Goal: Navigation & Orientation: Understand site structure

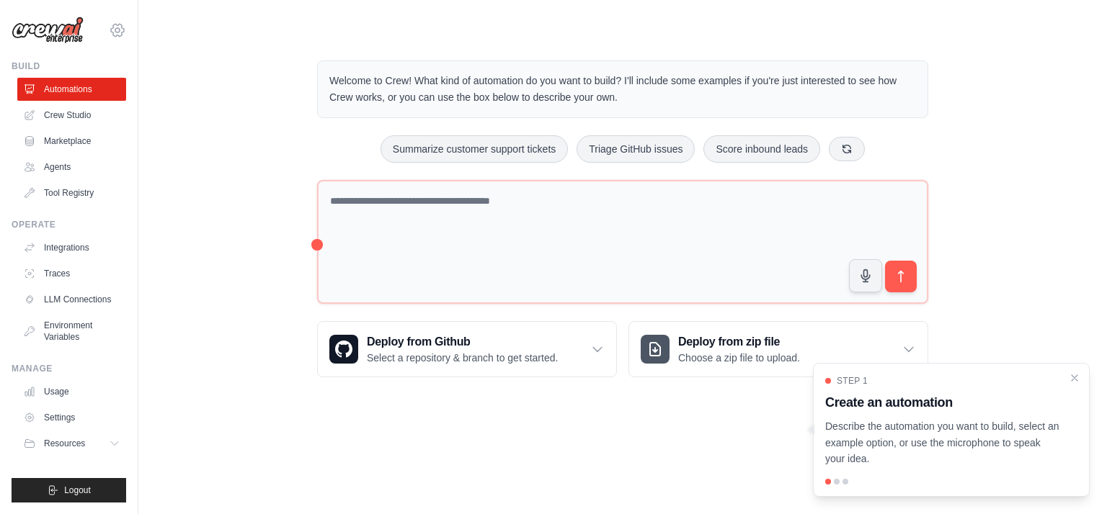
click at [120, 25] on icon at bounding box center [117, 30] width 17 height 17
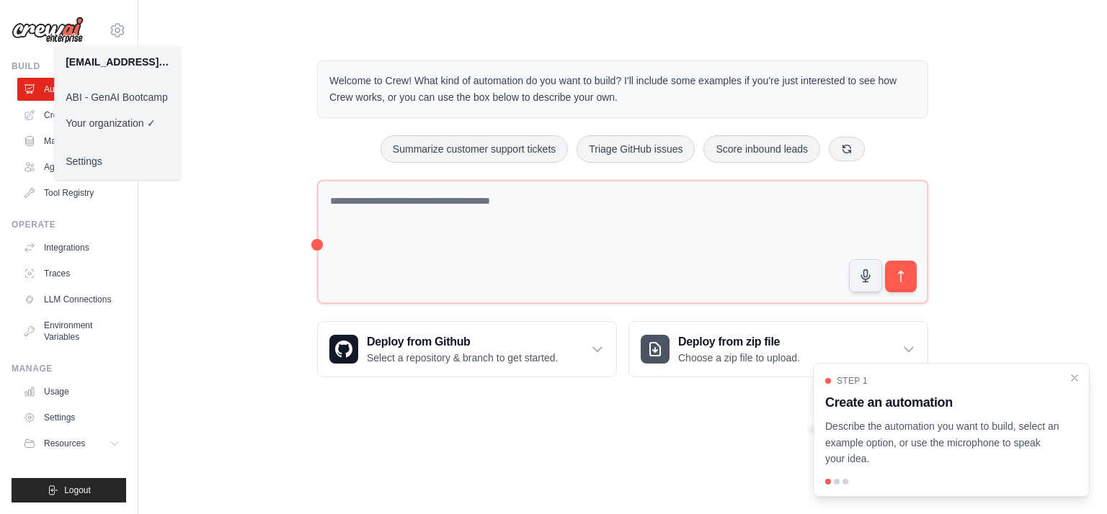
click at [87, 97] on link "ABI - GenAI Bootcamp" at bounding box center [117, 97] width 127 height 26
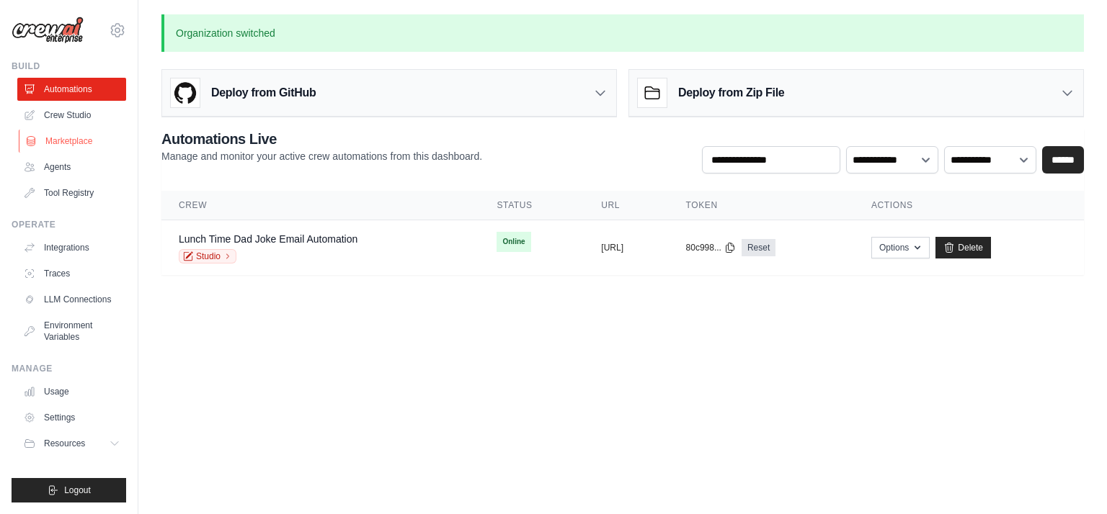
click at [89, 145] on link "Marketplace" at bounding box center [73, 141] width 109 height 23
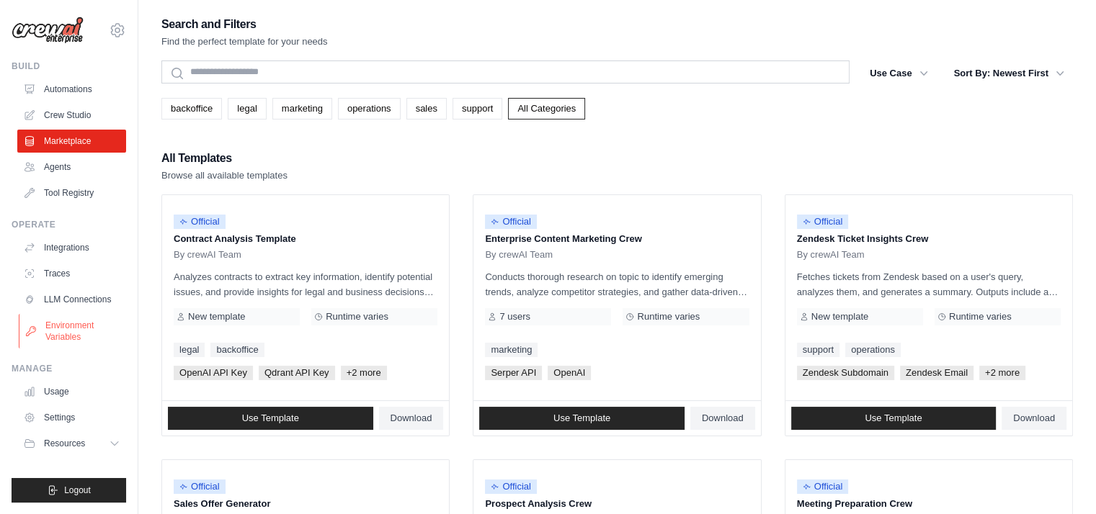
click at [68, 332] on link "Environment Variables" at bounding box center [73, 331] width 109 height 35
click at [66, 195] on link "Tool Registry" at bounding box center [73, 193] width 109 height 23
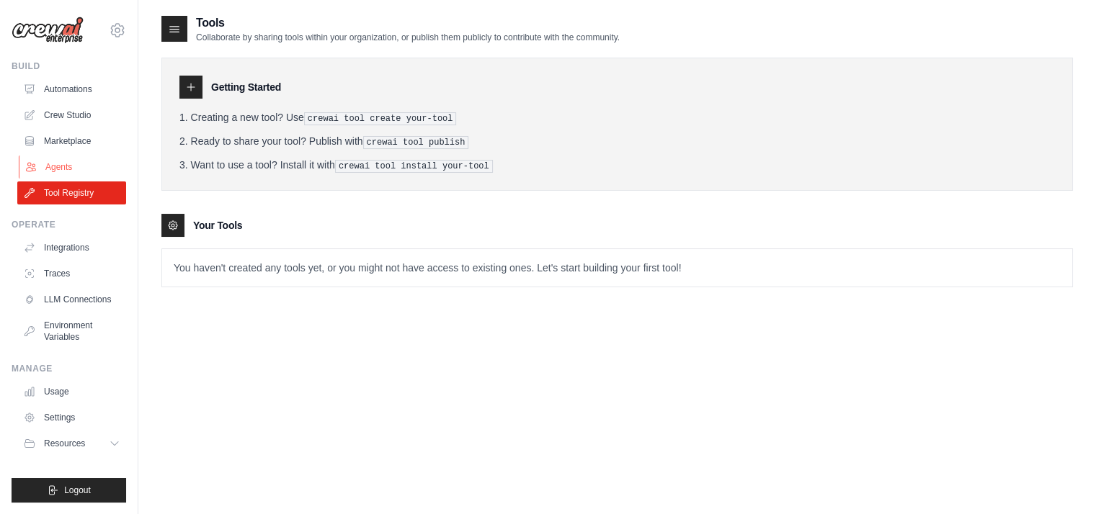
click at [68, 169] on link "Agents" at bounding box center [73, 167] width 109 height 23
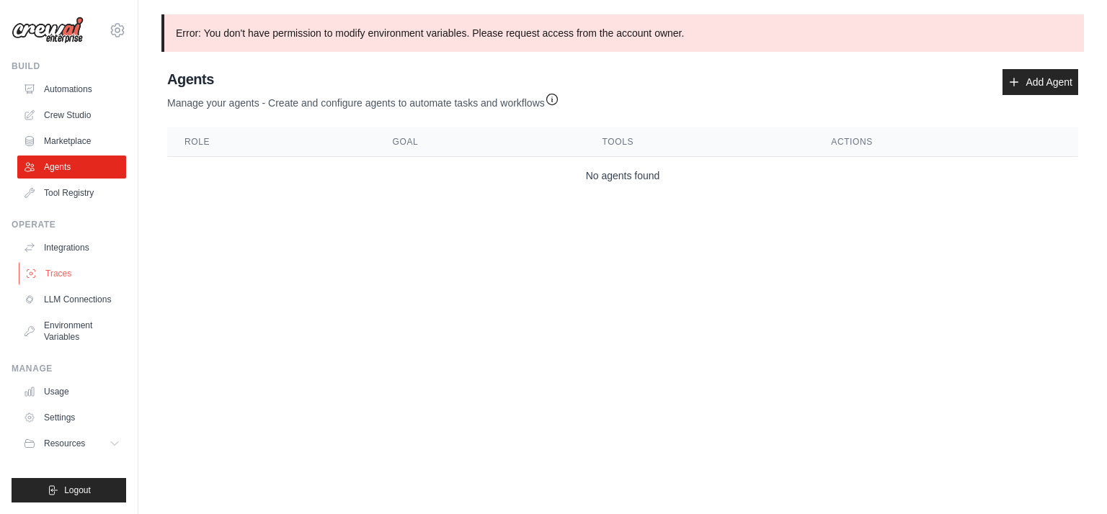
click at [79, 273] on link "Traces" at bounding box center [73, 273] width 109 height 23
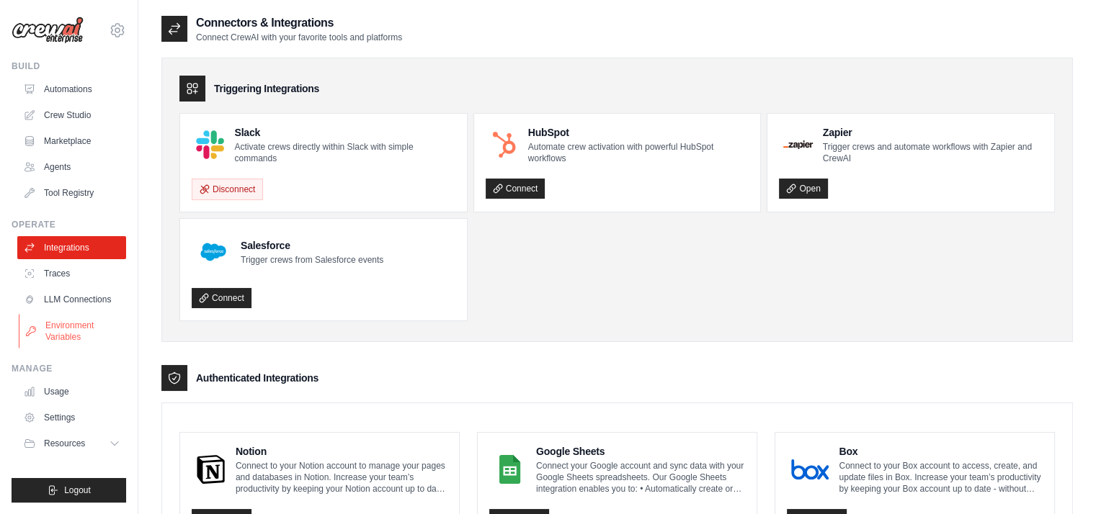
click at [86, 340] on link "Environment Variables" at bounding box center [73, 331] width 109 height 35
click at [63, 331] on link "Environment Variables" at bounding box center [73, 331] width 109 height 35
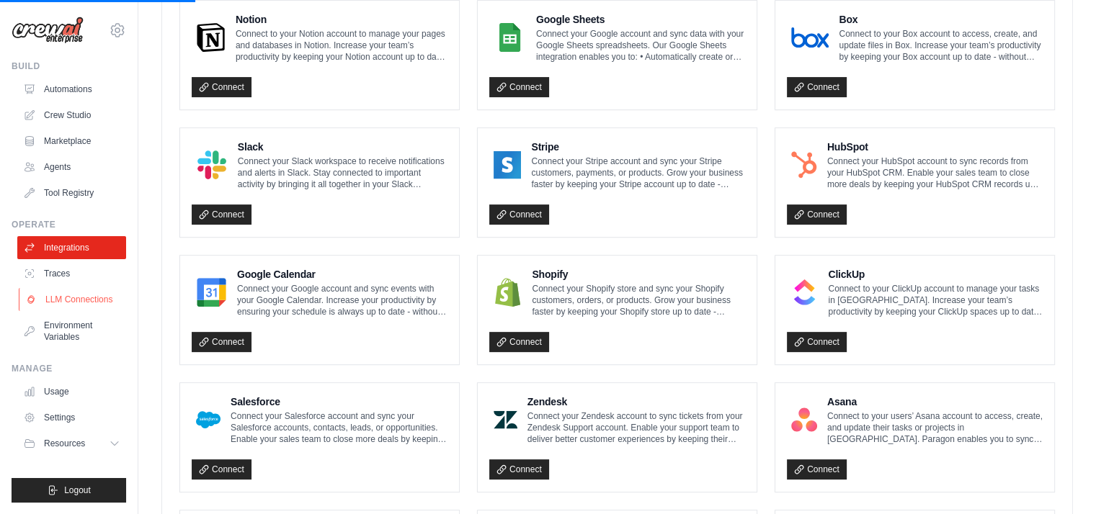
scroll to position [72, 0]
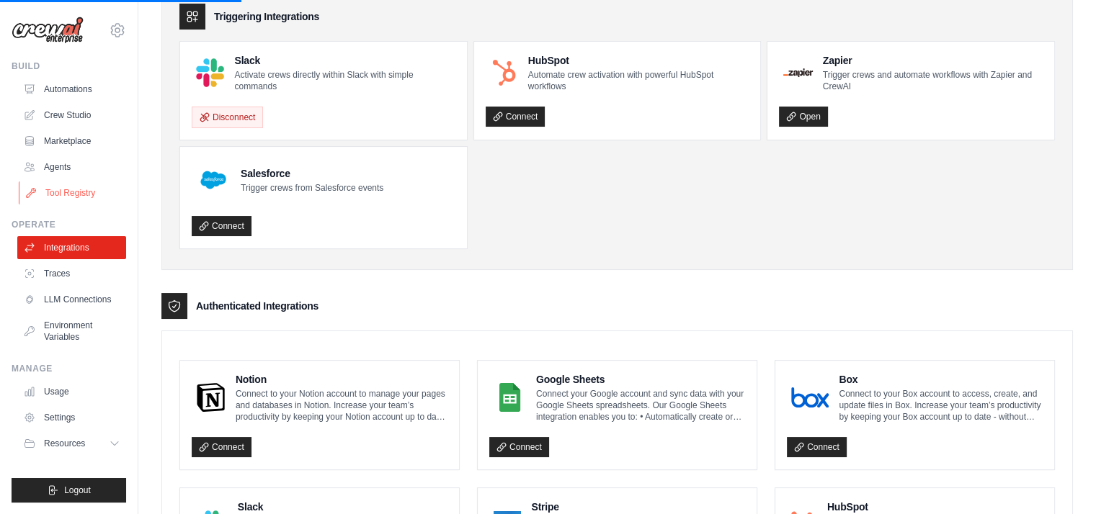
click at [76, 197] on link "Tool Registry" at bounding box center [73, 193] width 109 height 23
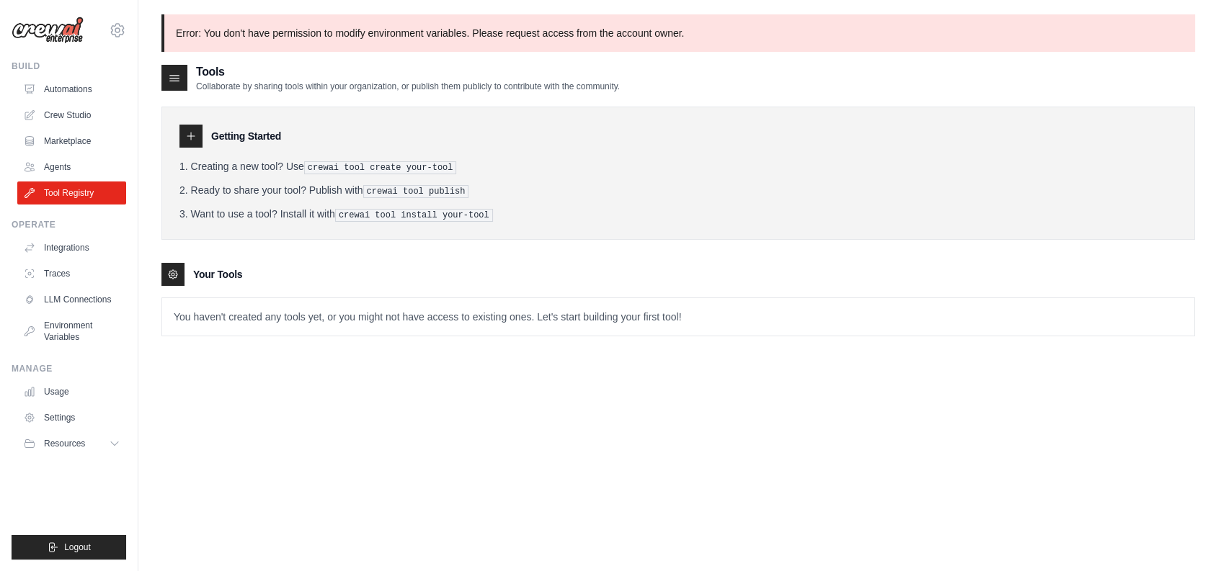
drag, startPoint x: 585, startPoint y: 60, endPoint x: 661, endPoint y: 496, distance: 443.3
click at [662, 504] on div "Tools Collaborate by sharing tools within your organization, or publish them pu…" at bounding box center [677, 348] width 1033 height 571
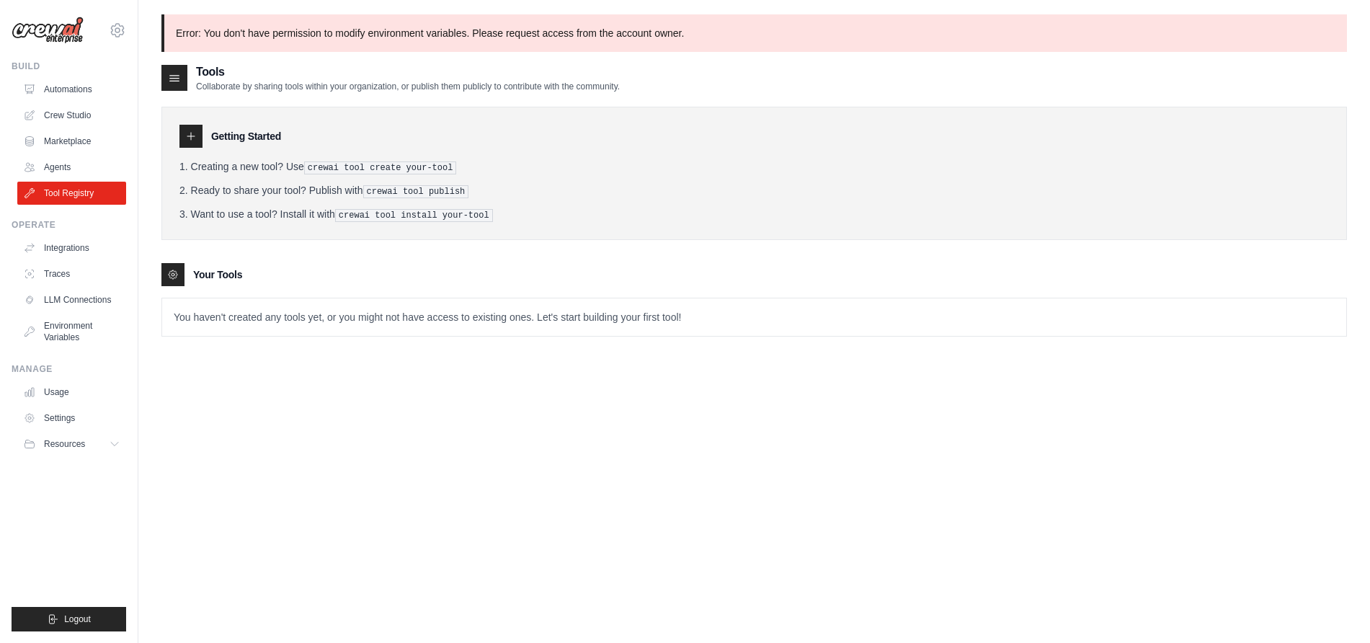
drag, startPoint x: 706, startPoint y: 10, endPoint x: 824, endPoint y: 497, distance: 501.2
click at [771, 504] on div "Tools Collaborate by sharing tools within your organization, or publish them pu…" at bounding box center [753, 384] width 1185 height 643
click at [76, 438] on span "Resources" at bounding box center [65, 444] width 41 height 12
click at [78, 92] on link "Automations" at bounding box center [73, 89] width 109 height 23
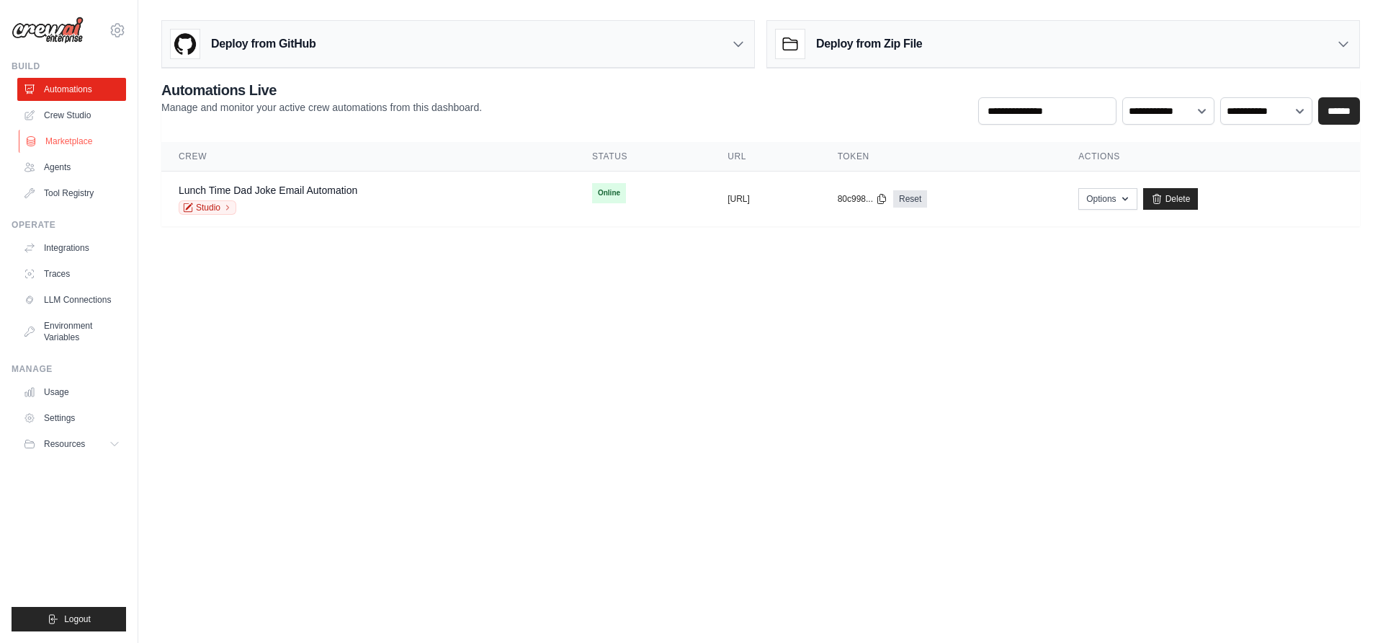
click at [73, 139] on link "Marketplace" at bounding box center [73, 141] width 109 height 23
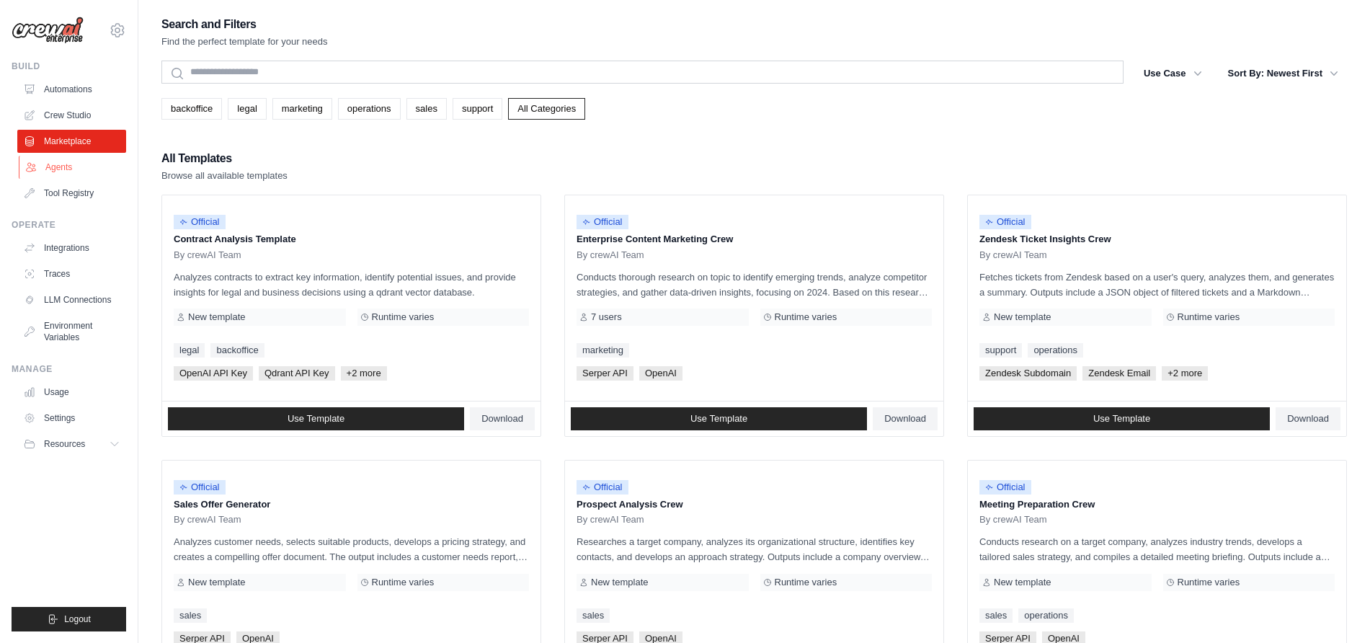
click at [68, 170] on link "Agents" at bounding box center [73, 167] width 109 height 23
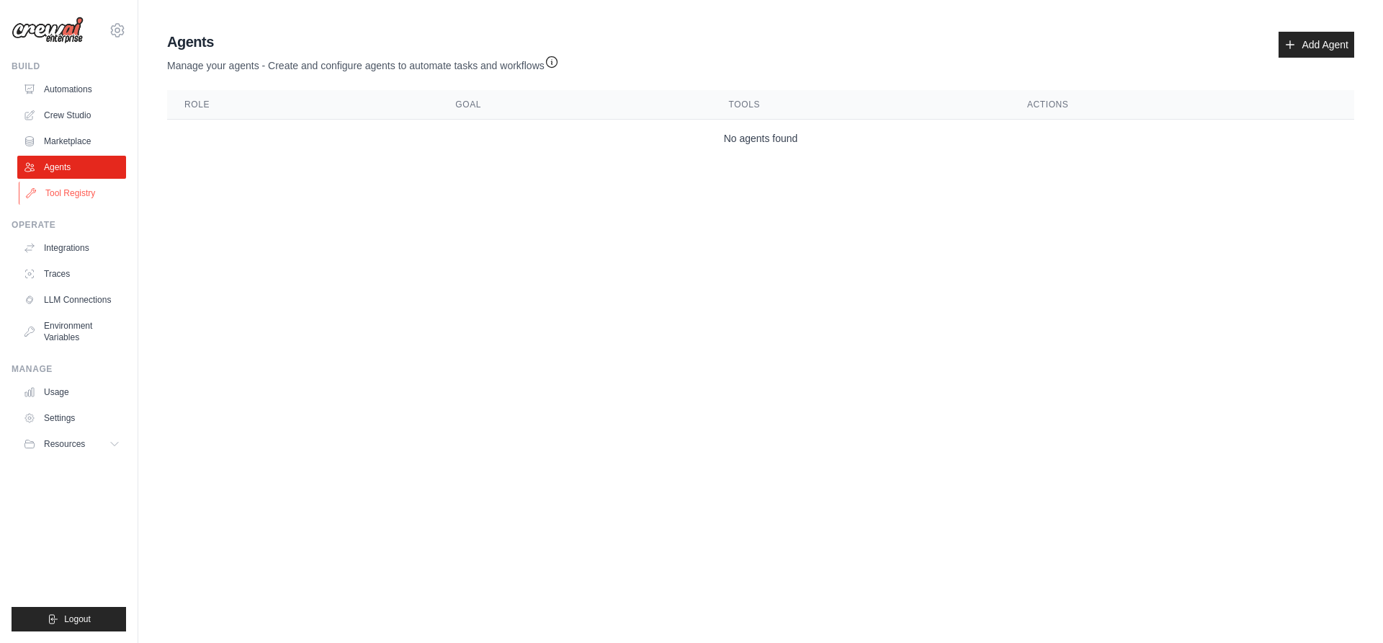
click at [81, 193] on link "Tool Registry" at bounding box center [73, 193] width 109 height 23
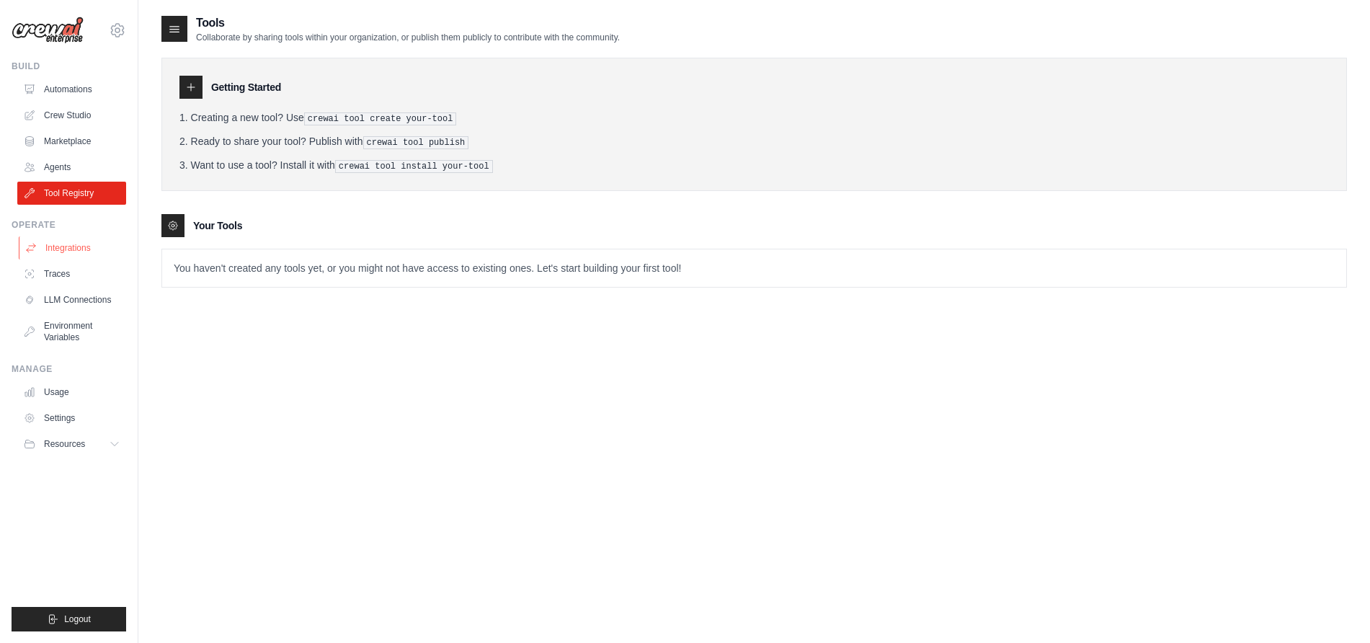
click at [62, 246] on link "Integrations" at bounding box center [73, 247] width 109 height 23
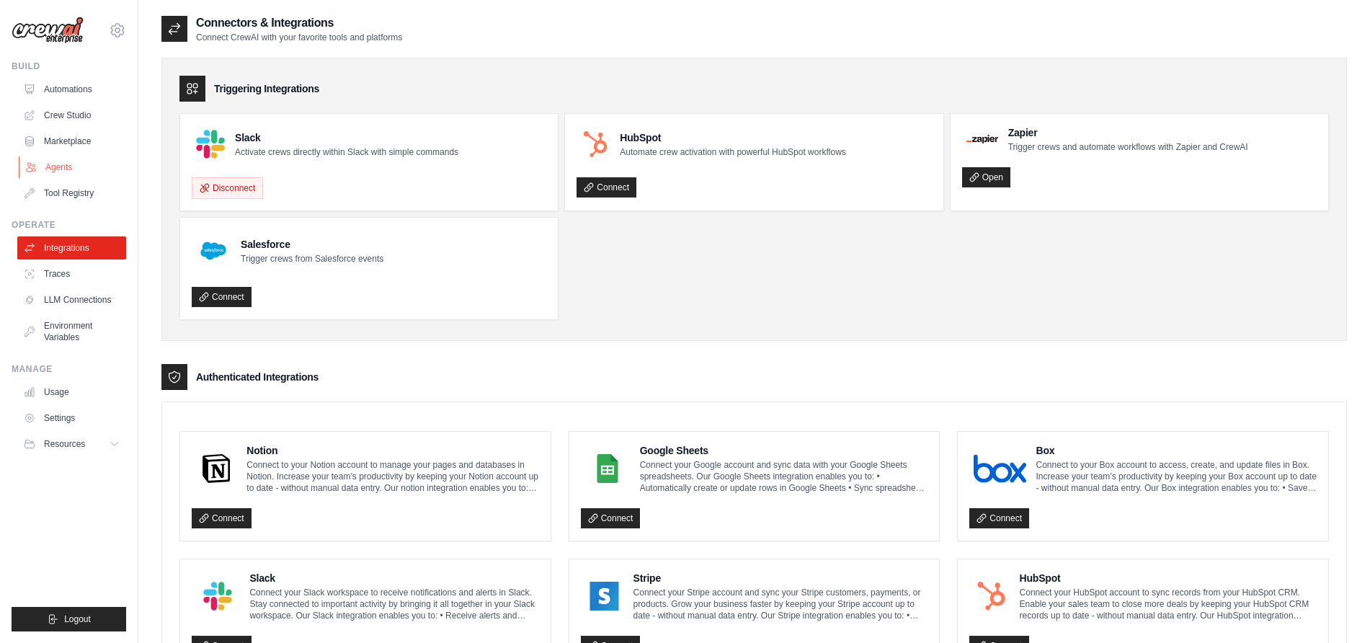
click at [58, 167] on link "Agents" at bounding box center [73, 167] width 109 height 23
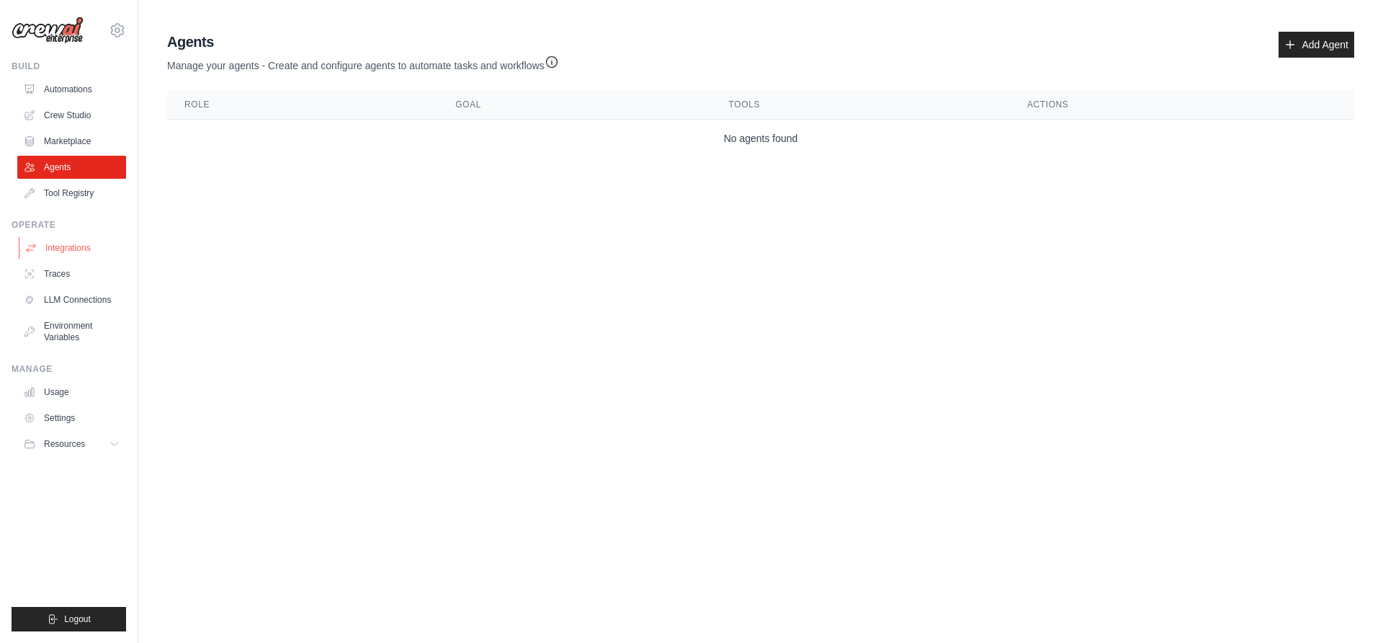
click at [61, 251] on link "Integrations" at bounding box center [73, 247] width 109 height 23
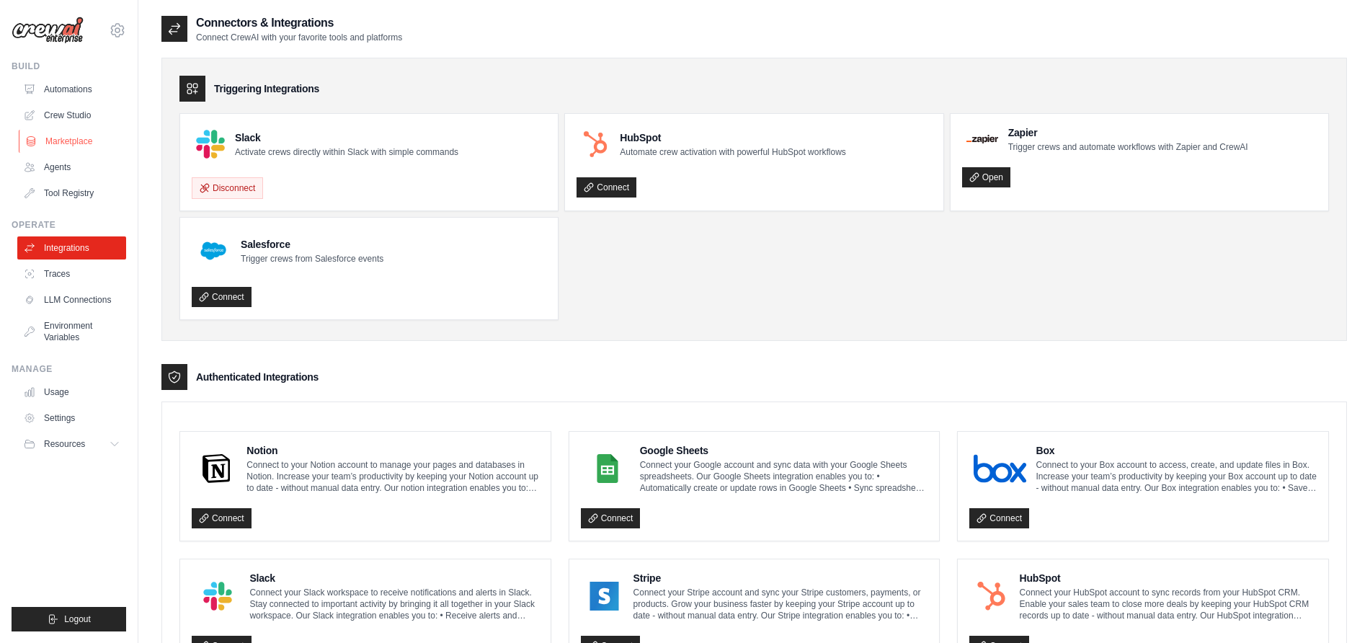
click at [98, 133] on link "Marketplace" at bounding box center [73, 141] width 109 height 23
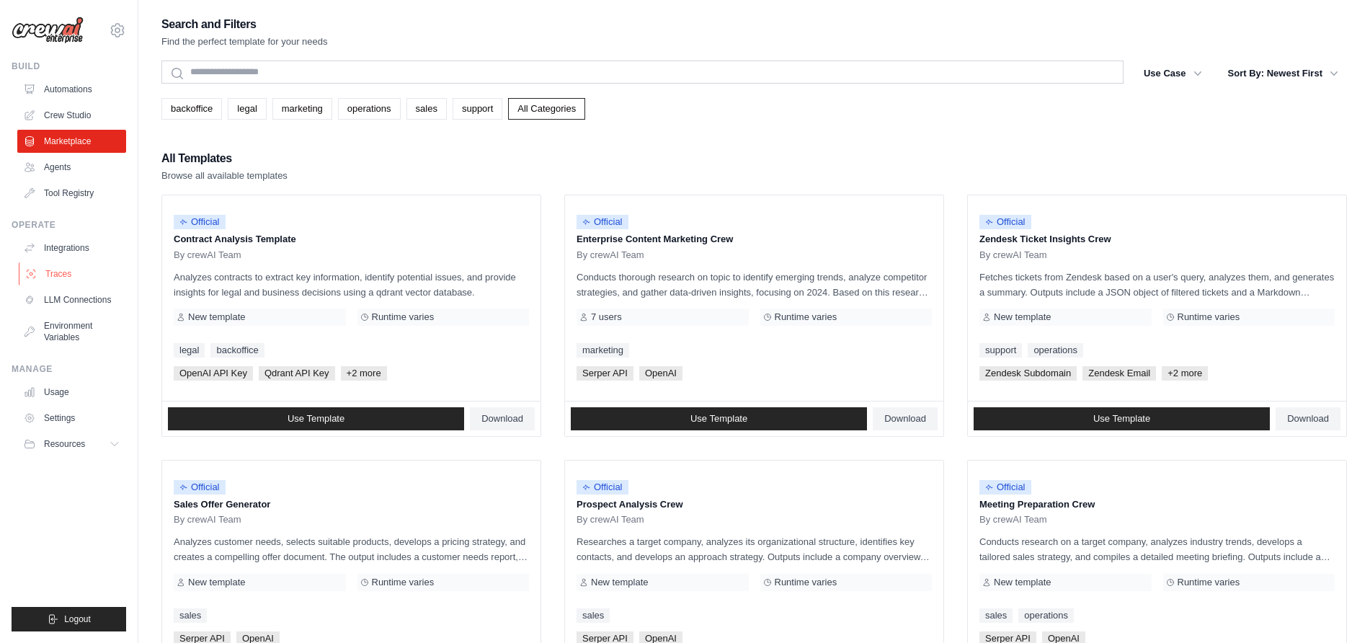
click at [72, 276] on link "Traces" at bounding box center [73, 273] width 109 height 23
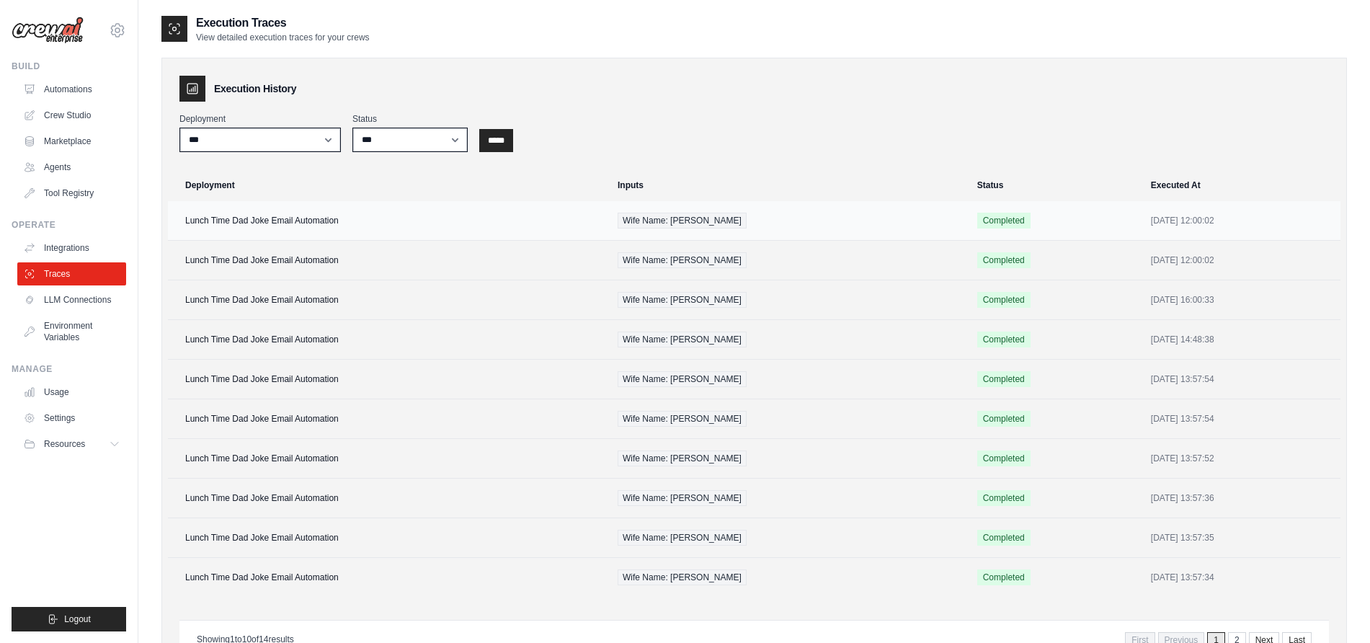
click at [269, 213] on td "Lunch Time Dad Joke Email Automation" at bounding box center [388, 221] width 441 height 40
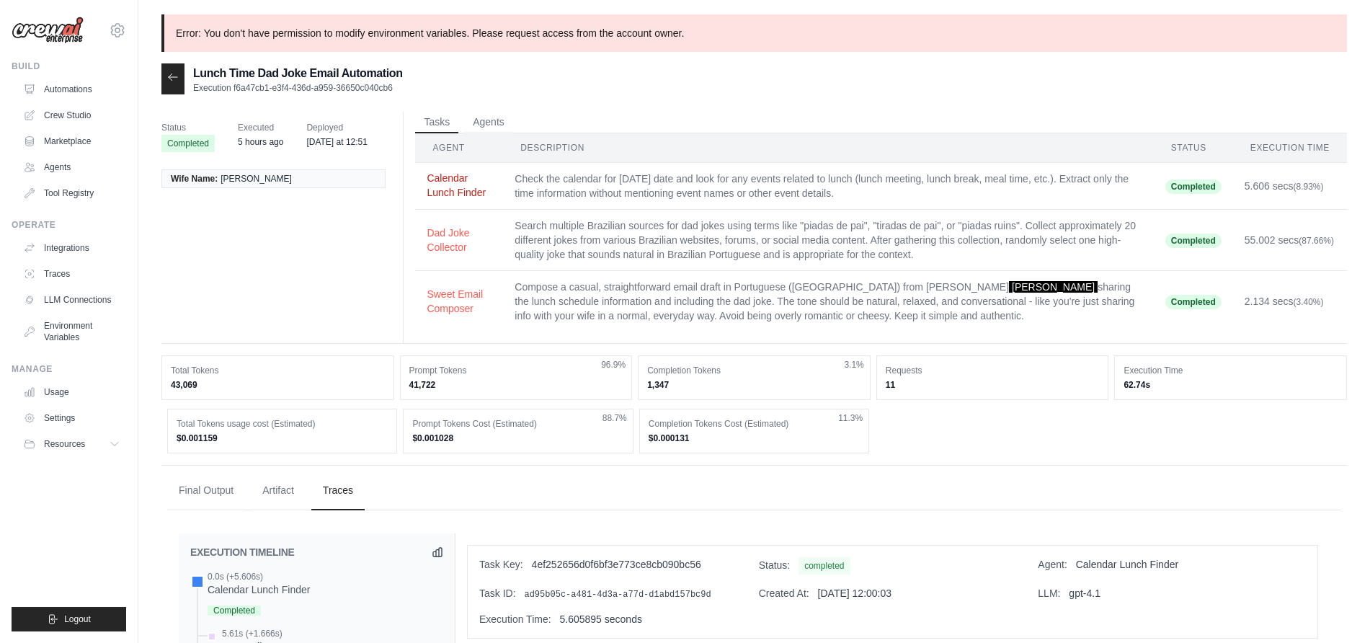
click at [458, 194] on button "Calendar Lunch Finder" at bounding box center [459, 185] width 65 height 29
click at [55, 273] on link "Traces" at bounding box center [73, 273] width 109 height 23
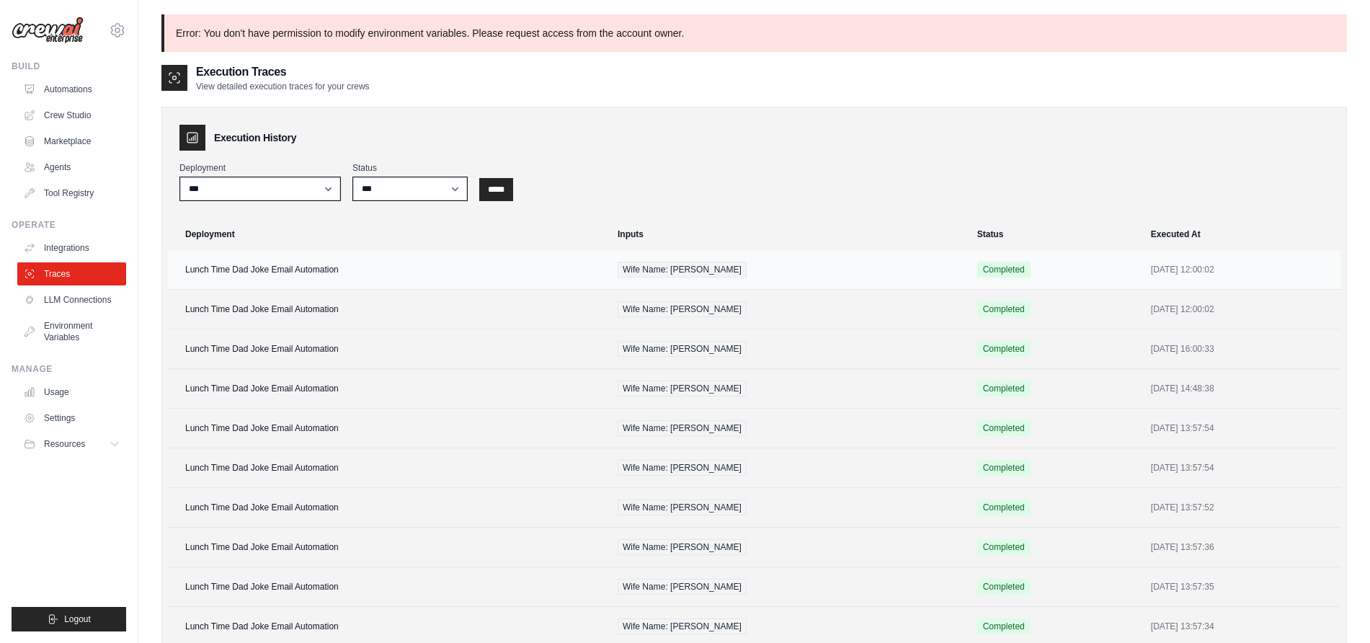
click at [304, 259] on td "Lunch Time Dad Joke Email Automation" at bounding box center [388, 270] width 441 height 40
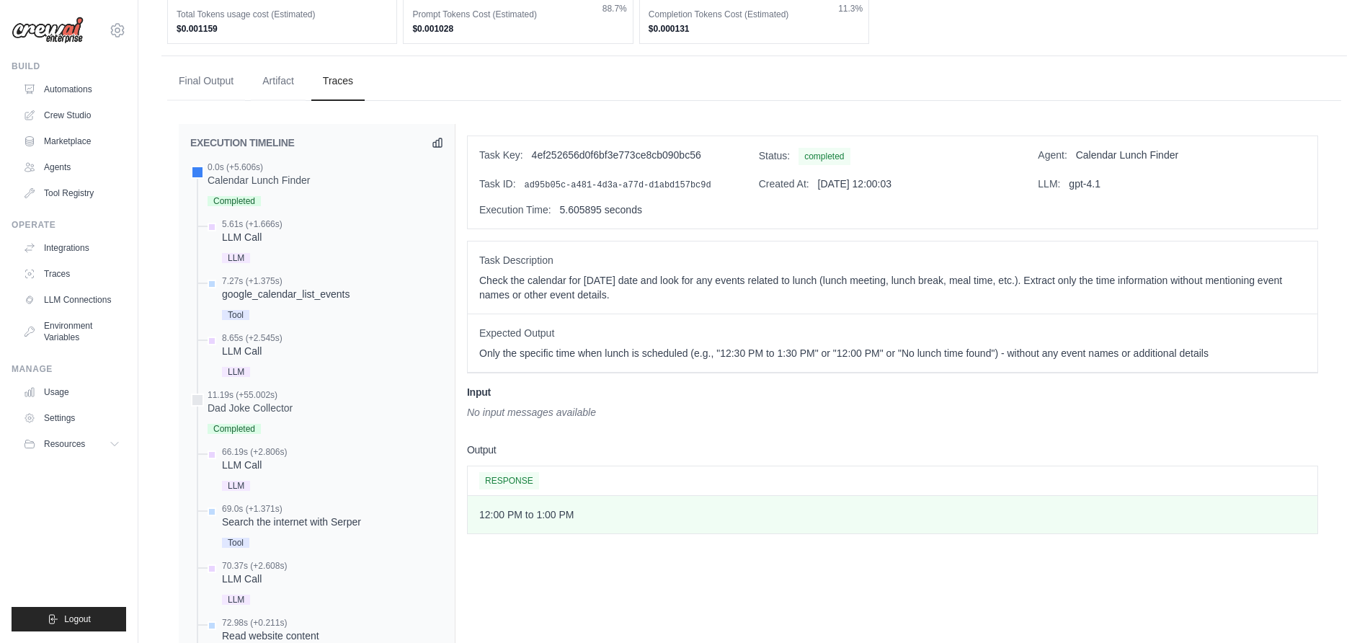
scroll to position [321, 0]
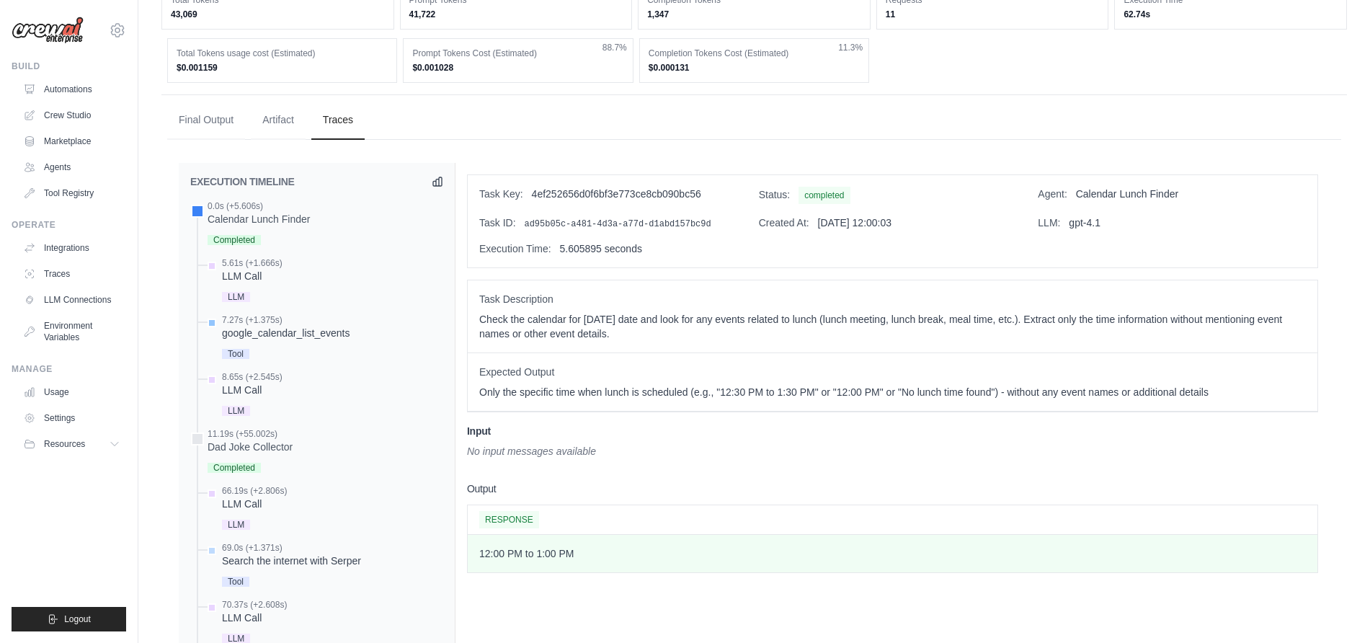
click at [249, 334] on div "google_calendar_list_events" at bounding box center [286, 333] width 128 height 14
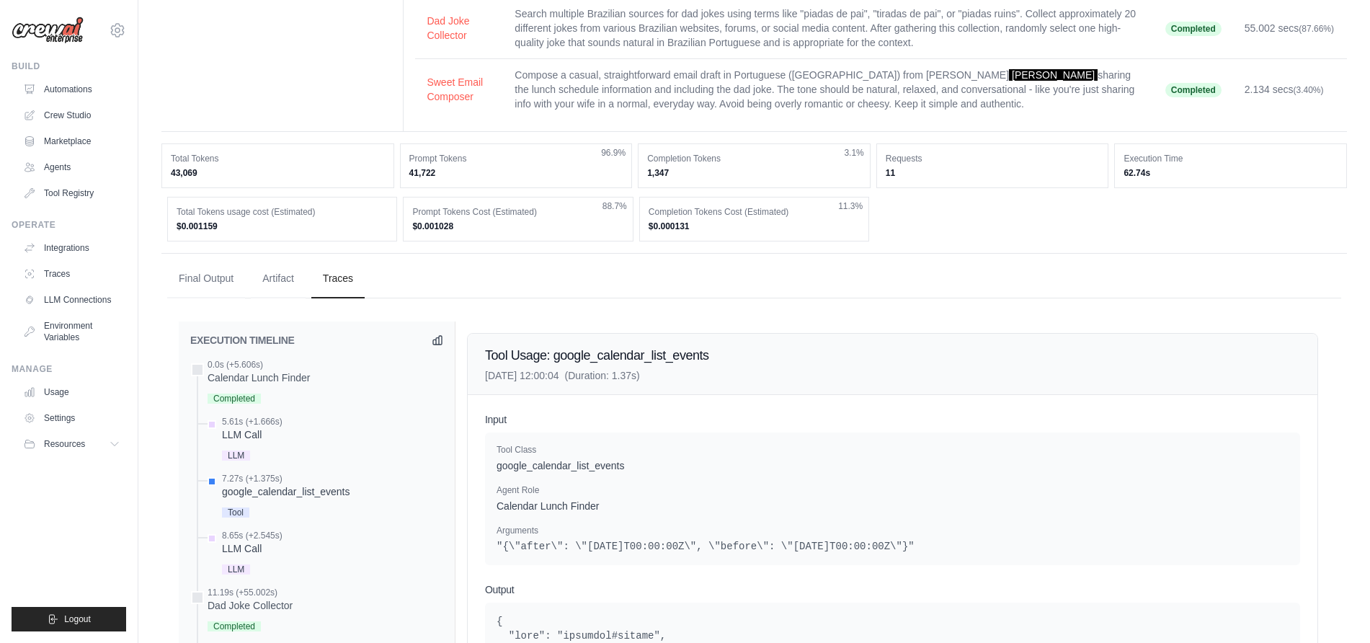
scroll to position [270, 0]
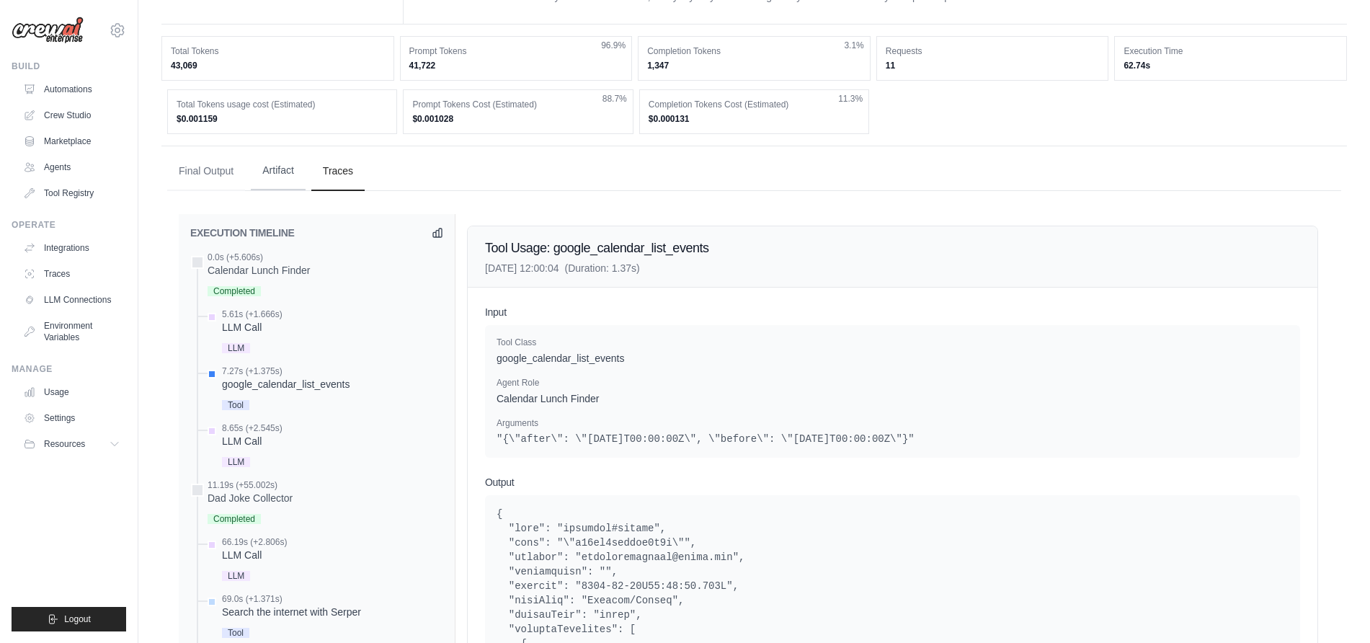
click at [280, 177] on button "Artifact" at bounding box center [278, 170] width 55 height 39
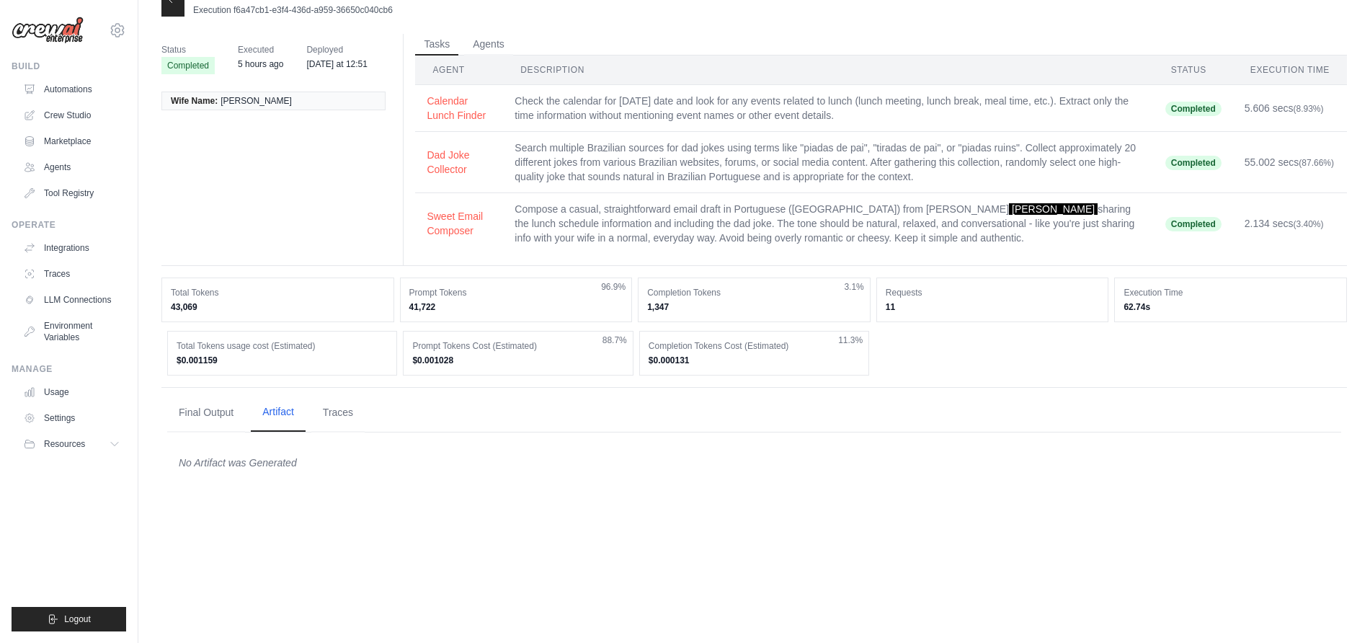
scroll to position [29, 0]
click at [195, 416] on button "Final Output" at bounding box center [206, 412] width 78 height 39
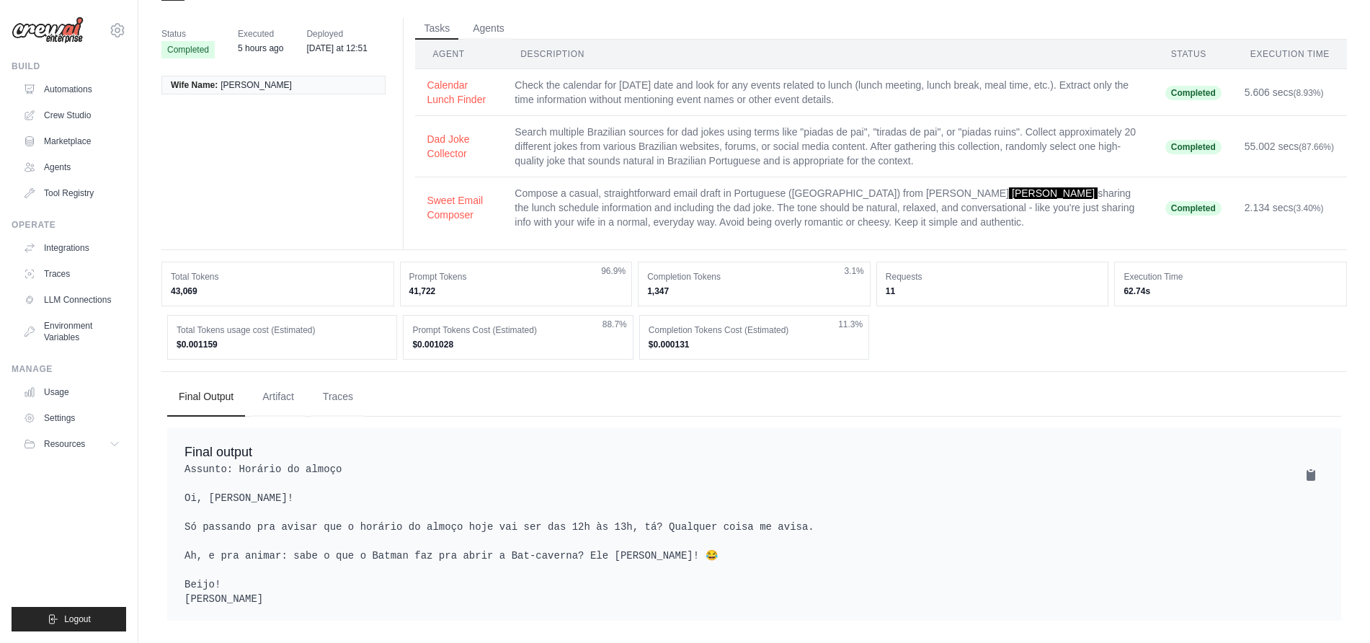
scroll to position [60, 0]
click at [287, 383] on button "Artifact" at bounding box center [278, 395] width 55 height 39
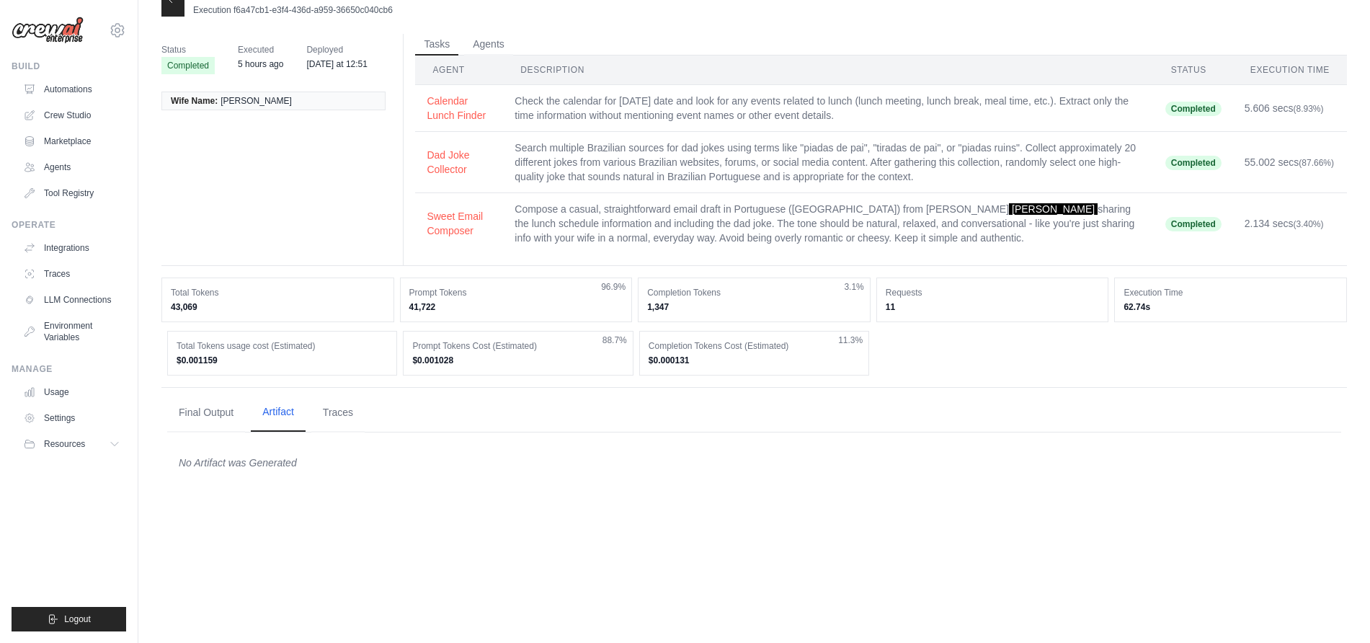
scroll to position [29, 0]
click at [352, 409] on button "Traces" at bounding box center [337, 412] width 53 height 39
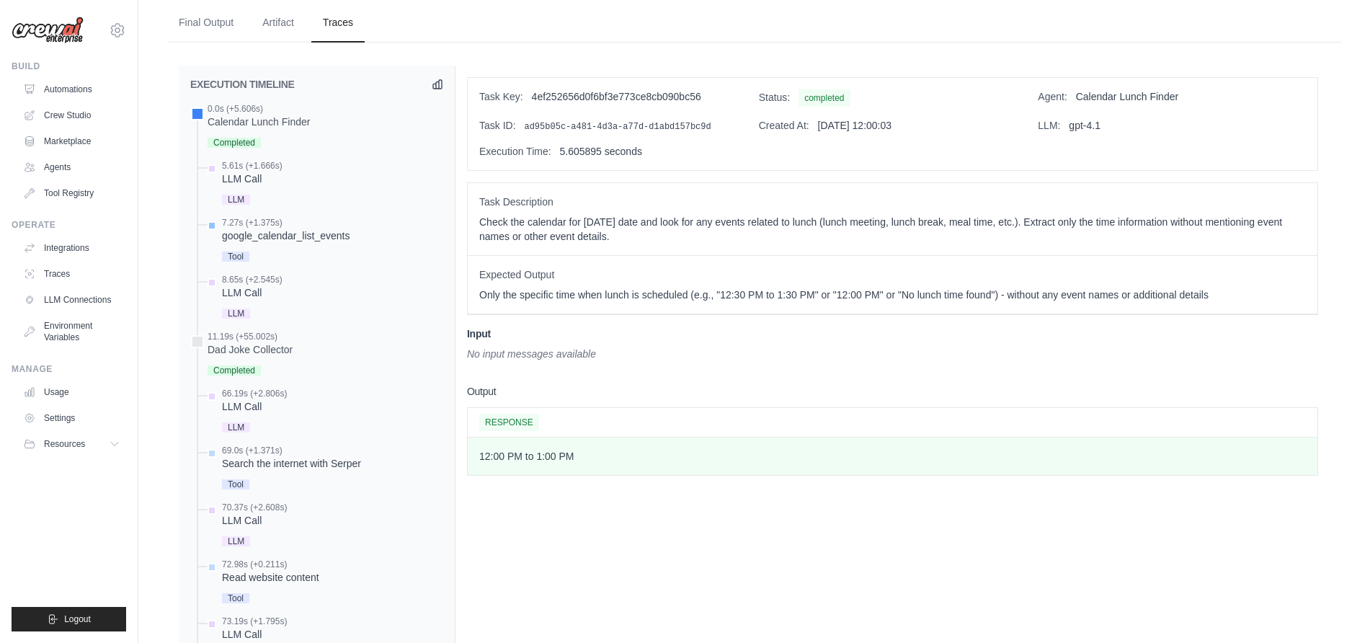
scroll to position [450, 0]
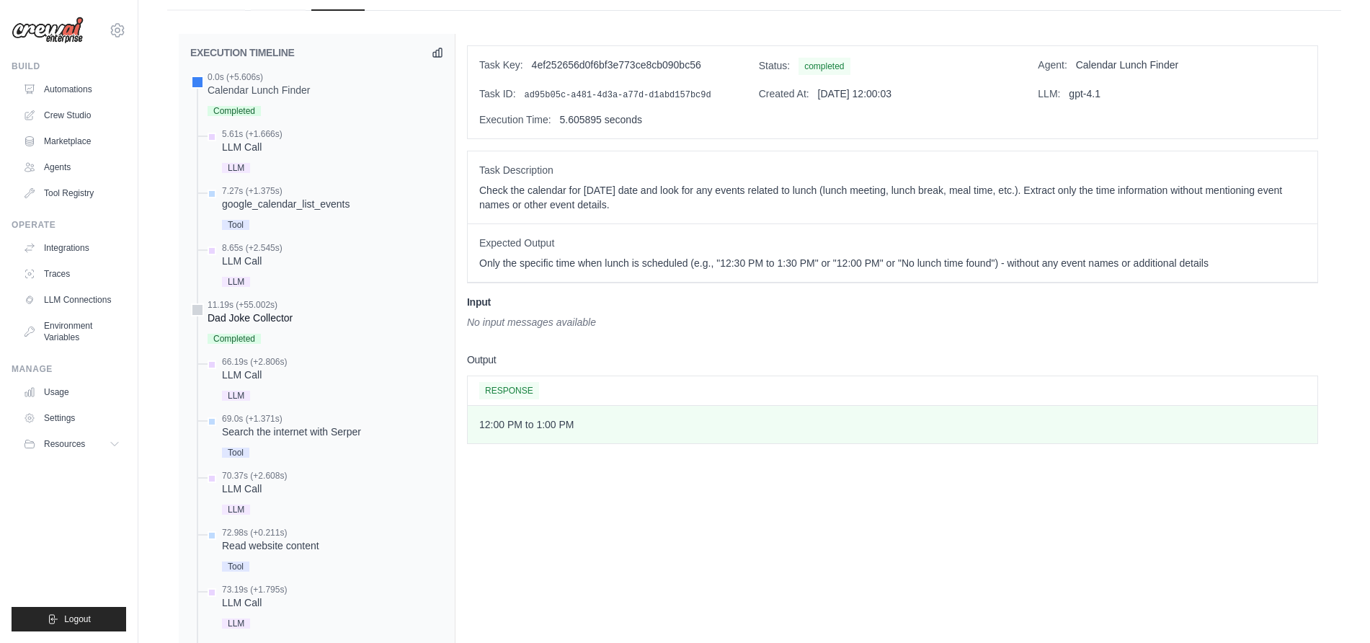
click at [262, 321] on div "Dad Joke Collector" at bounding box center [250, 318] width 85 height 14
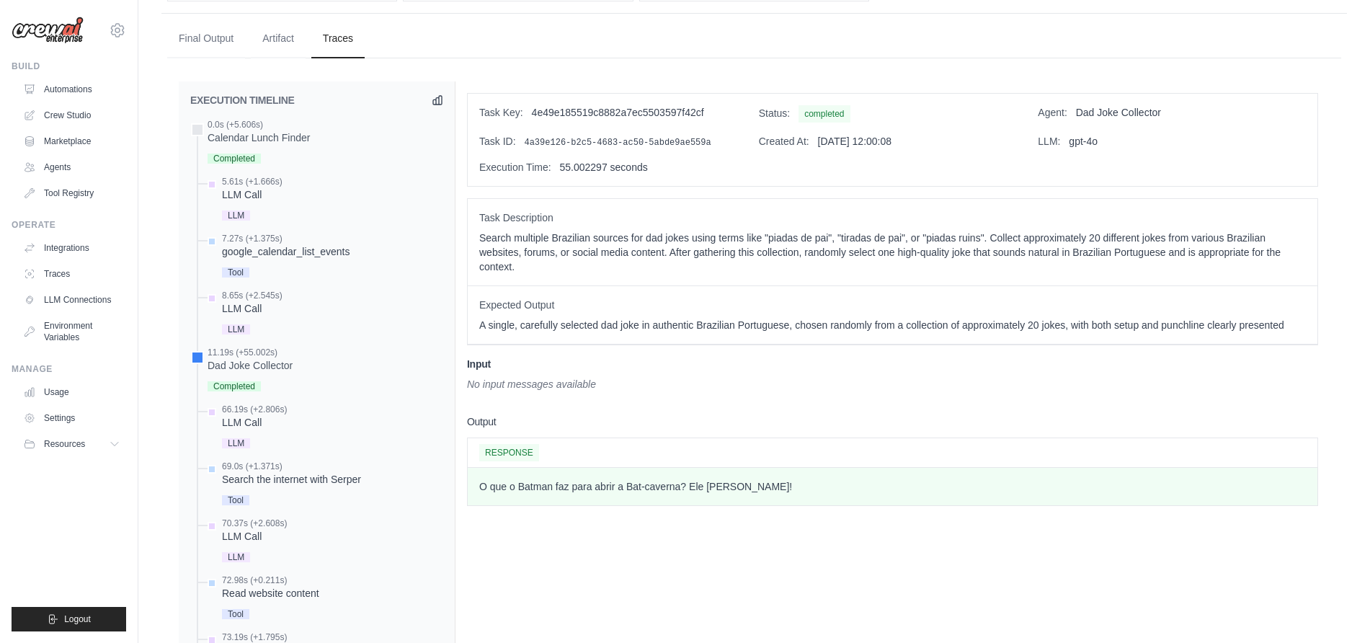
scroll to position [360, 0]
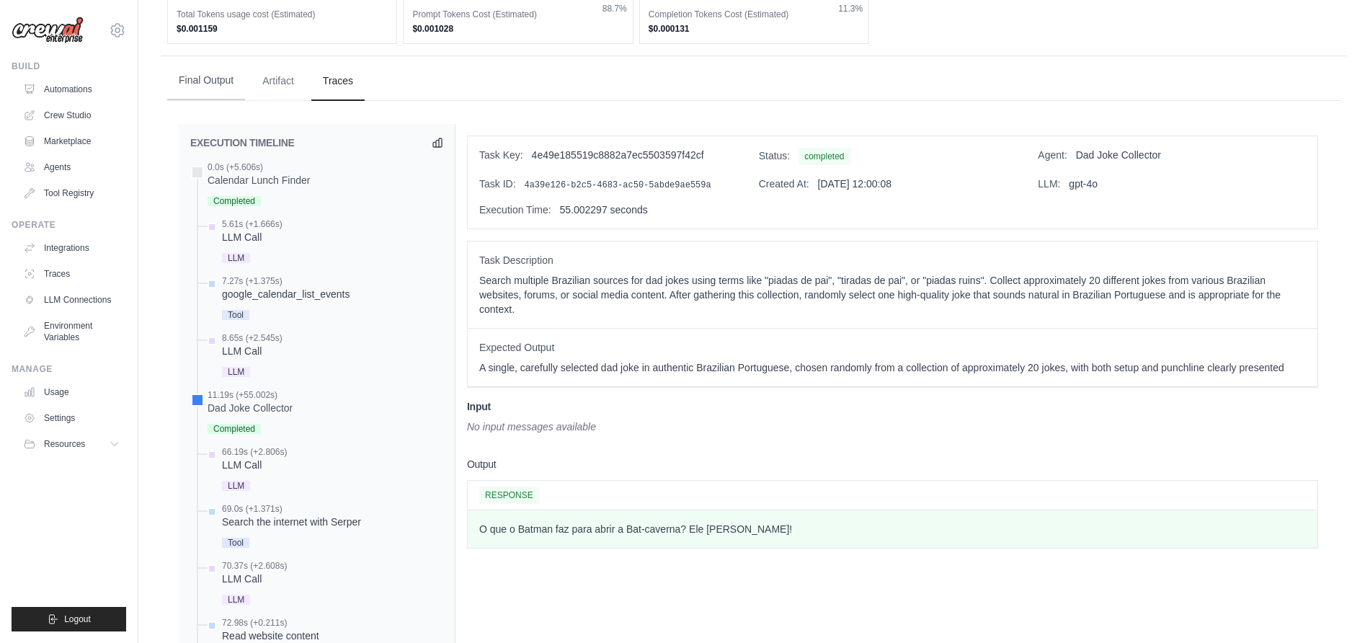
click at [193, 79] on button "Final Output" at bounding box center [206, 80] width 78 height 39
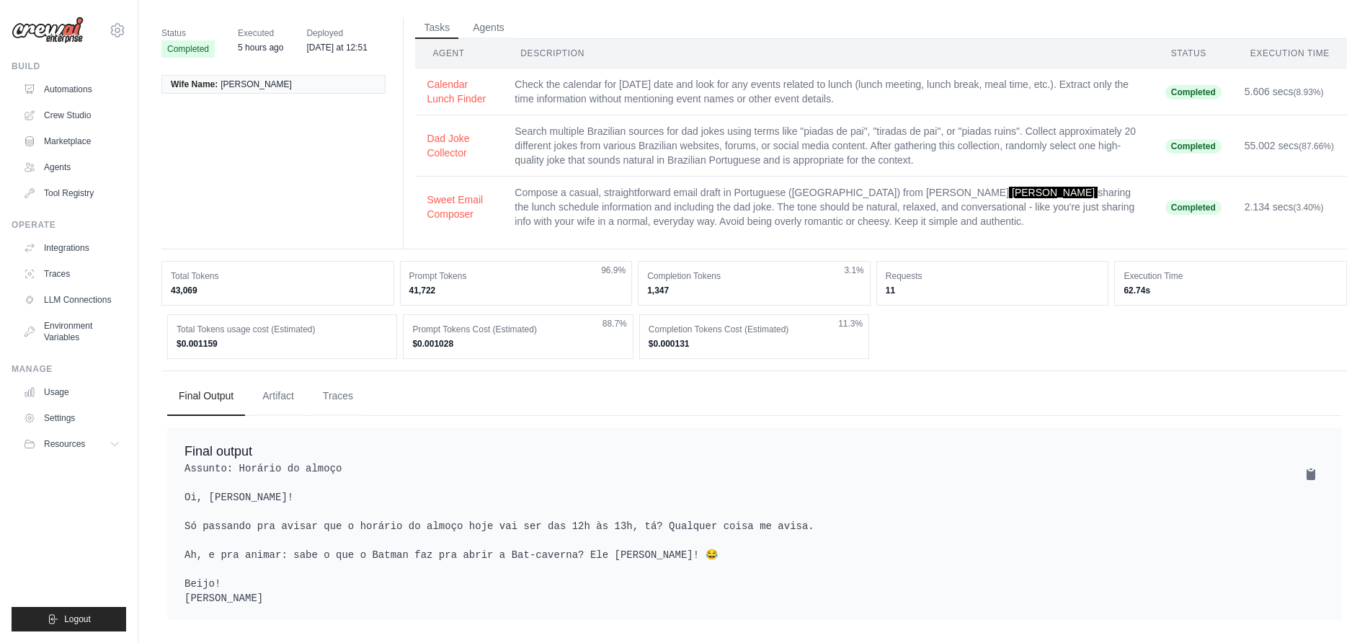
scroll to position [0, 0]
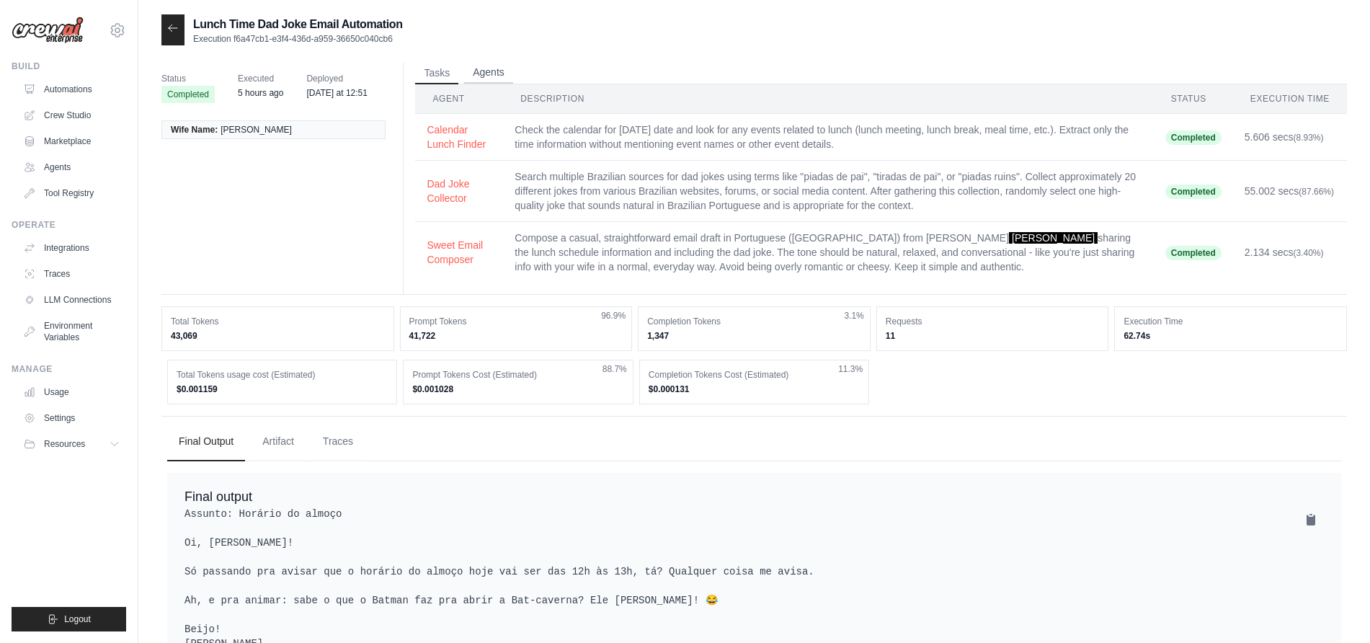
click at [487, 69] on button "Agents" at bounding box center [488, 73] width 49 height 22
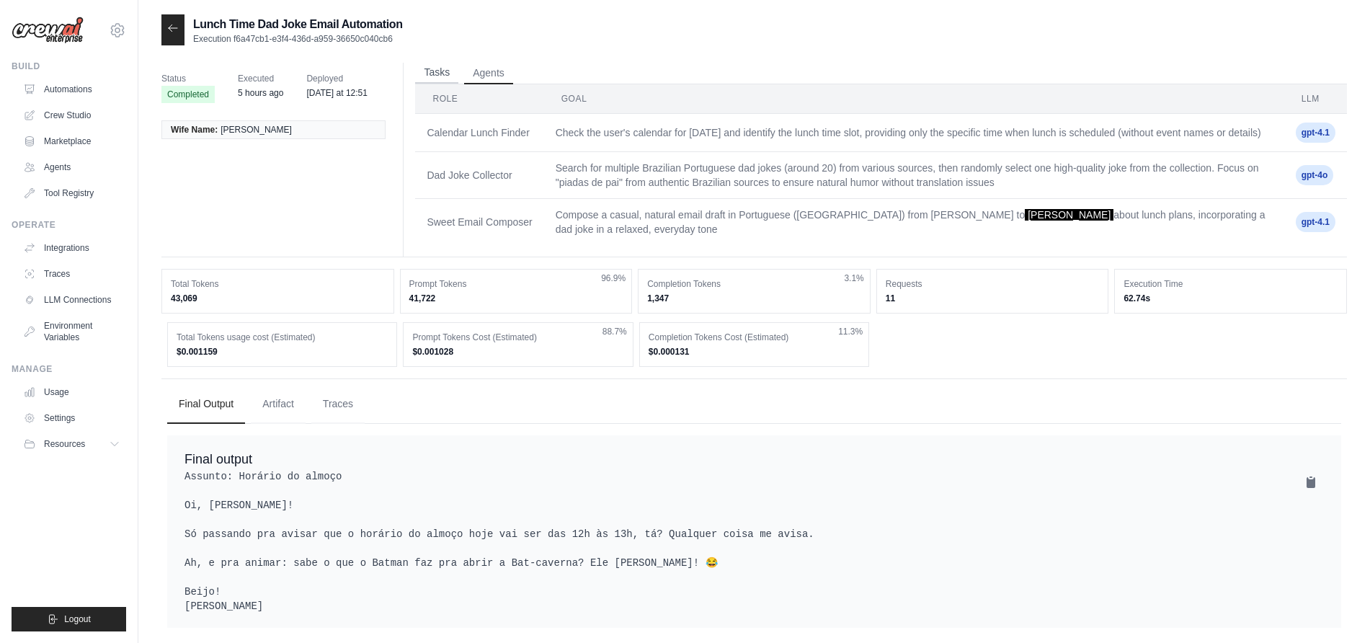
click at [444, 73] on button "Tasks" at bounding box center [436, 73] width 43 height 22
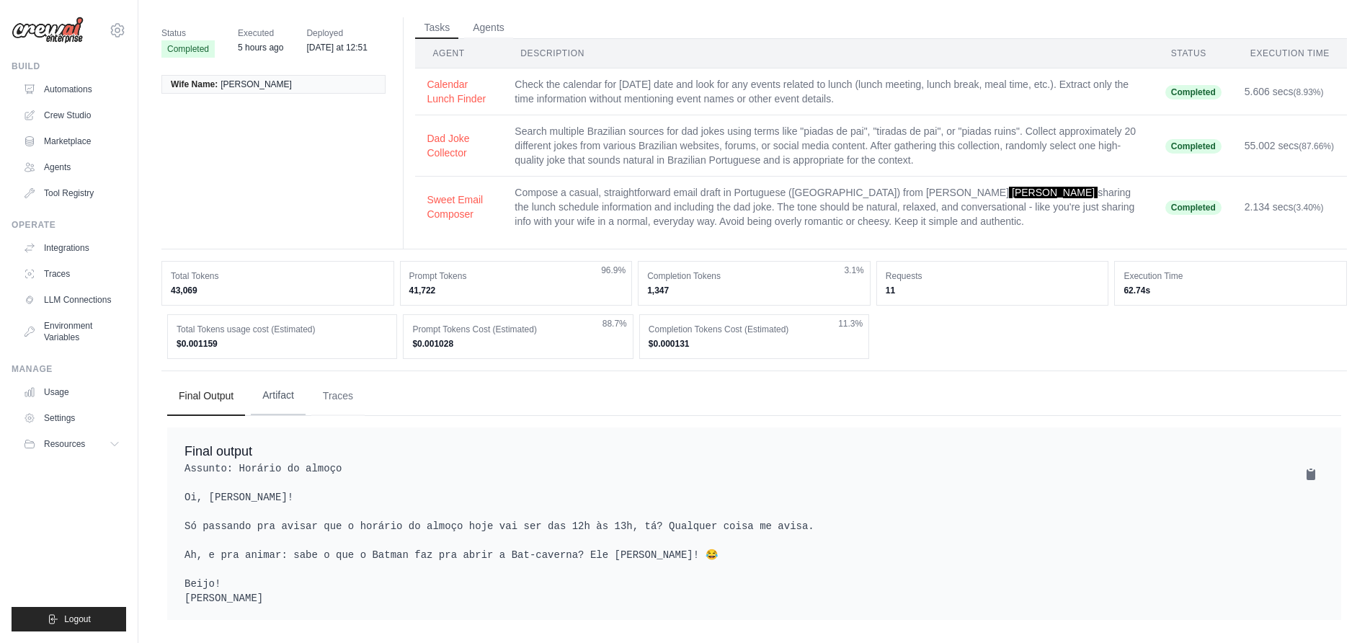
click at [294, 386] on button "Artifact" at bounding box center [278, 395] width 55 height 39
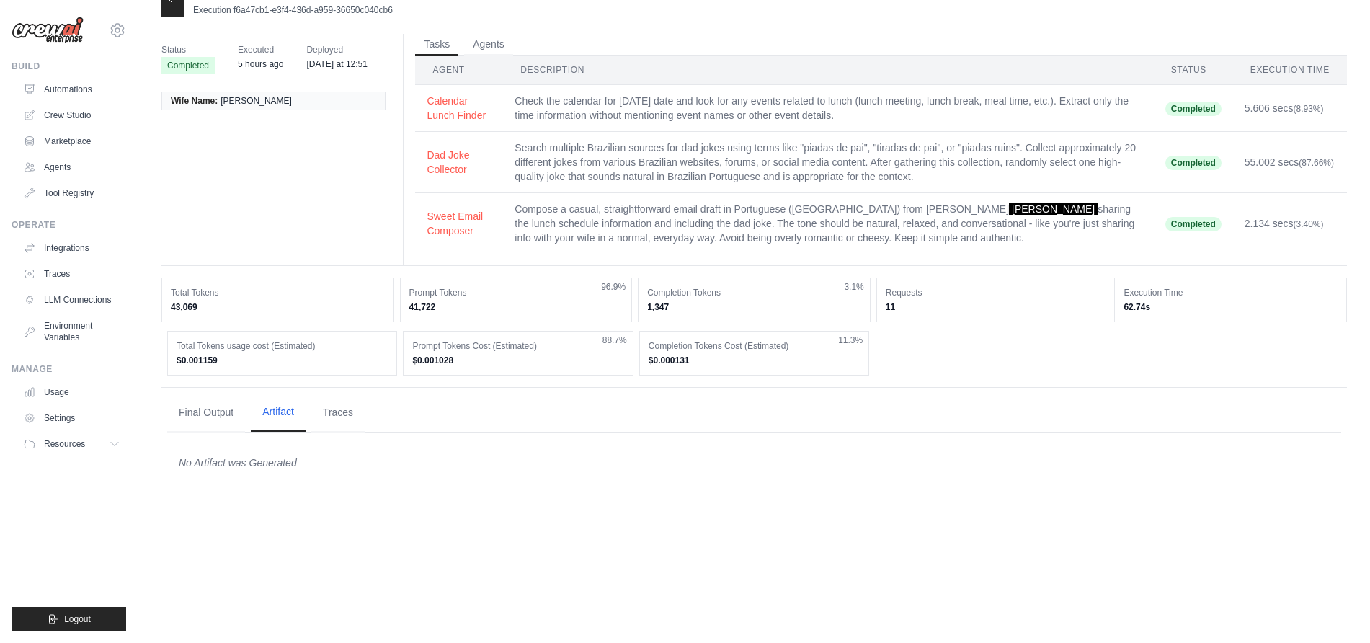
scroll to position [29, 0]
click at [341, 412] on button "Traces" at bounding box center [337, 412] width 53 height 39
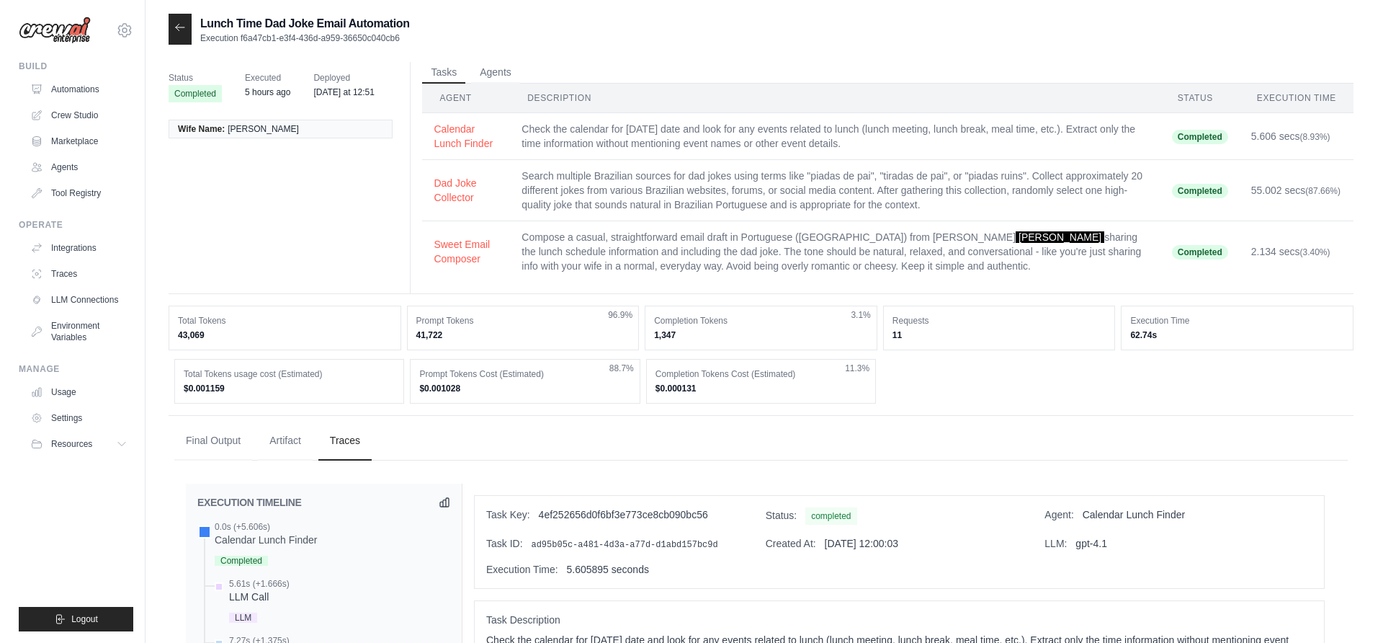
scroll to position [0, 0]
click at [57, 269] on link "Traces" at bounding box center [73, 273] width 109 height 23
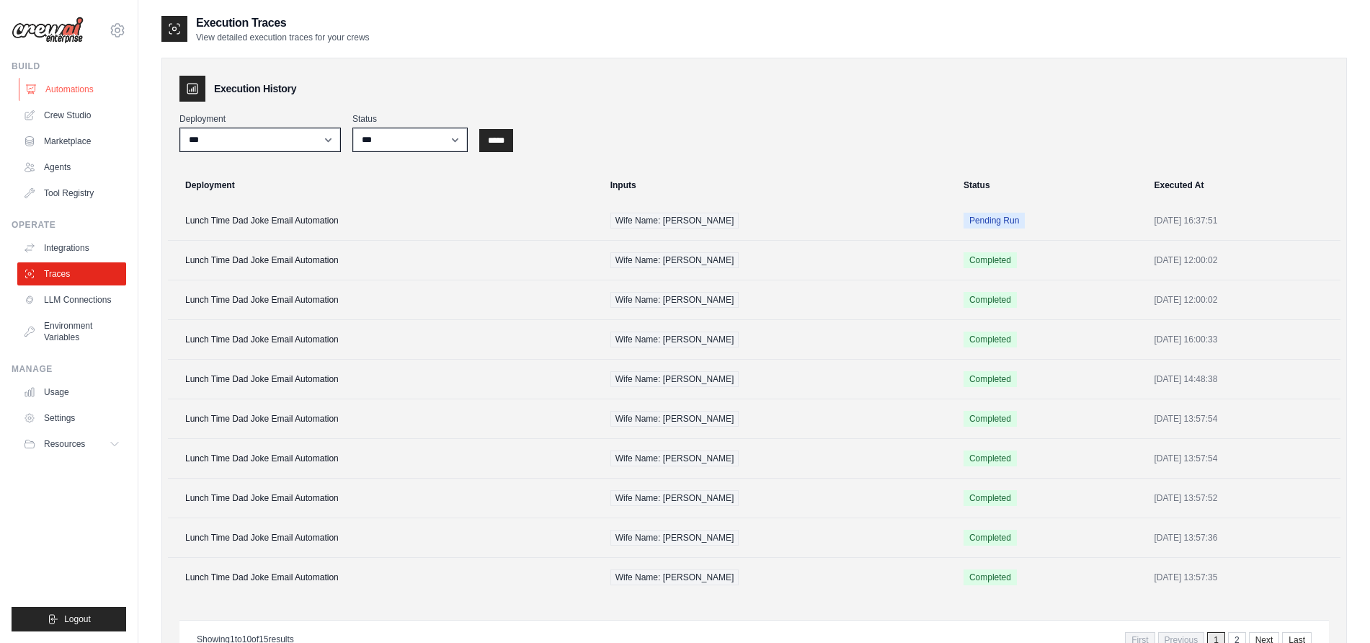
click at [68, 79] on link "Automations" at bounding box center [73, 89] width 109 height 23
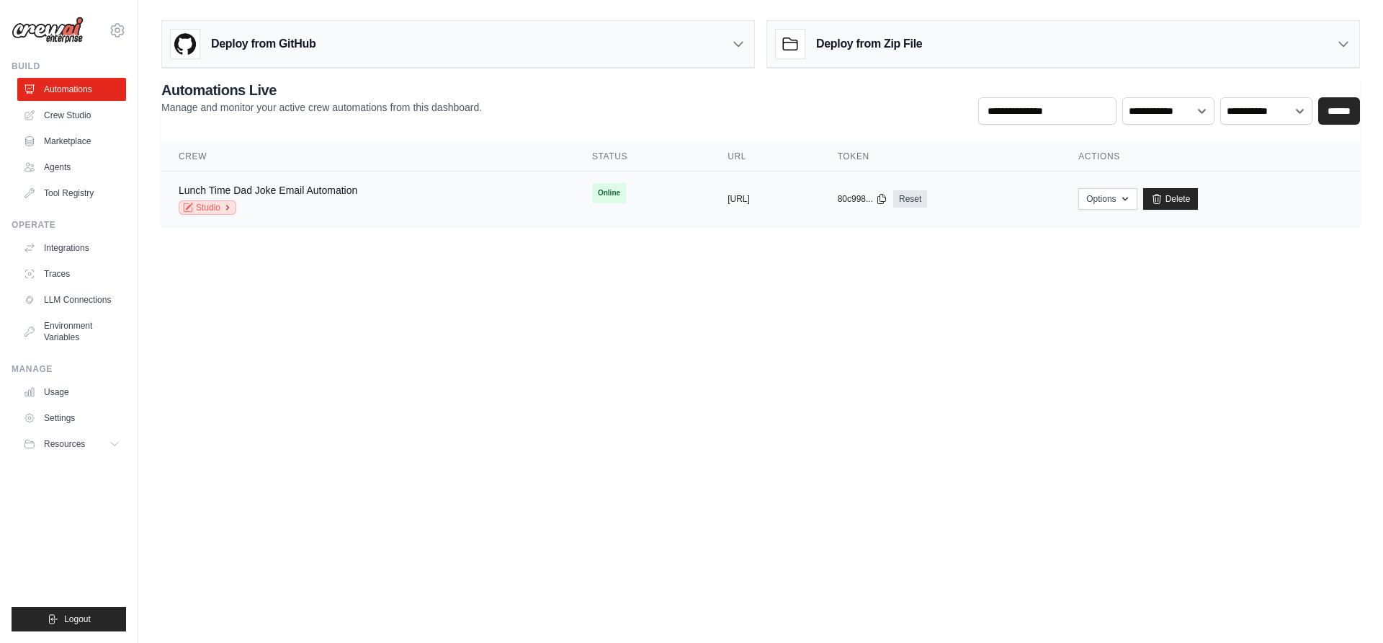
click at [200, 209] on link "Studio" at bounding box center [208, 207] width 58 height 14
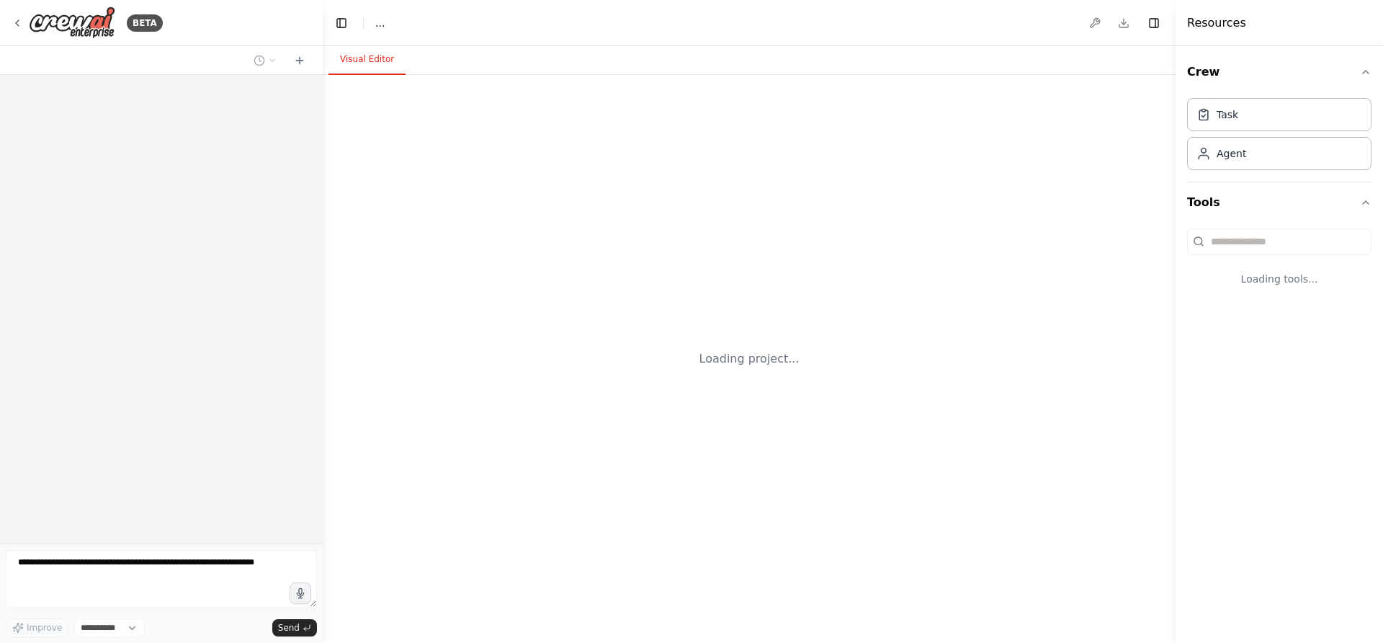
select select "****"
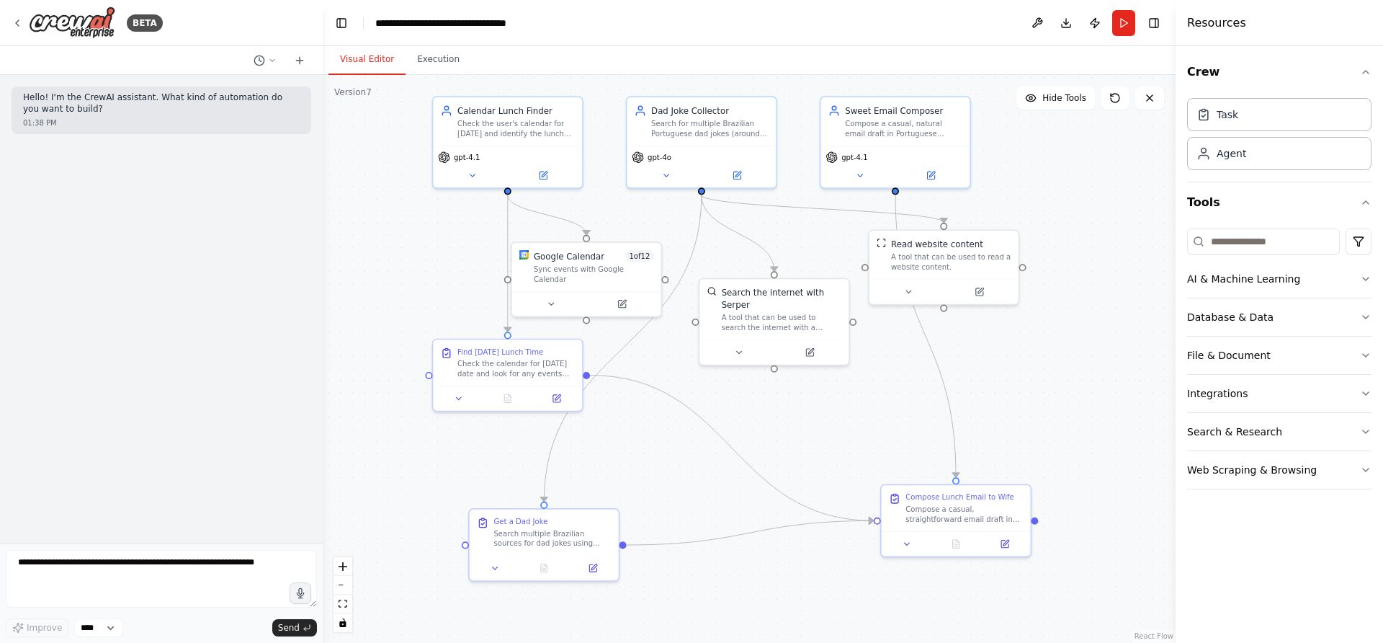
drag, startPoint x: 733, startPoint y: 506, endPoint x: 724, endPoint y: 413, distance: 93.3
click at [724, 413] on div ".deletable-edge-delete-btn { width: 20px; height: 20px; border: 0px solid #ffff…" at bounding box center [749, 359] width 853 height 568
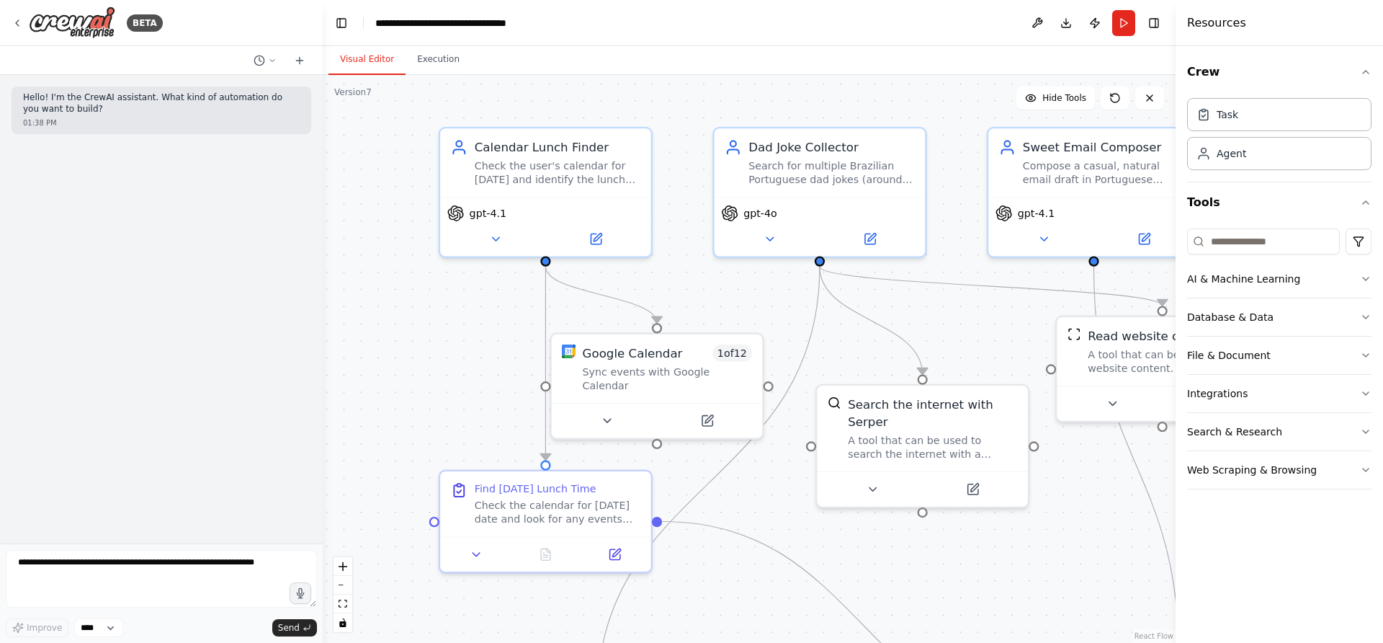
drag, startPoint x: 541, startPoint y: 303, endPoint x: 665, endPoint y: 460, distance: 200.6
click at [665, 460] on div ".deletable-edge-delete-btn { width: 20px; height: 20px; border: 0px solid #ffff…" at bounding box center [749, 359] width 853 height 568
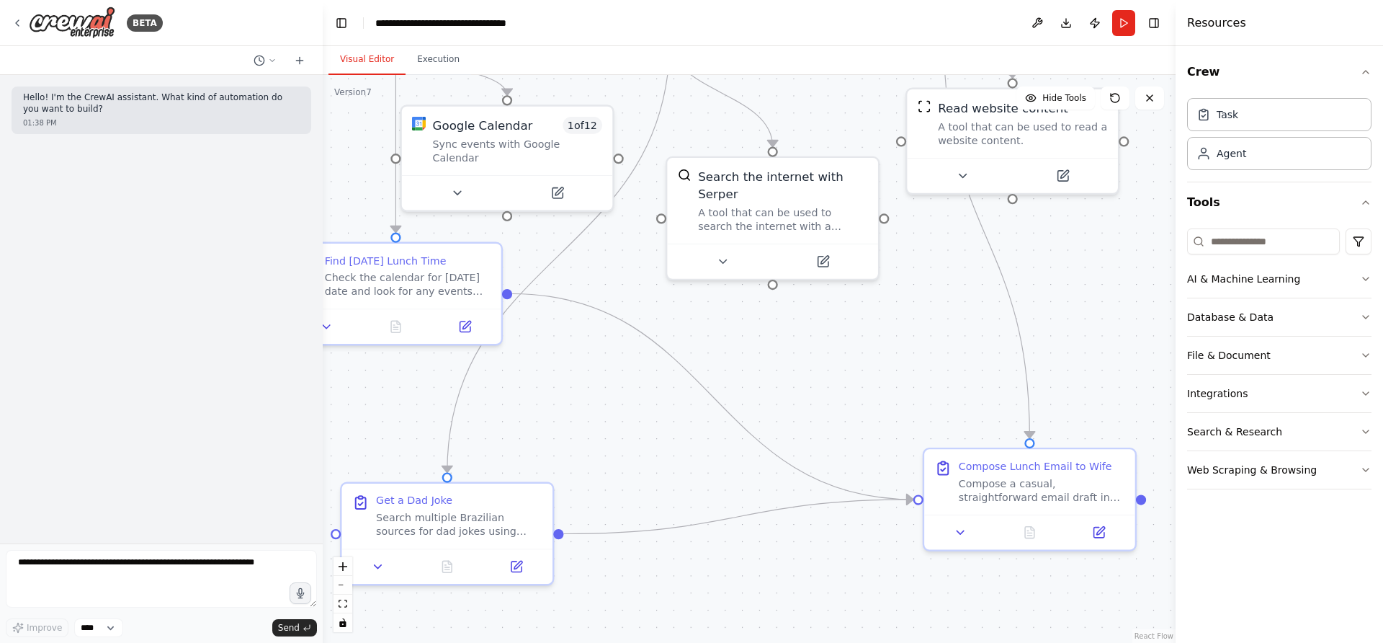
drag, startPoint x: 821, startPoint y: 531, endPoint x: 659, endPoint y: 271, distance: 306.5
click at [659, 271] on div ".deletable-edge-delete-btn { width: 20px; height: 20px; border: 0px solid #ffff…" at bounding box center [749, 359] width 853 height 568
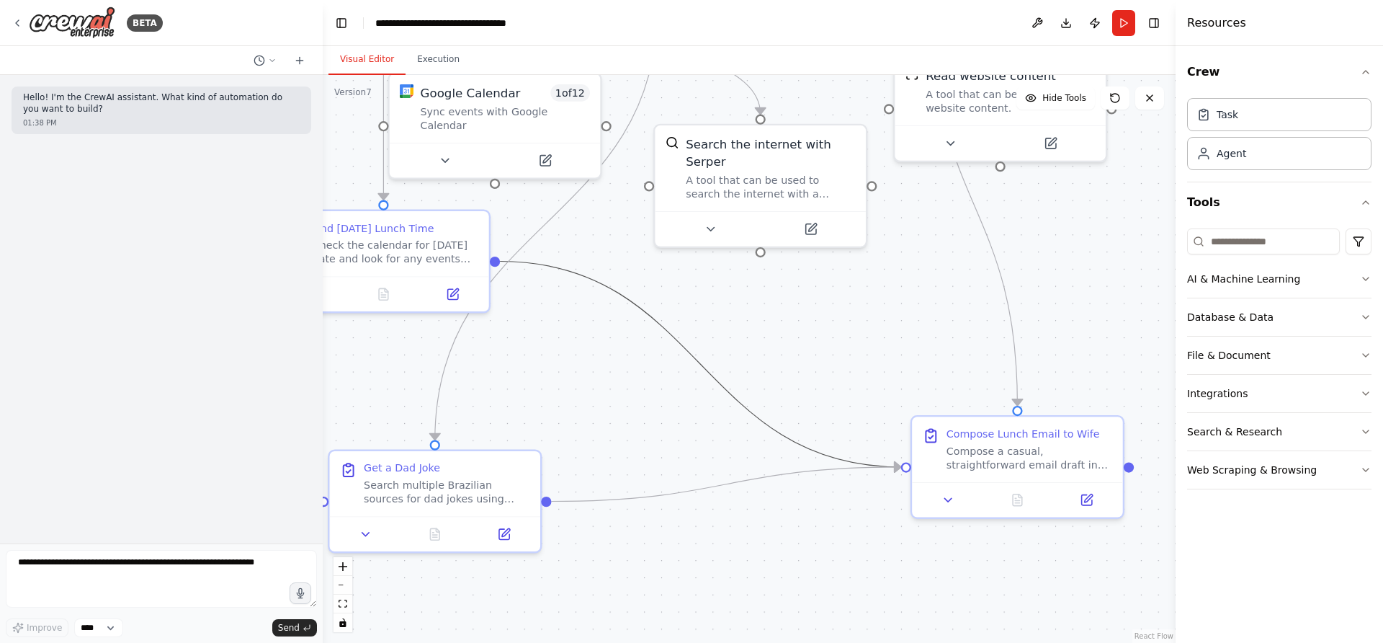
click at [636, 303] on icon "Edge from 436de351-36c4-4980-bec3-19cf7c8199dd to 7dd046bd-95c8-4486-87c0-f5a8e…" at bounding box center [700, 364] width 401 height 205
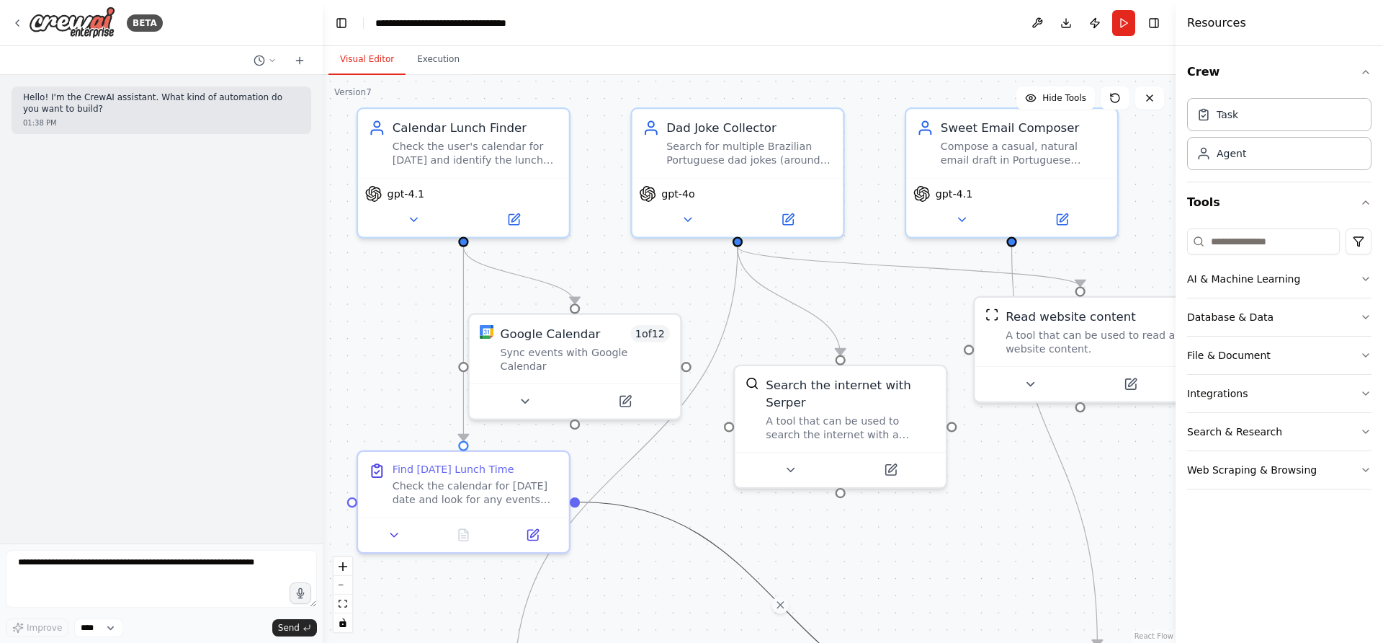
drag, startPoint x: 670, startPoint y: 257, endPoint x: 750, endPoint y: 498, distance: 253.6
click at [750, 498] on div ".deletable-edge-delete-btn { width: 20px; height: 20px; border: 0px solid #ffff…" at bounding box center [749, 359] width 853 height 568
click at [687, 220] on icon at bounding box center [688, 216] width 14 height 14
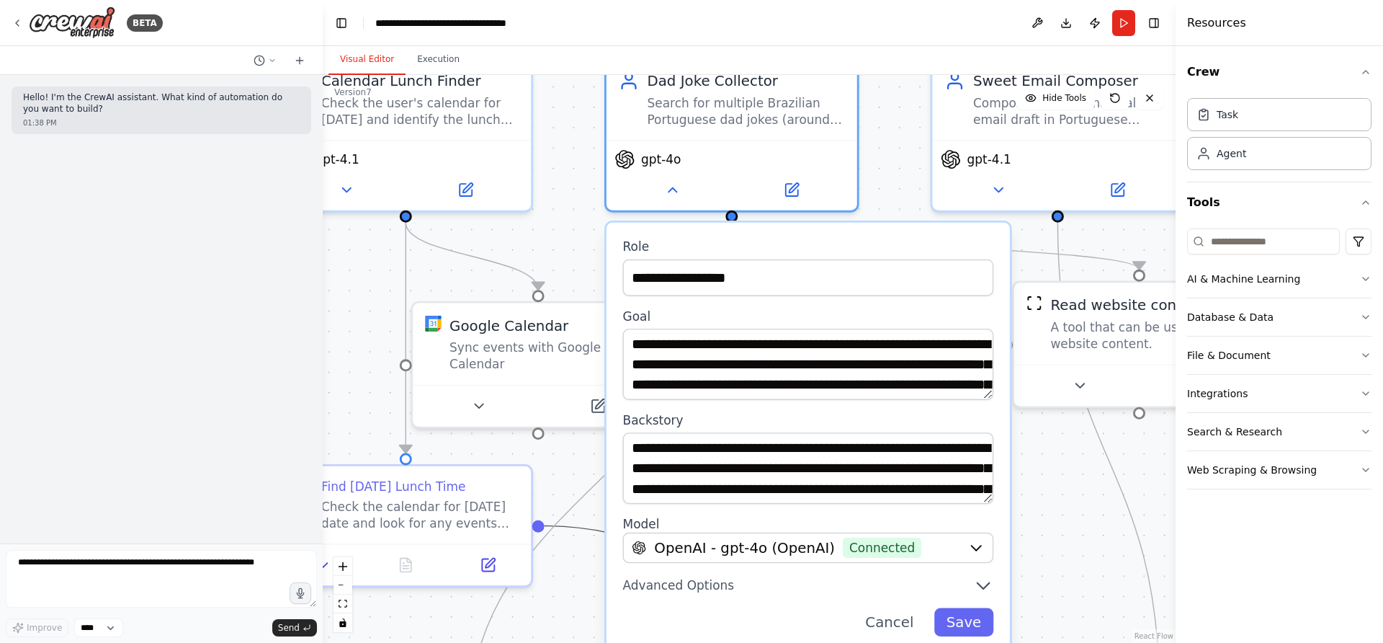
click at [1071, 508] on div ".deletable-edge-delete-btn { width: 20px; height: 20px; border: 0px solid #ffff…" at bounding box center [749, 359] width 853 height 568
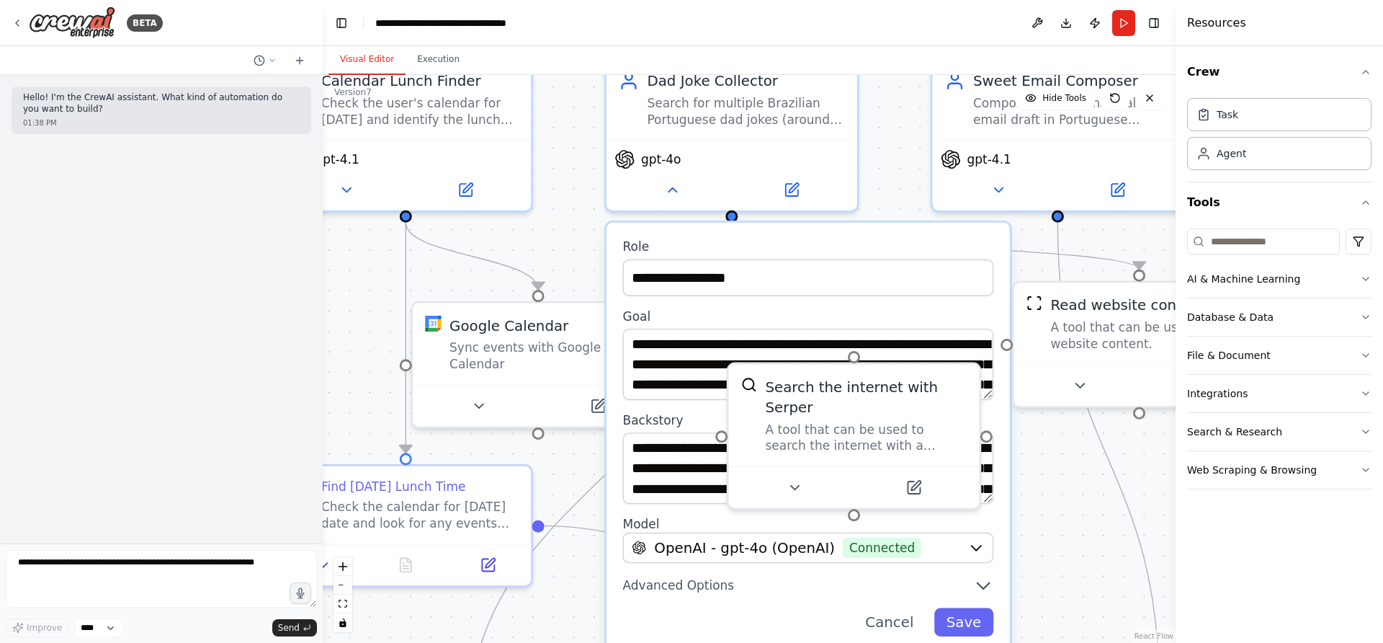
click at [1071, 519] on div ".deletable-edge-delete-btn { width: 20px; height: 20px; border: 0px solid #ffff…" at bounding box center [749, 359] width 853 height 568
click at [669, 180] on icon at bounding box center [672, 186] width 17 height 17
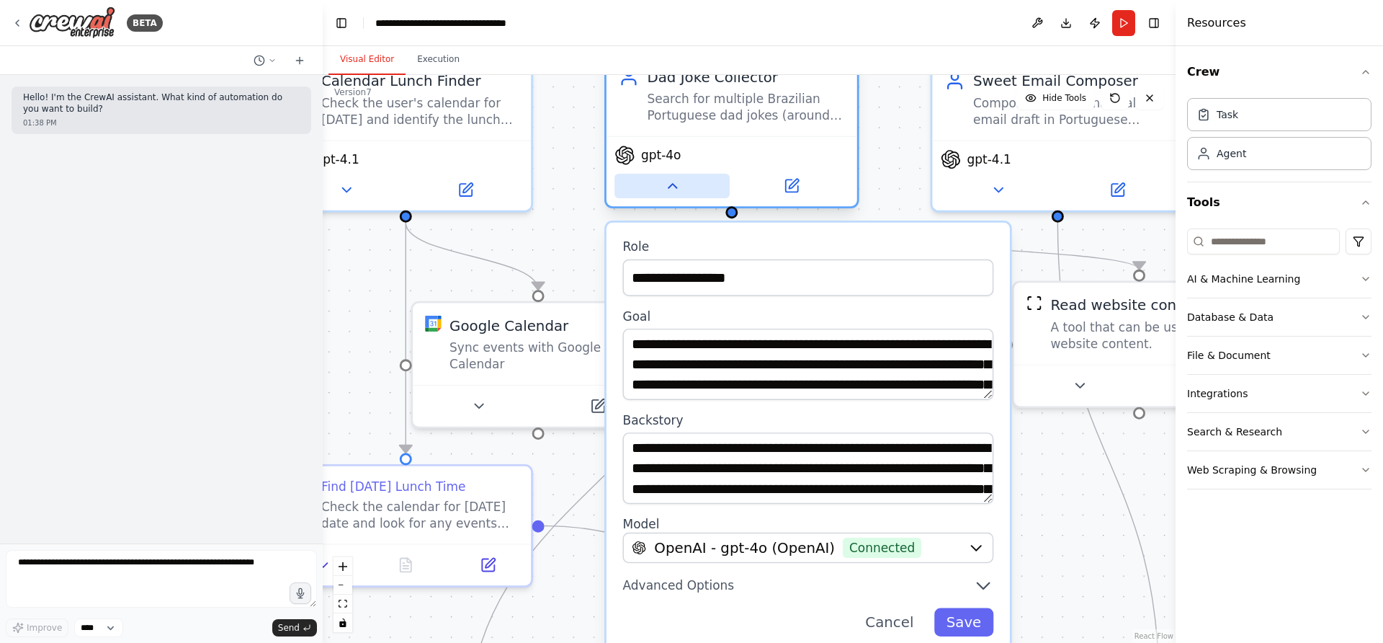
click at [675, 195] on button at bounding box center [672, 186] width 115 height 24
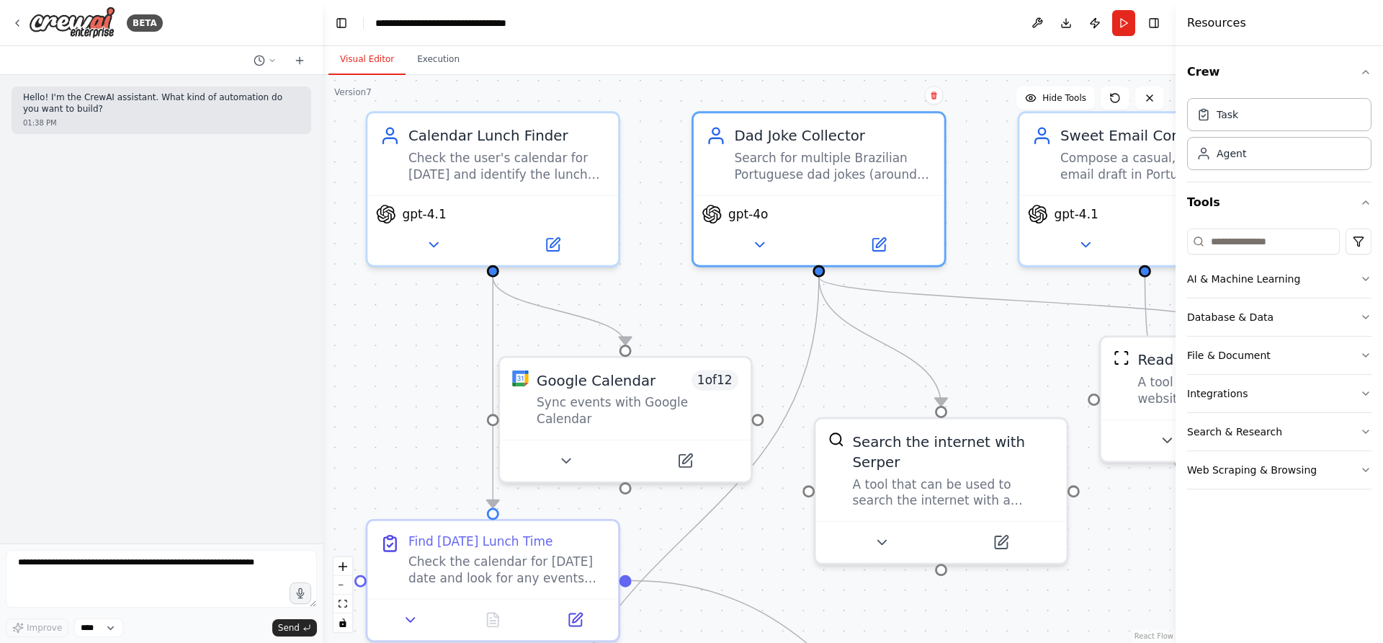
drag, startPoint x: 739, startPoint y: 318, endPoint x: 826, endPoint y: 373, distance: 103.0
click at [826, 373] on div ".deletable-edge-delete-btn { width: 20px; height: 20px; border: 0px solid #ffff…" at bounding box center [749, 359] width 853 height 568
click at [441, 55] on button "Execution" at bounding box center [439, 60] width 66 height 30
click at [381, 59] on button "Visual Editor" at bounding box center [367, 60] width 77 height 30
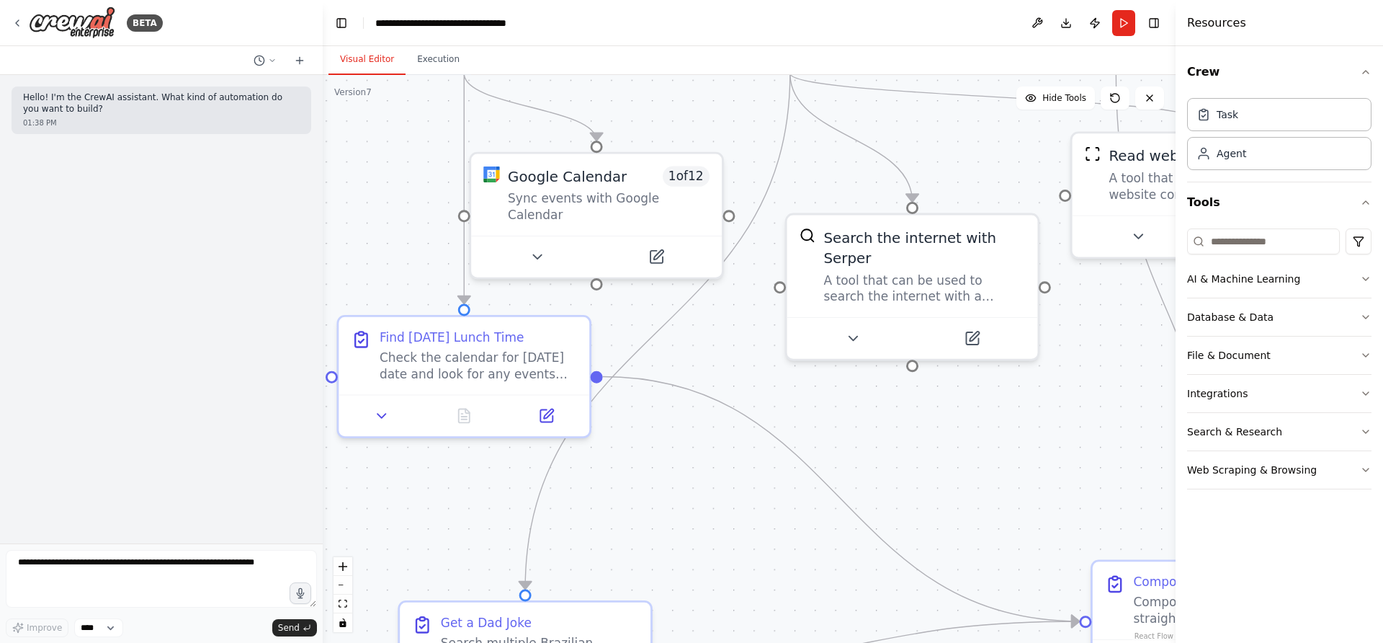
drag, startPoint x: 741, startPoint y: 344, endPoint x: 669, endPoint y: 282, distance: 95.0
click at [712, 138] on div ".deletable-edge-delete-btn { width: 20px; height: 20px; border: 0px solid #ffff…" at bounding box center [749, 359] width 853 height 568
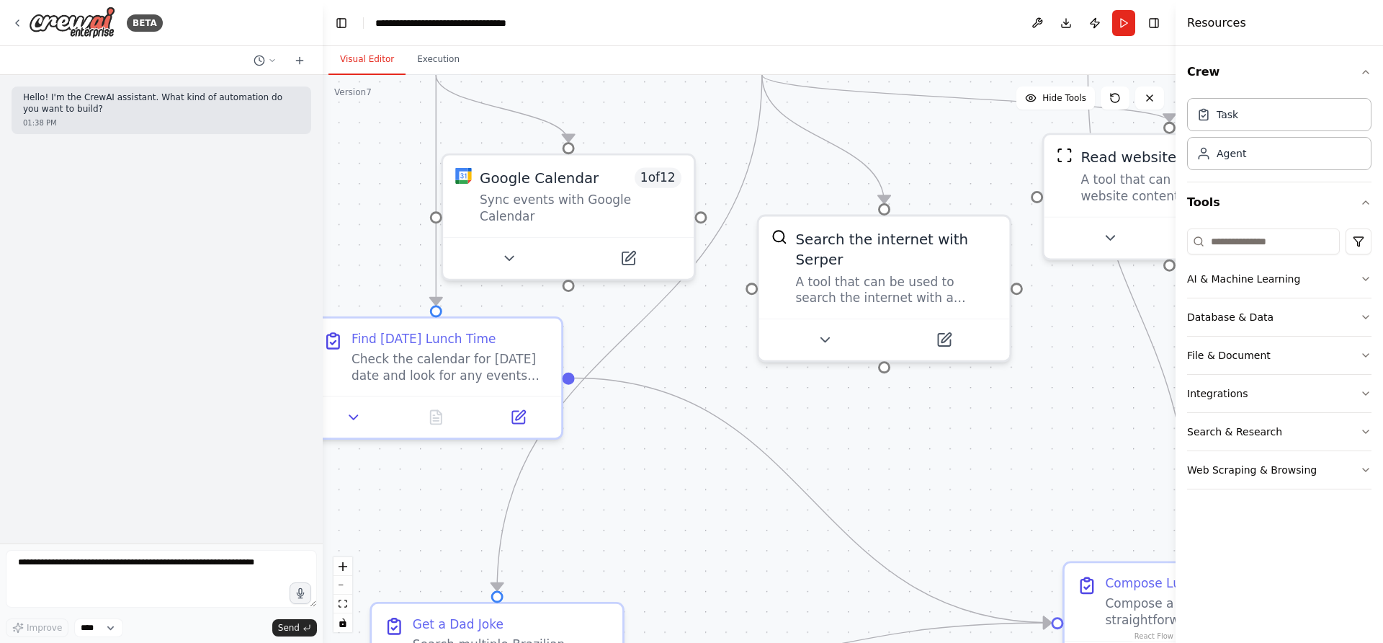
drag, startPoint x: 700, startPoint y: 557, endPoint x: 674, endPoint y: 592, distance: 44.2
click at [674, 592] on div ".deletable-edge-delete-btn { width: 20px; height: 20px; border: 0px solid #ffff…" at bounding box center [749, 359] width 853 height 568
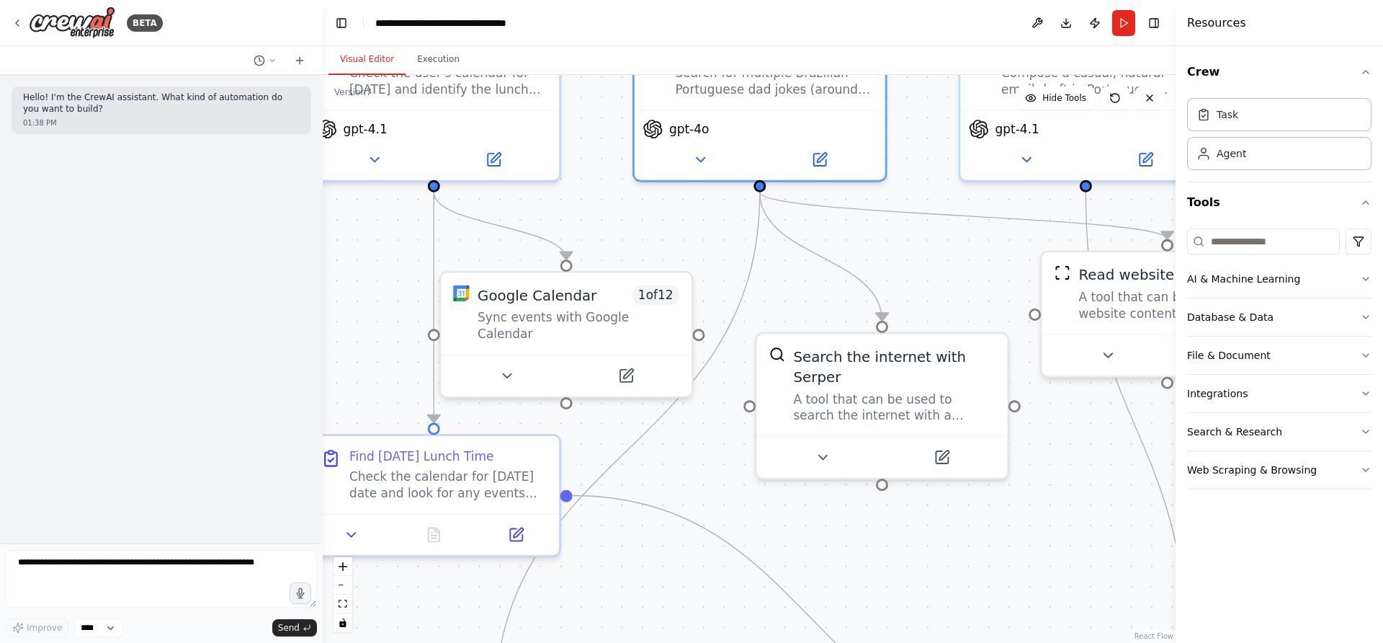
drag, startPoint x: 757, startPoint y: 510, endPoint x: 744, endPoint y: 522, distance: 16.8
click at [759, 608] on div ".deletable-edge-delete-btn { width: 20px; height: 20px; border: 0px solid #ffff…" at bounding box center [749, 359] width 853 height 568
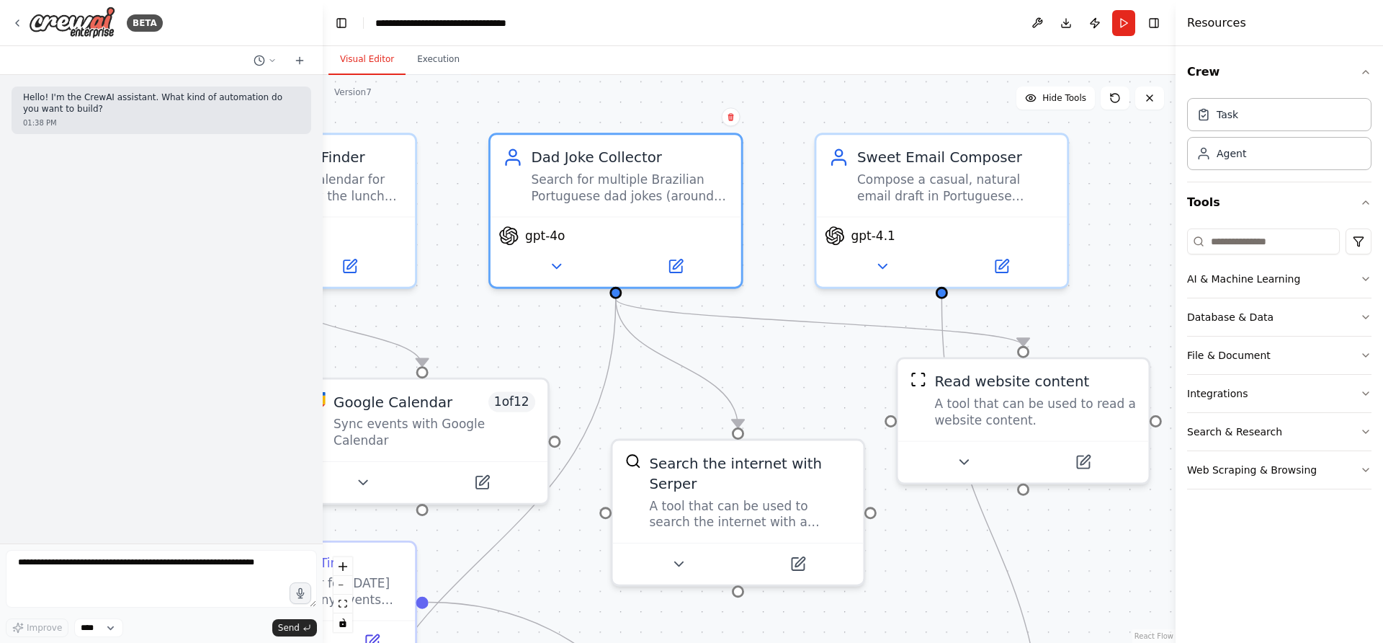
drag, startPoint x: 741, startPoint y: 481, endPoint x: 593, endPoint y: 575, distance: 175.5
click at [593, 575] on div ".deletable-edge-delete-btn { width: 20px; height: 20px; border: 0px solid #ffff…" at bounding box center [749, 359] width 853 height 568
click at [76, 17] on img at bounding box center [72, 22] width 86 height 32
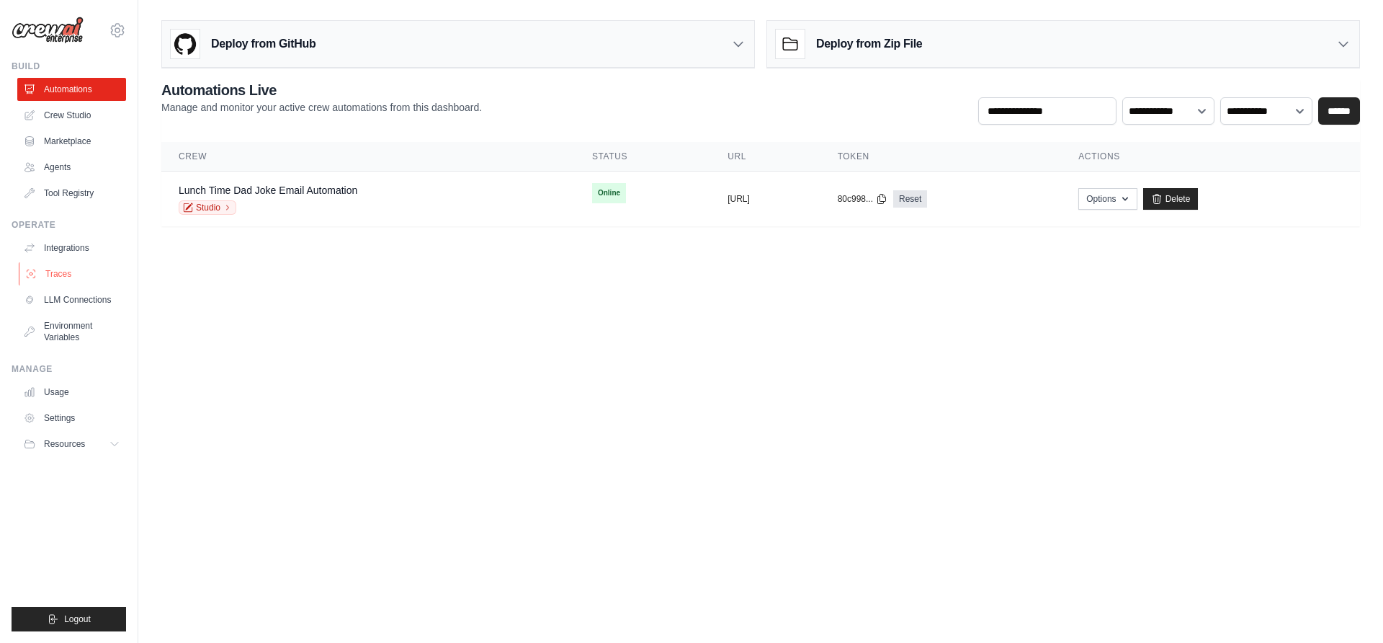
click at [48, 275] on link "Traces" at bounding box center [73, 273] width 109 height 23
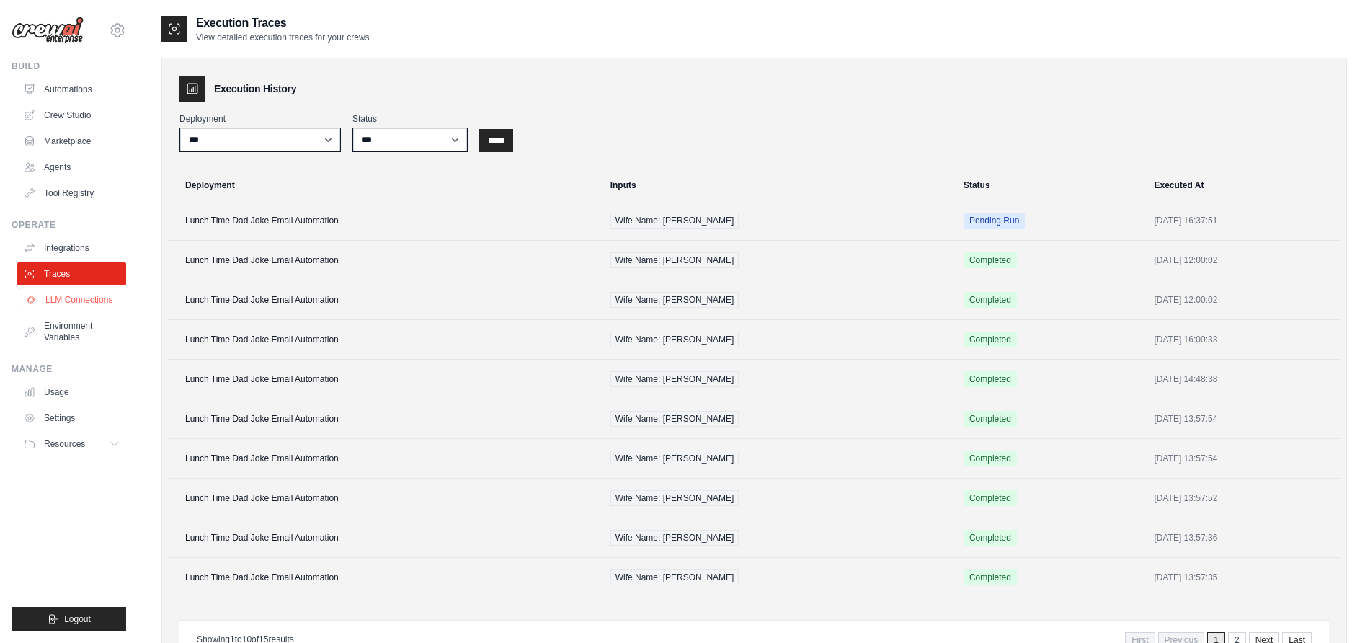
click at [66, 298] on link "LLM Connections" at bounding box center [73, 299] width 109 height 23
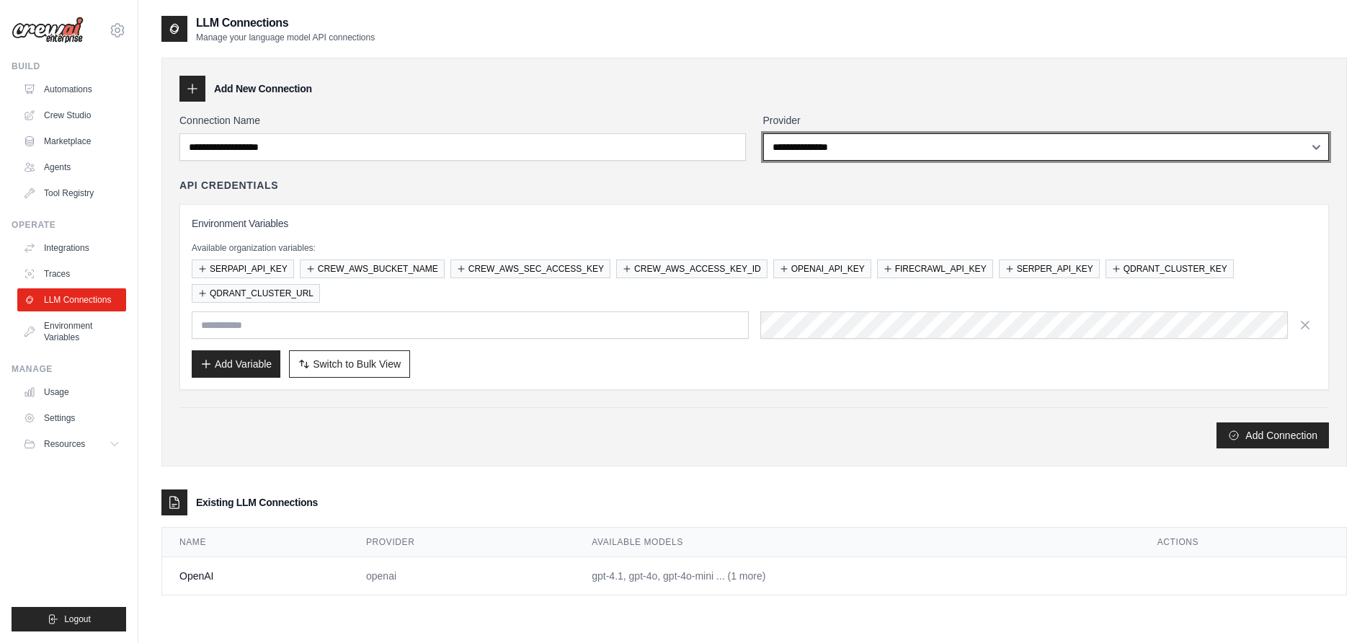
click at [835, 140] on select "**********" at bounding box center [1046, 146] width 566 height 27
click at [793, 154] on select "**********" at bounding box center [1046, 146] width 566 height 27
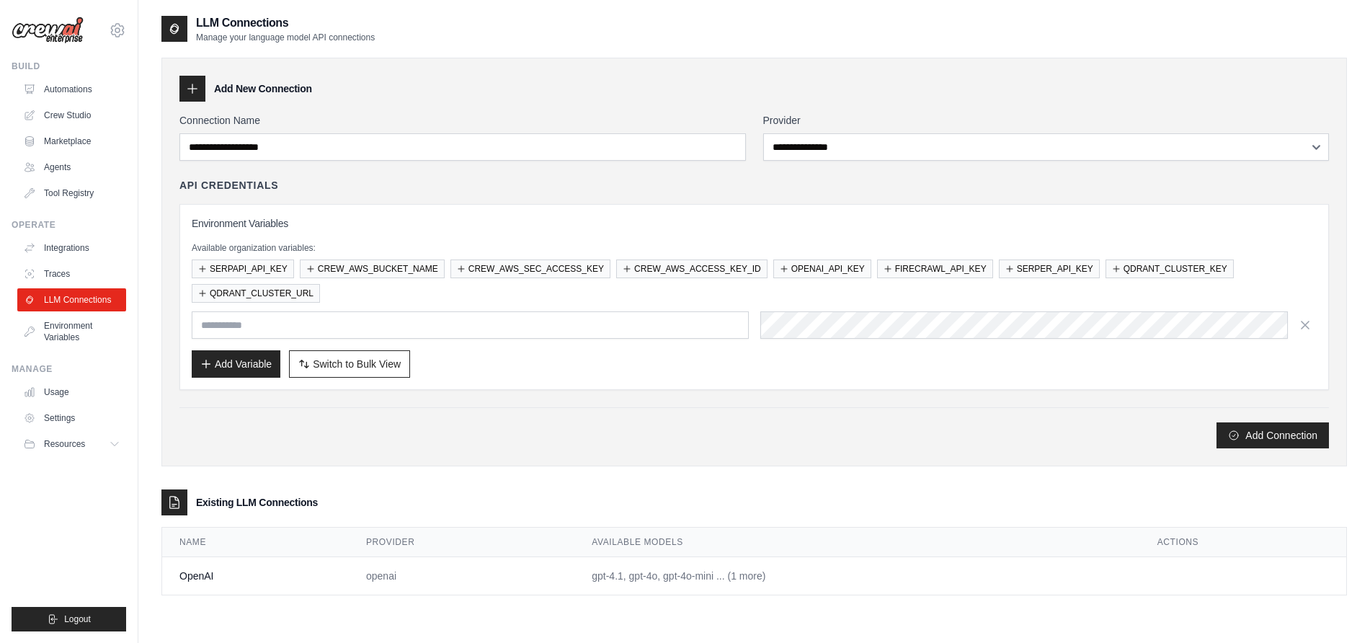
click at [619, 103] on div "**********" at bounding box center [753, 262] width 1185 height 409
click at [84, 330] on link "Environment Variables" at bounding box center [73, 331] width 109 height 35
click at [71, 326] on link "Environment Variables" at bounding box center [73, 331] width 109 height 35
click at [66, 32] on img at bounding box center [48, 30] width 72 height 27
click at [73, 88] on link "Automations" at bounding box center [73, 89] width 109 height 23
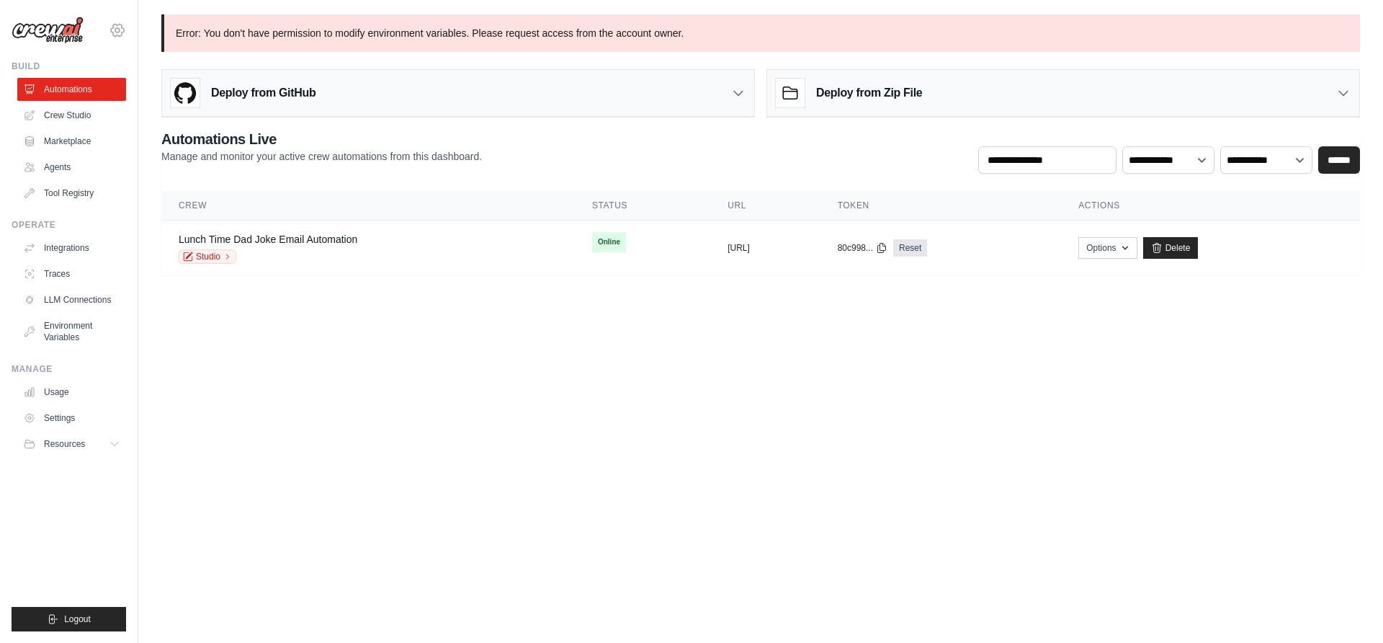
click at [120, 27] on icon at bounding box center [117, 30] width 17 height 17
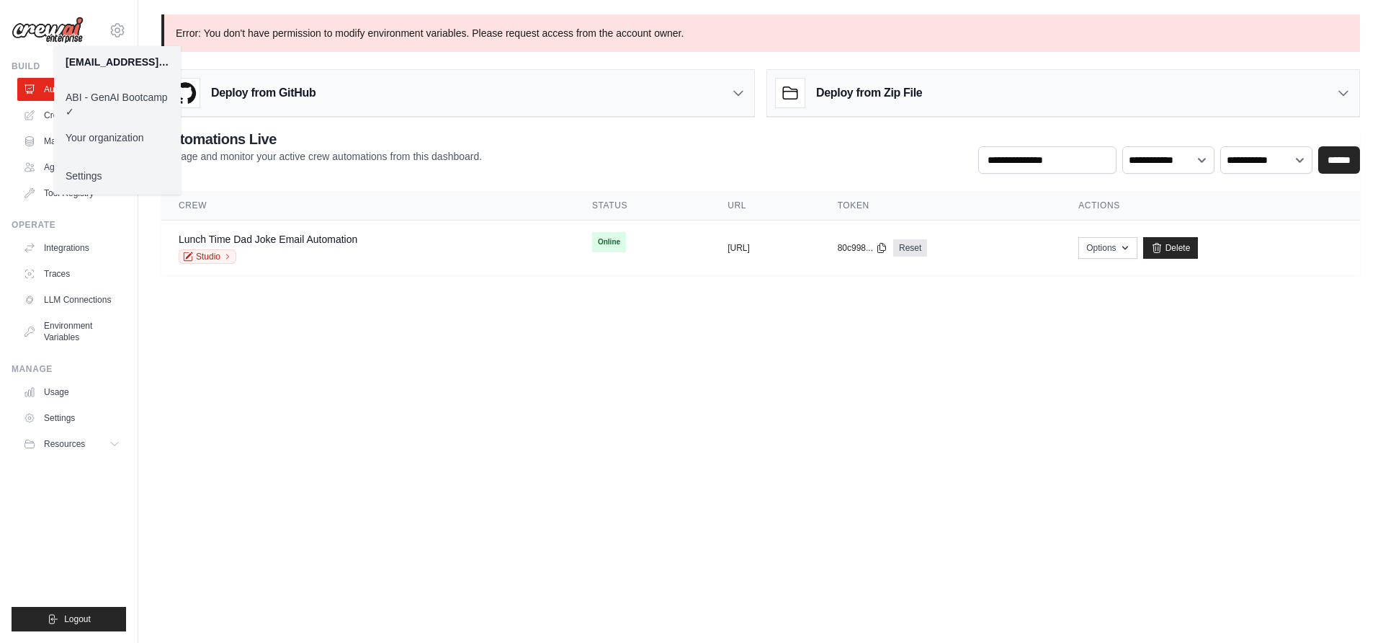
click at [214, 287] on main "Error: You don't have permission to modify environment variables. Please reques…" at bounding box center [760, 153] width 1245 height 307
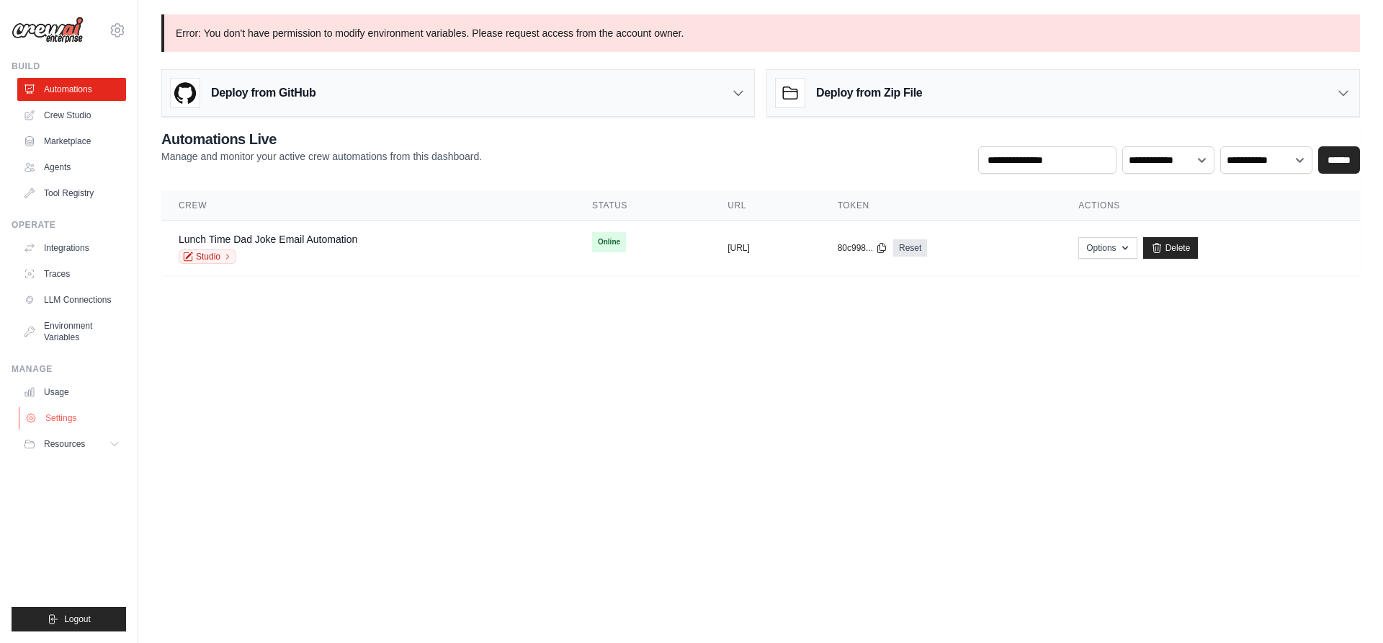
click at [79, 424] on link "Settings" at bounding box center [73, 417] width 109 height 23
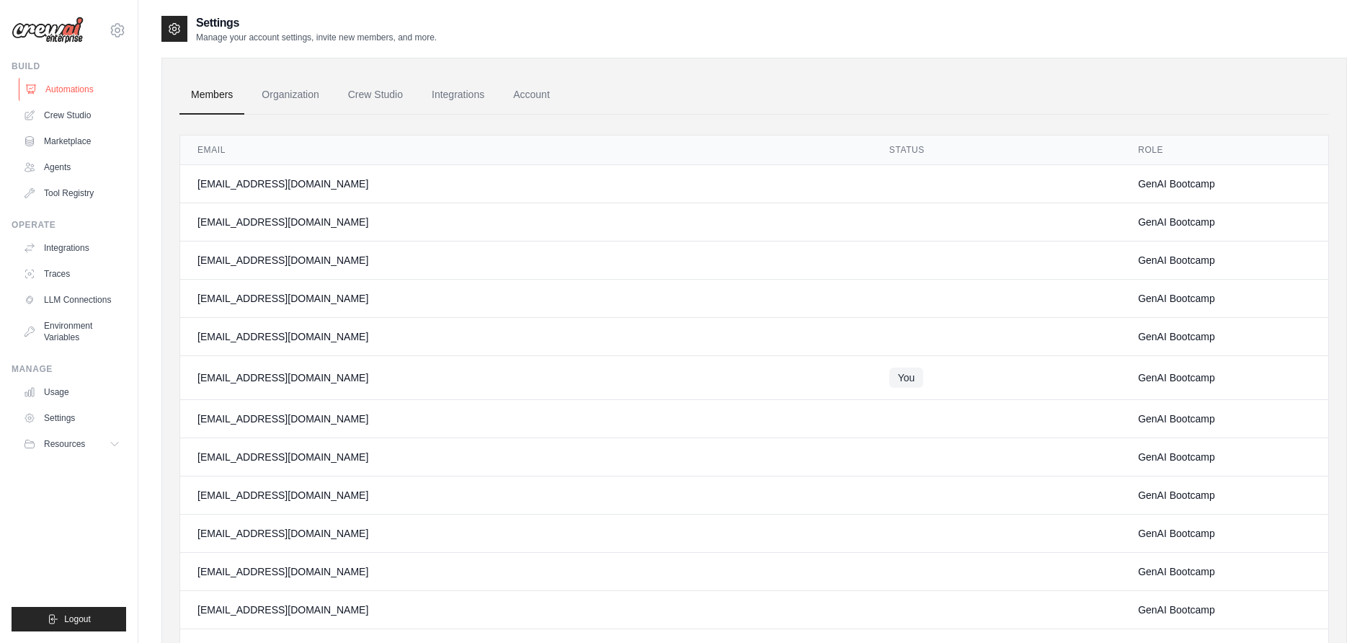
click at [61, 86] on link "Automations" at bounding box center [73, 89] width 109 height 23
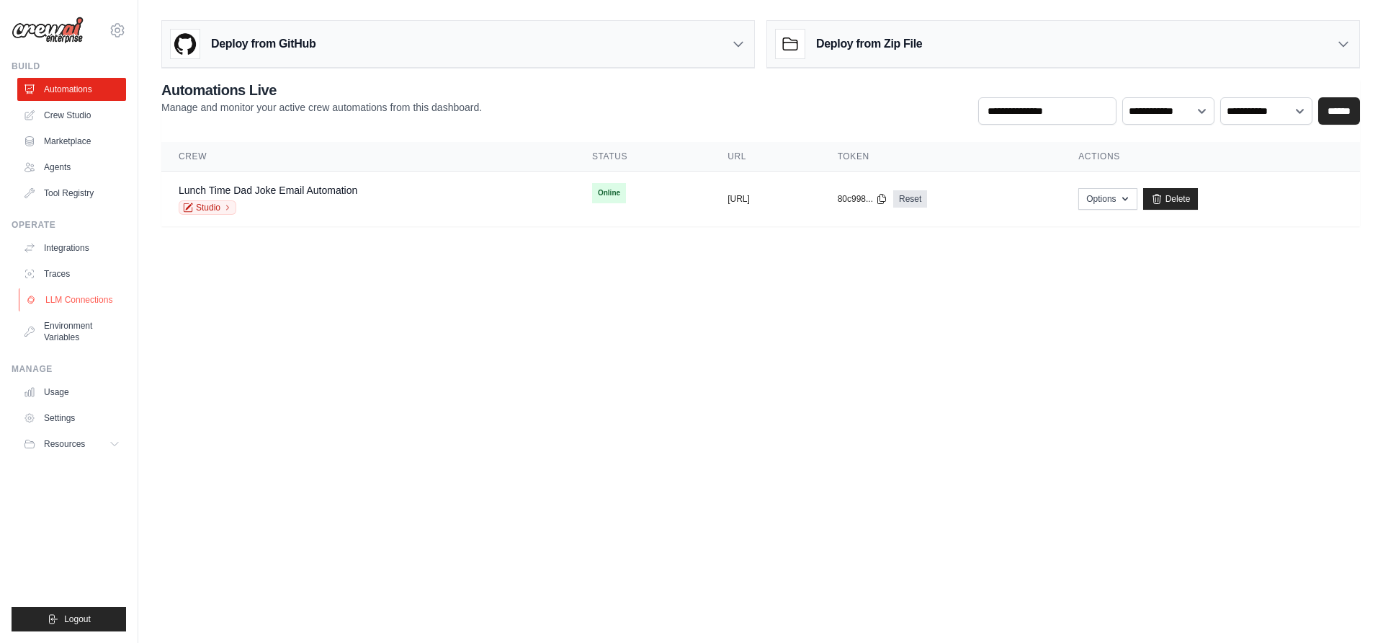
click at [82, 295] on link "LLM Connections" at bounding box center [73, 299] width 109 height 23
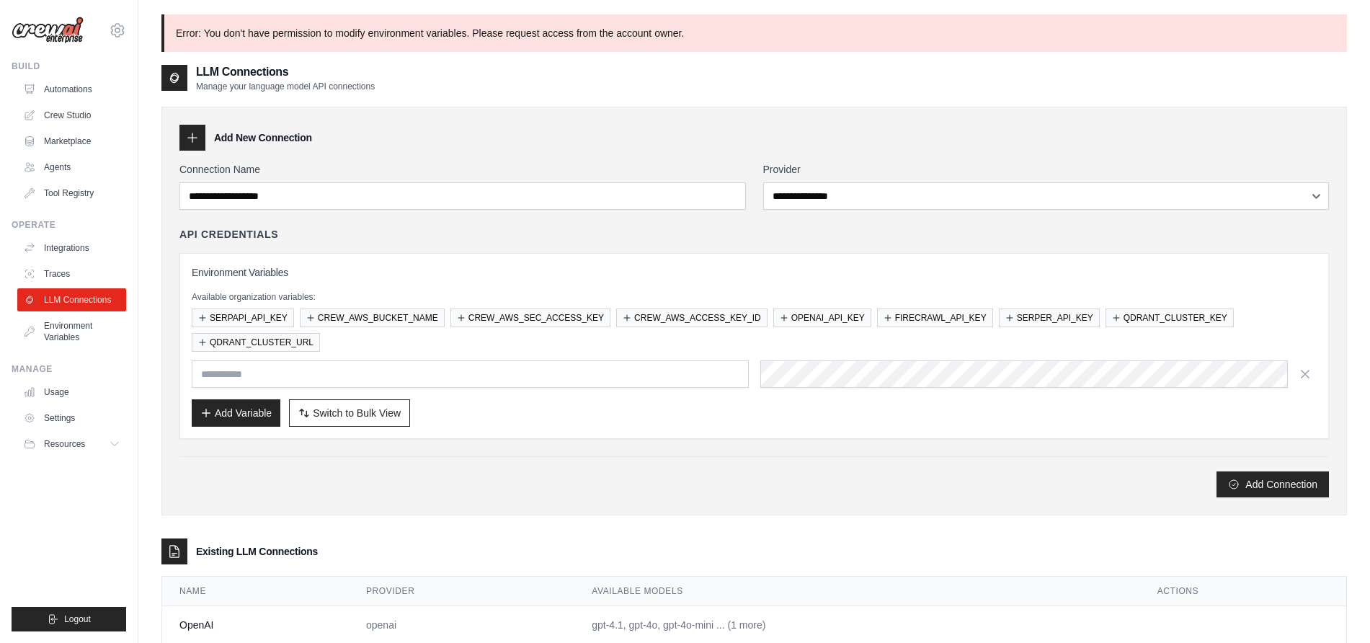
scroll to position [78, 0]
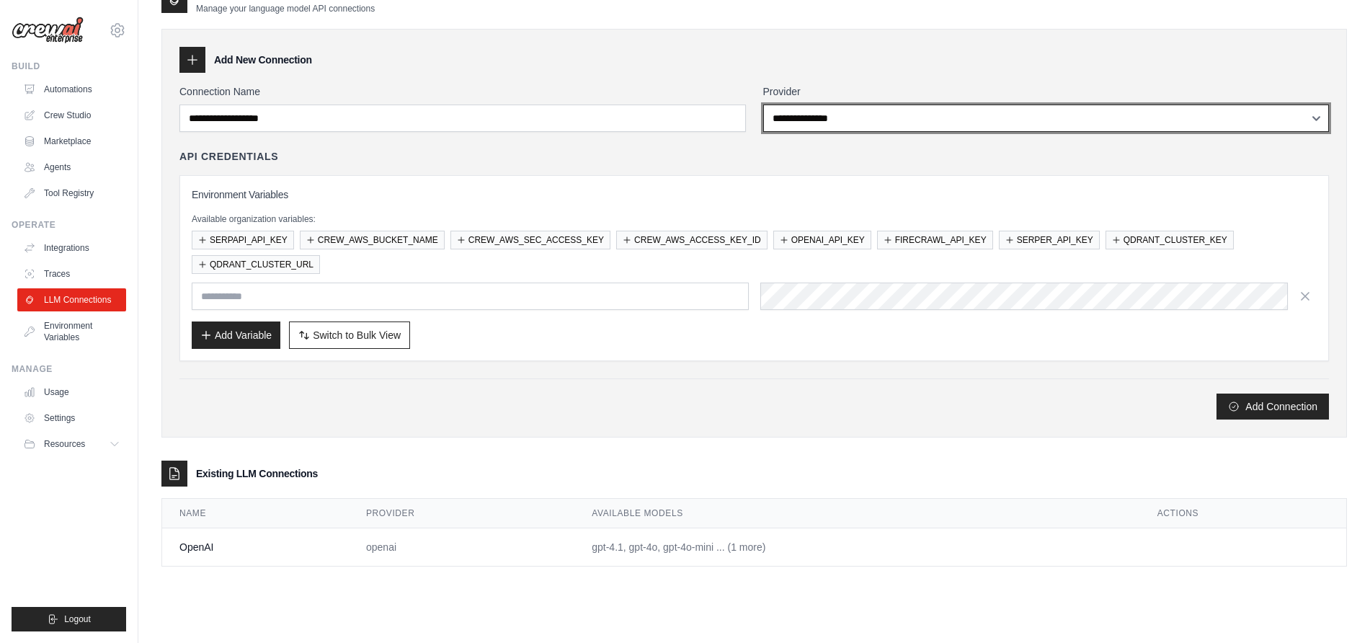
click at [848, 121] on select "**********" at bounding box center [1046, 117] width 566 height 27
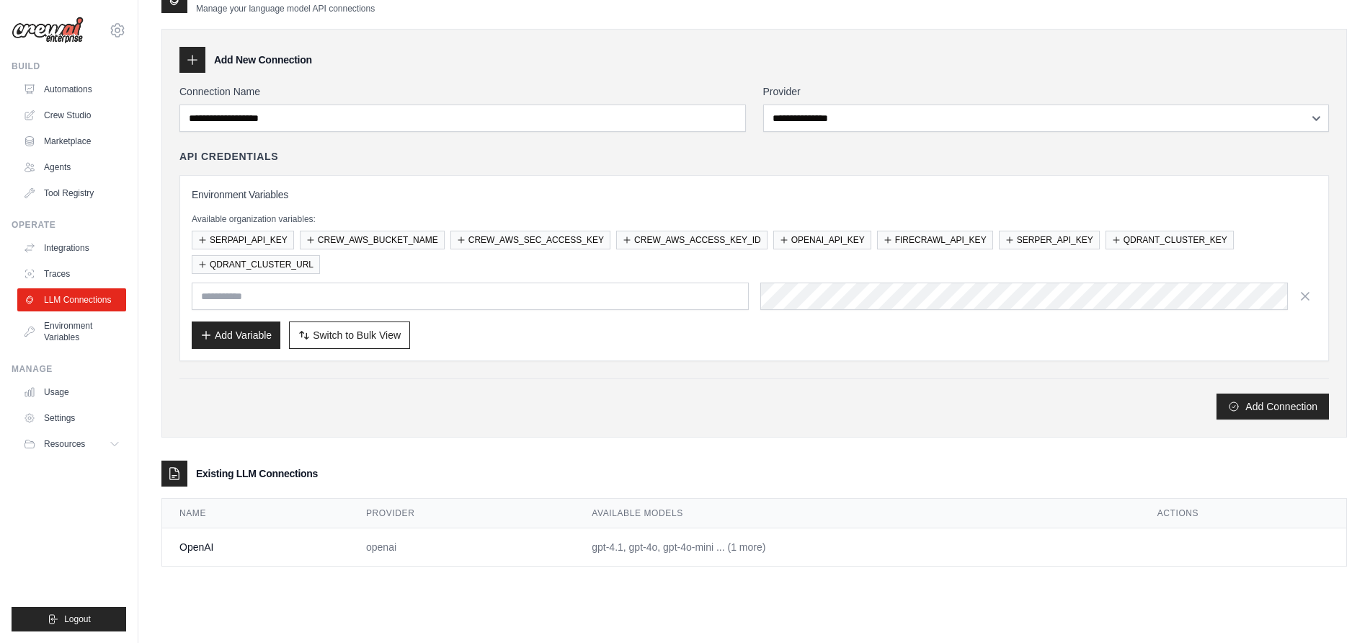
click at [584, 64] on div "Add New Connection" at bounding box center [753, 60] width 1149 height 26
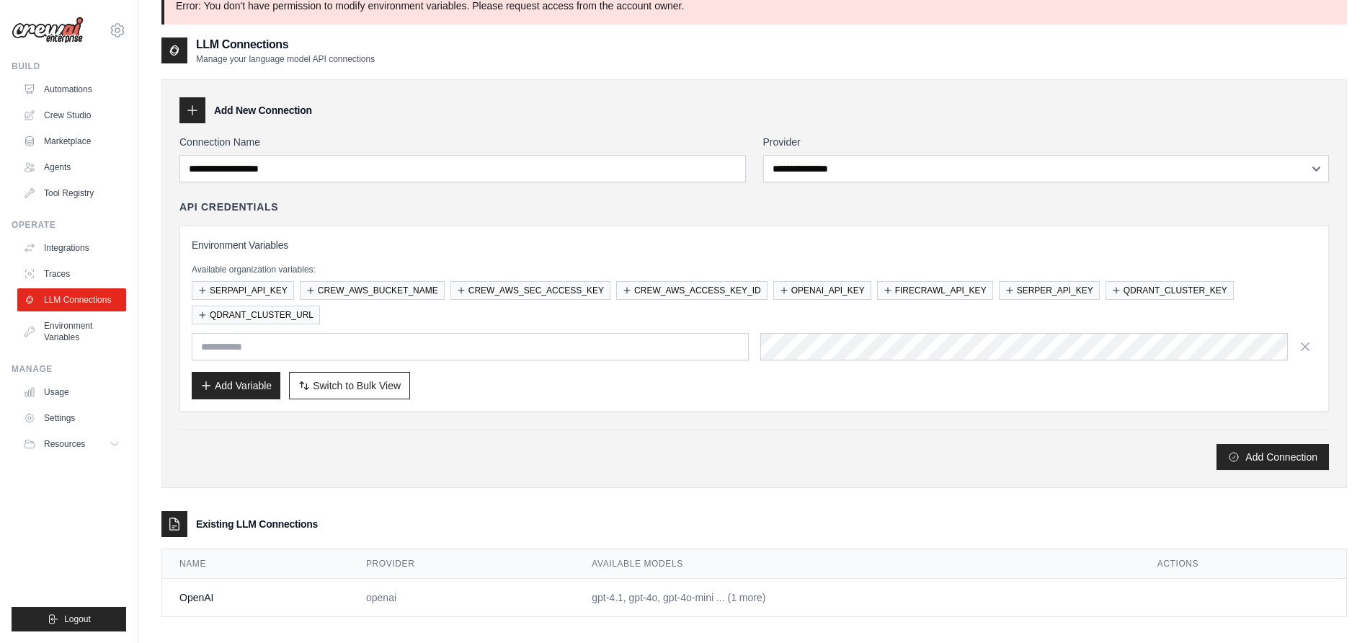
scroll to position [0, 0]
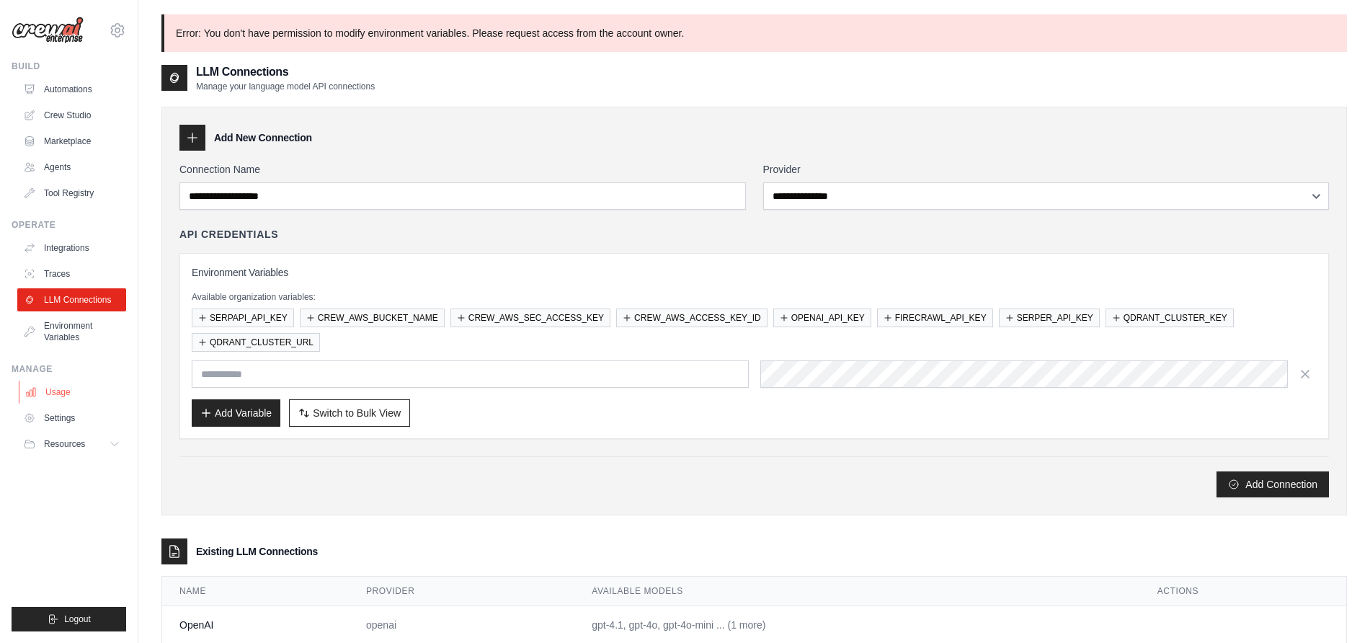
click at [73, 387] on link "Usage" at bounding box center [73, 391] width 109 height 23
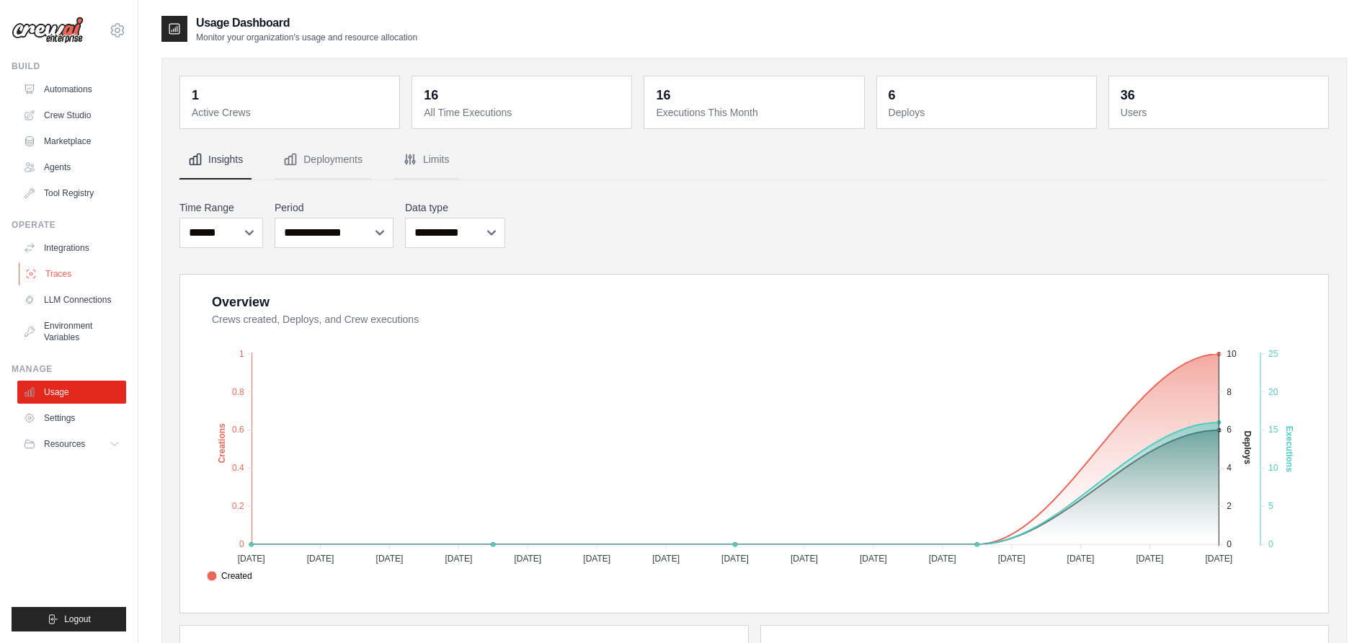
click at [78, 268] on link "Traces" at bounding box center [73, 273] width 109 height 23
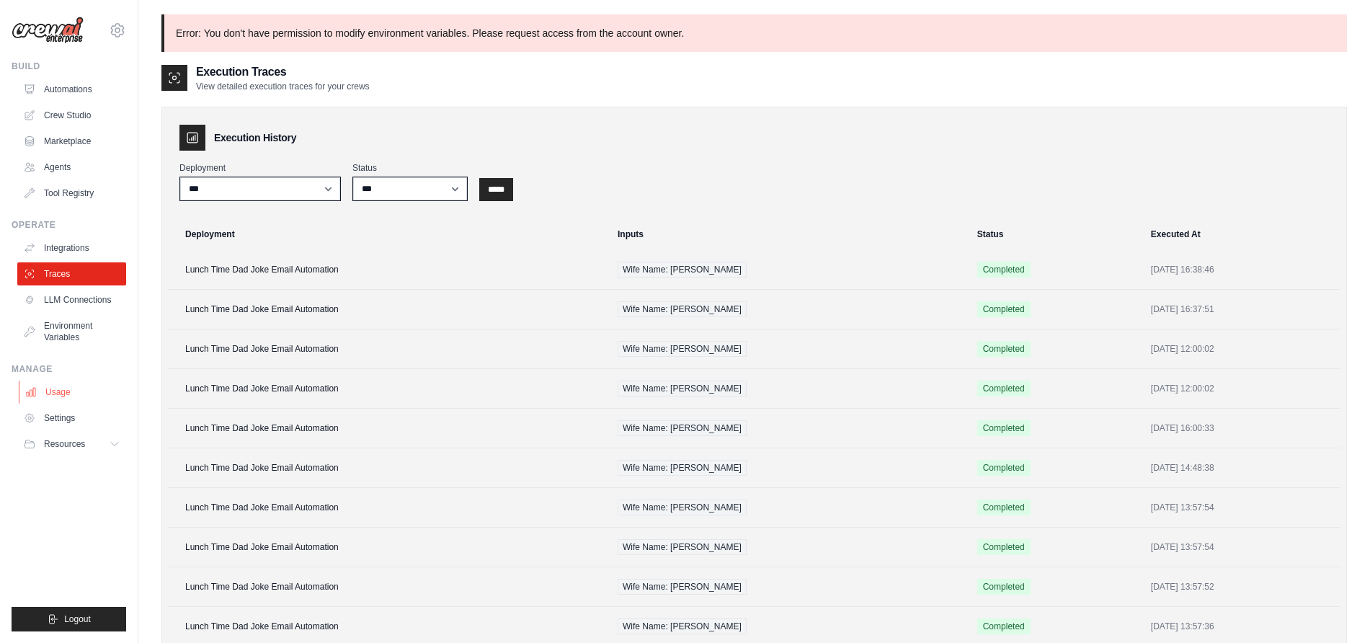
click at [54, 395] on link "Usage" at bounding box center [73, 391] width 109 height 23
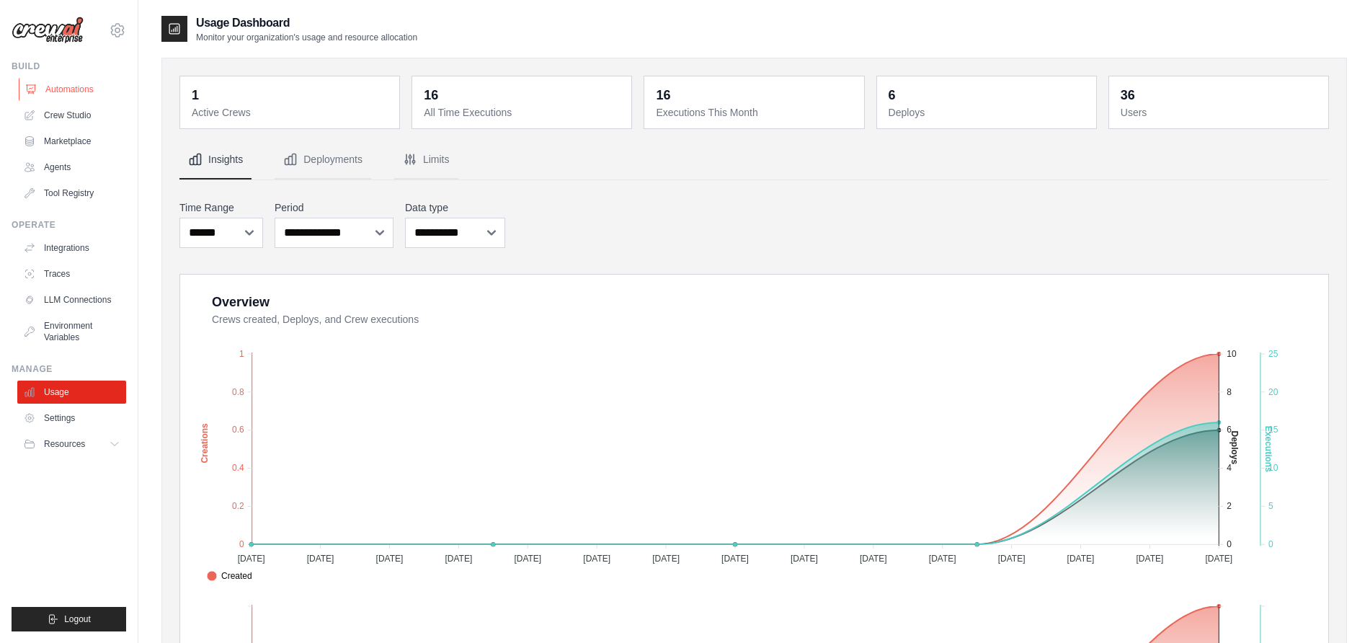
click at [61, 84] on link "Automations" at bounding box center [73, 89] width 109 height 23
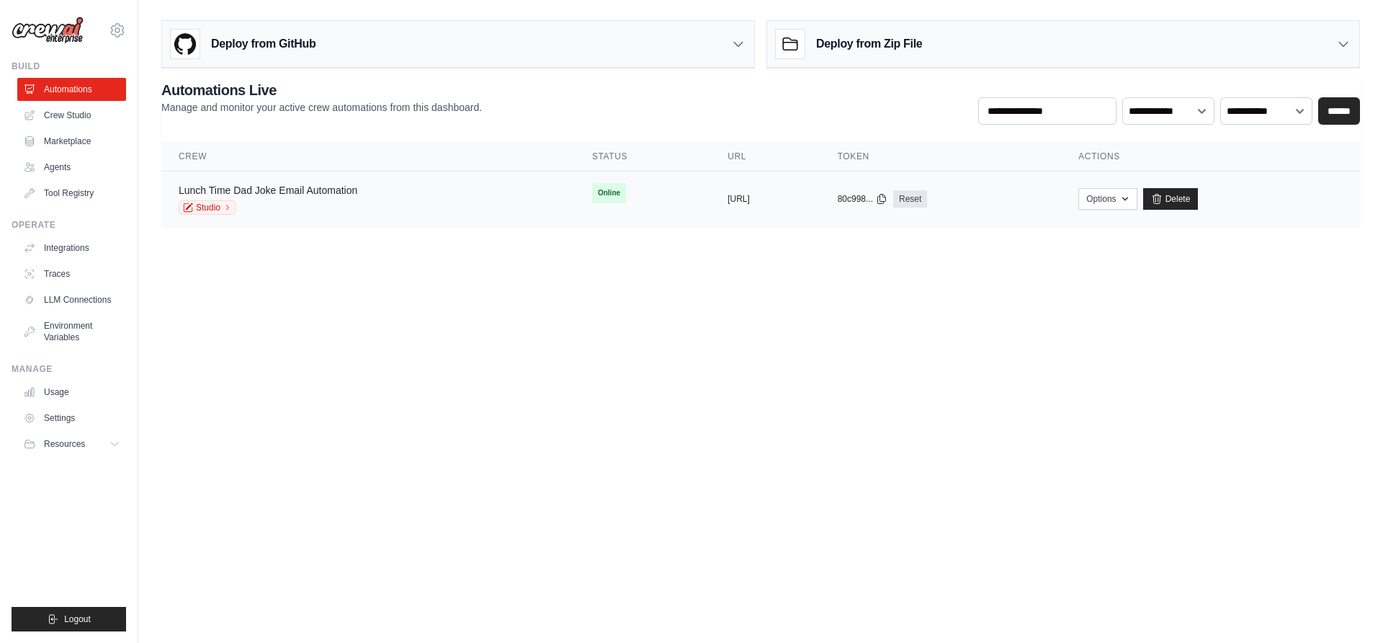
click at [314, 193] on link "Lunch Time Dad Joke Email Automation" at bounding box center [268, 190] width 179 height 12
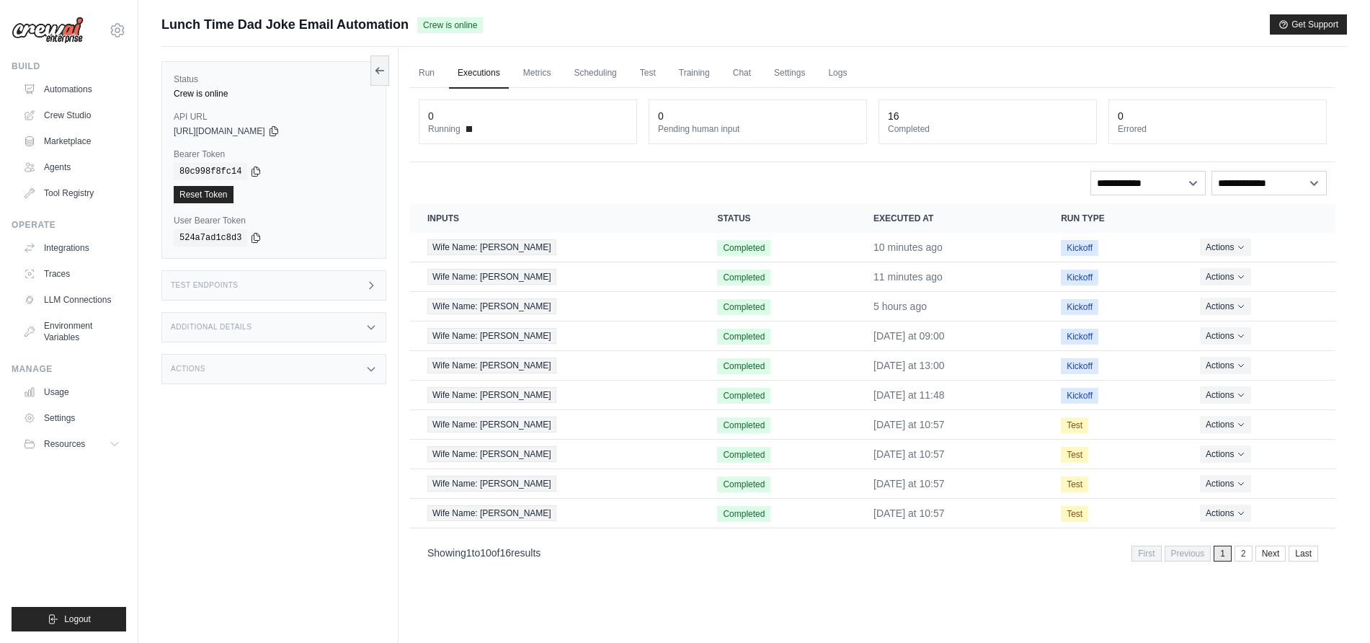
click at [498, 72] on link "Executions" at bounding box center [479, 73] width 60 height 30
click at [422, 73] on link "Run" at bounding box center [426, 73] width 33 height 30
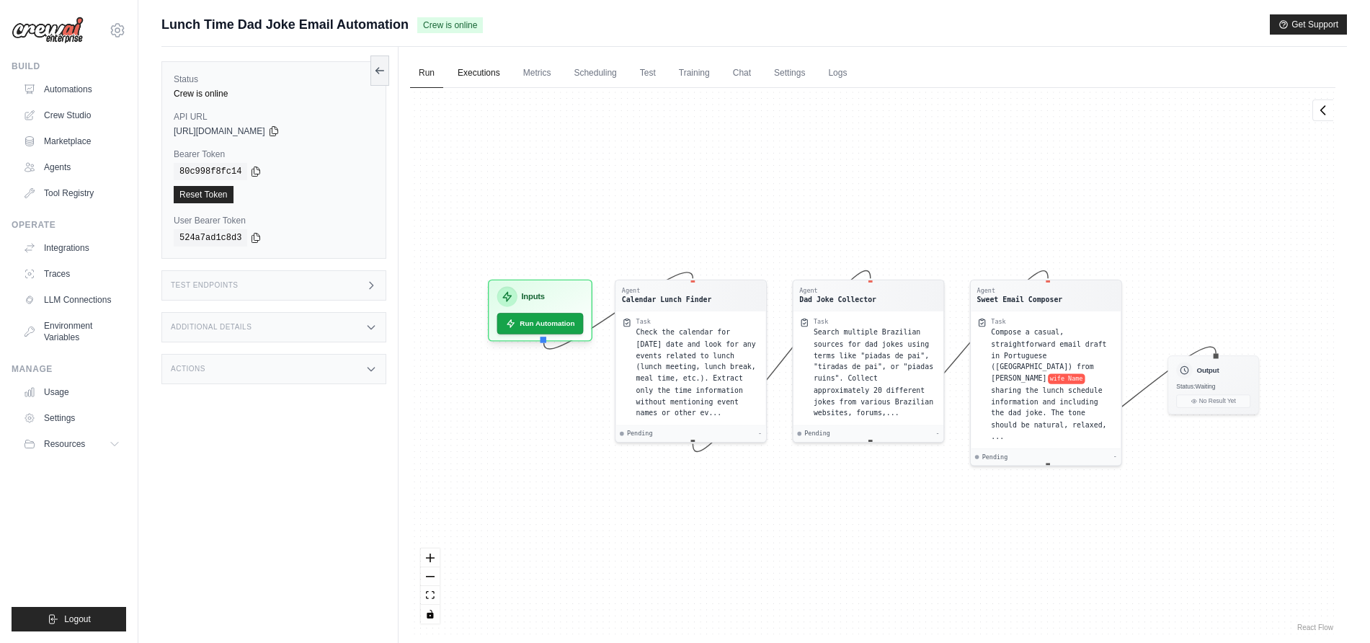
click at [496, 67] on link "Executions" at bounding box center [479, 73] width 60 height 30
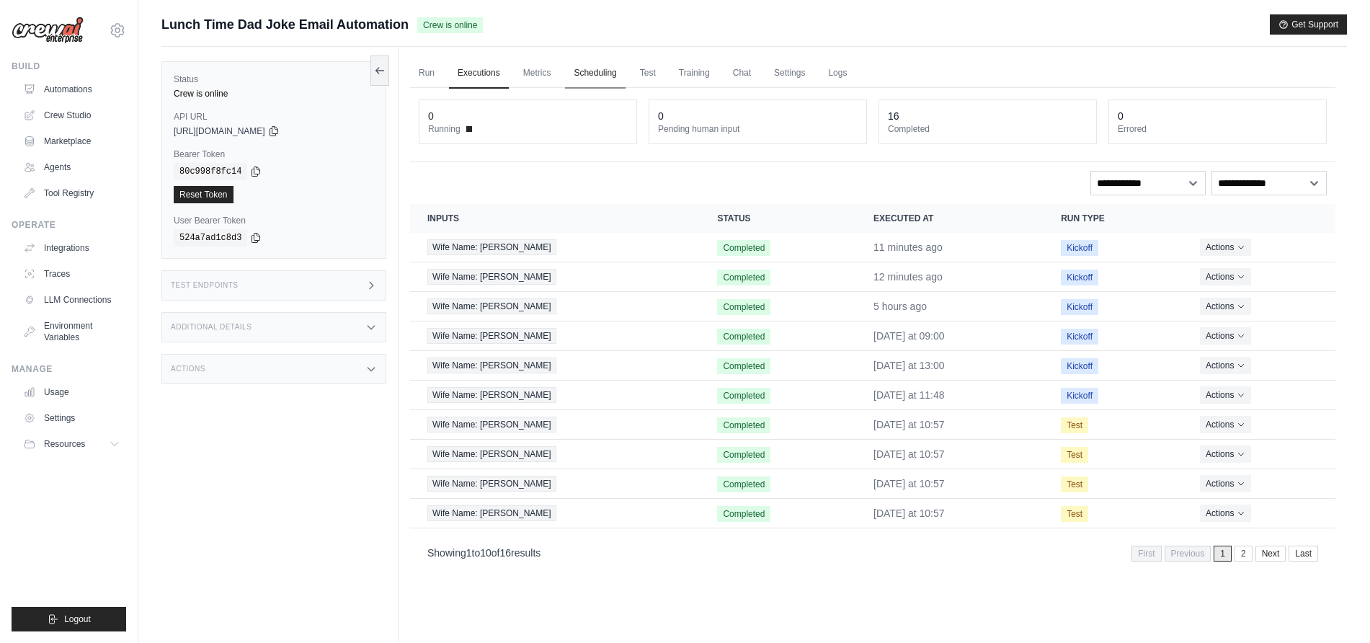
click at [594, 75] on link "Scheduling" at bounding box center [595, 73] width 60 height 30
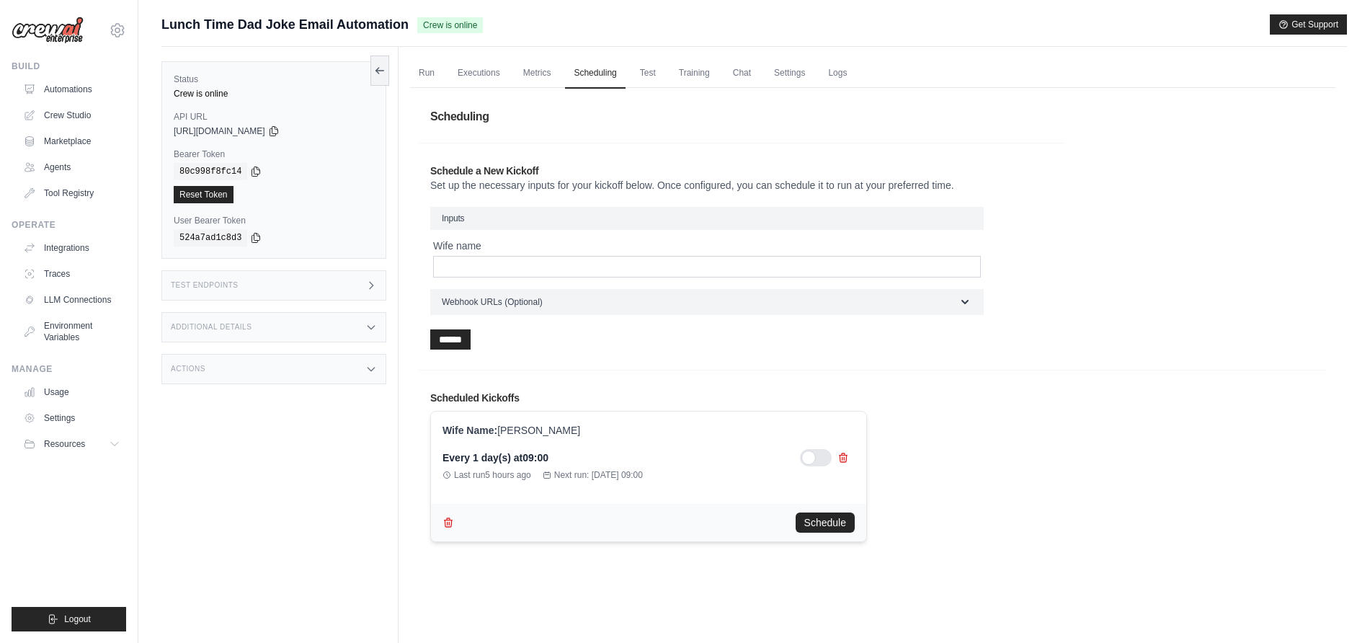
click at [676, 71] on ul "Run Executions Metrics Scheduling Test Training Chat Settings Logs" at bounding box center [872, 73] width 925 height 30
click at [657, 71] on link "Test" at bounding box center [647, 73] width 33 height 30
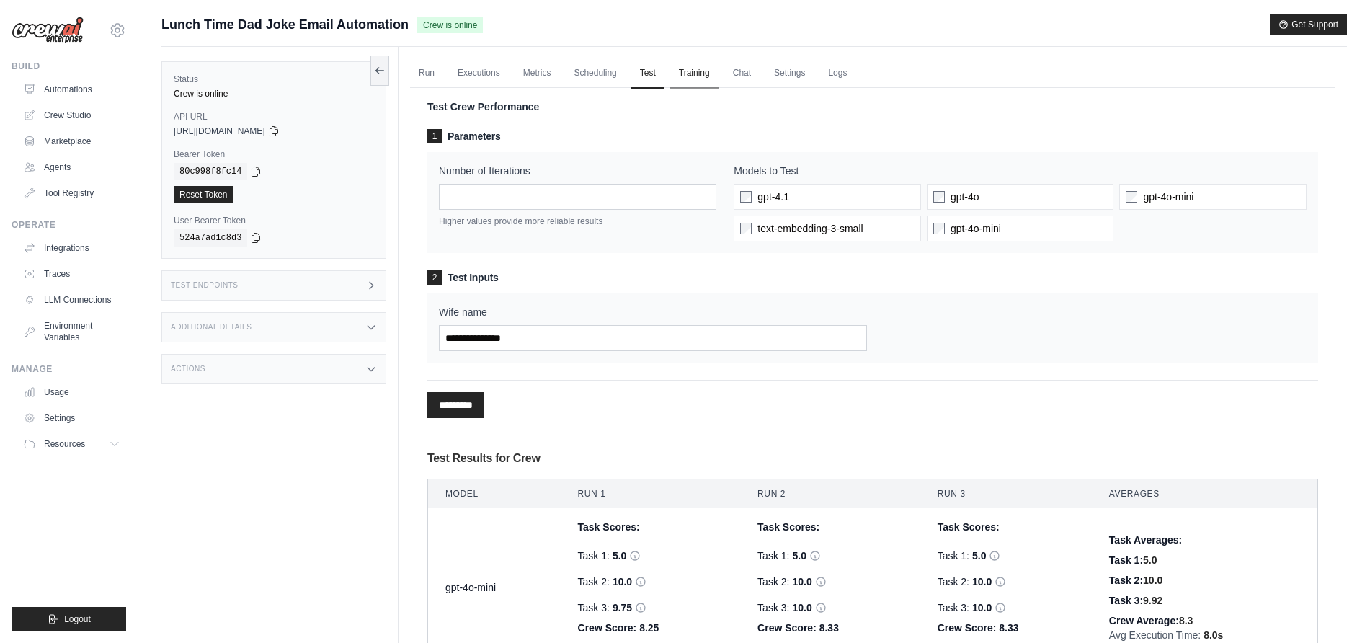
click at [693, 69] on link "Training" at bounding box center [694, 73] width 48 height 30
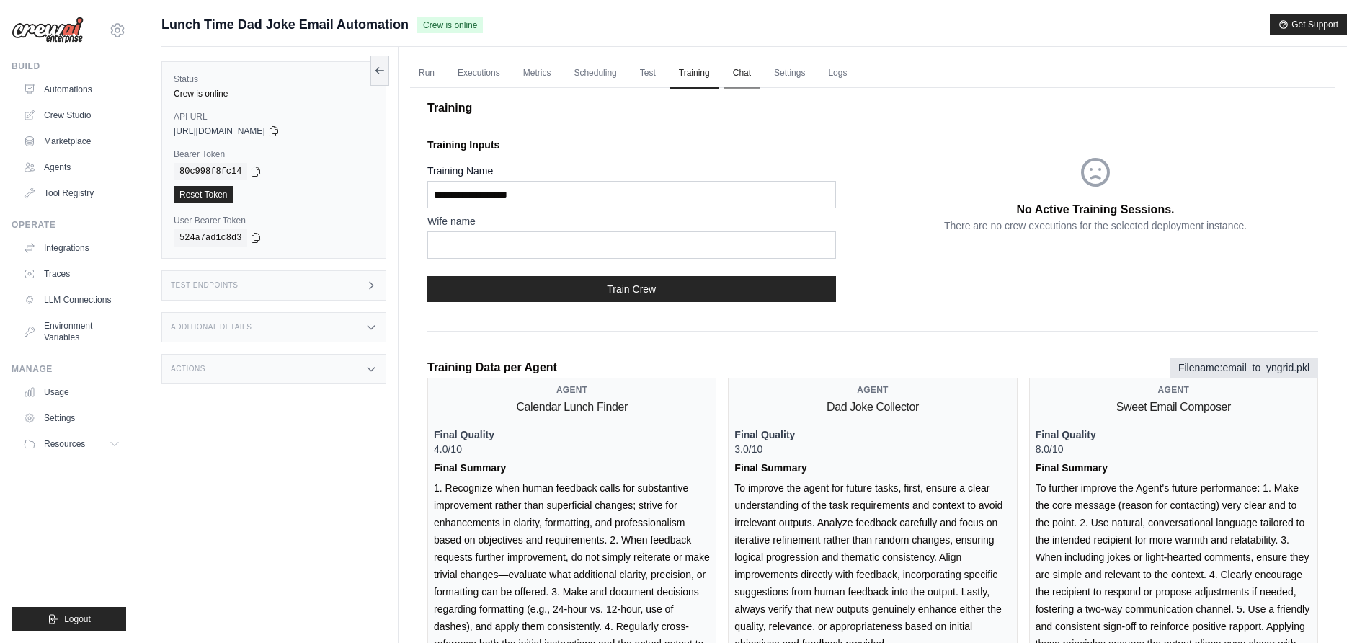
click at [754, 74] on link "Chat" at bounding box center [741, 73] width 35 height 30
click at [803, 76] on link "Settings" at bounding box center [789, 73] width 48 height 30
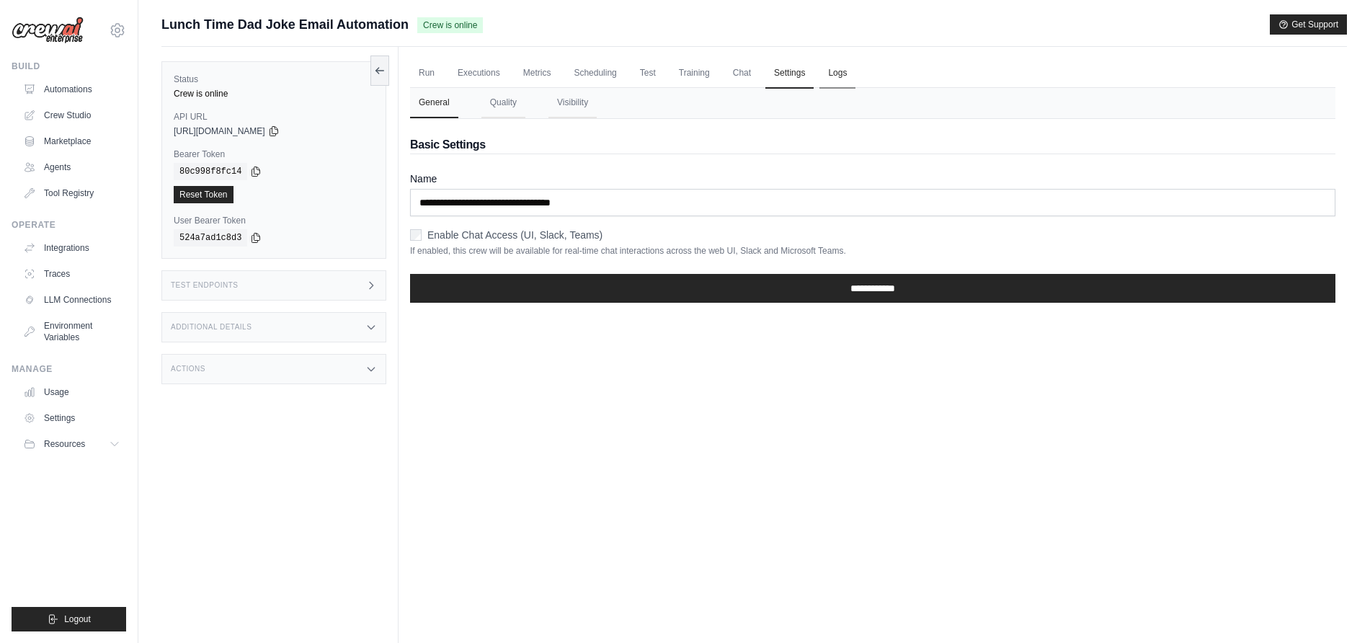
click at [850, 71] on link "Logs" at bounding box center [837, 73] width 36 height 30
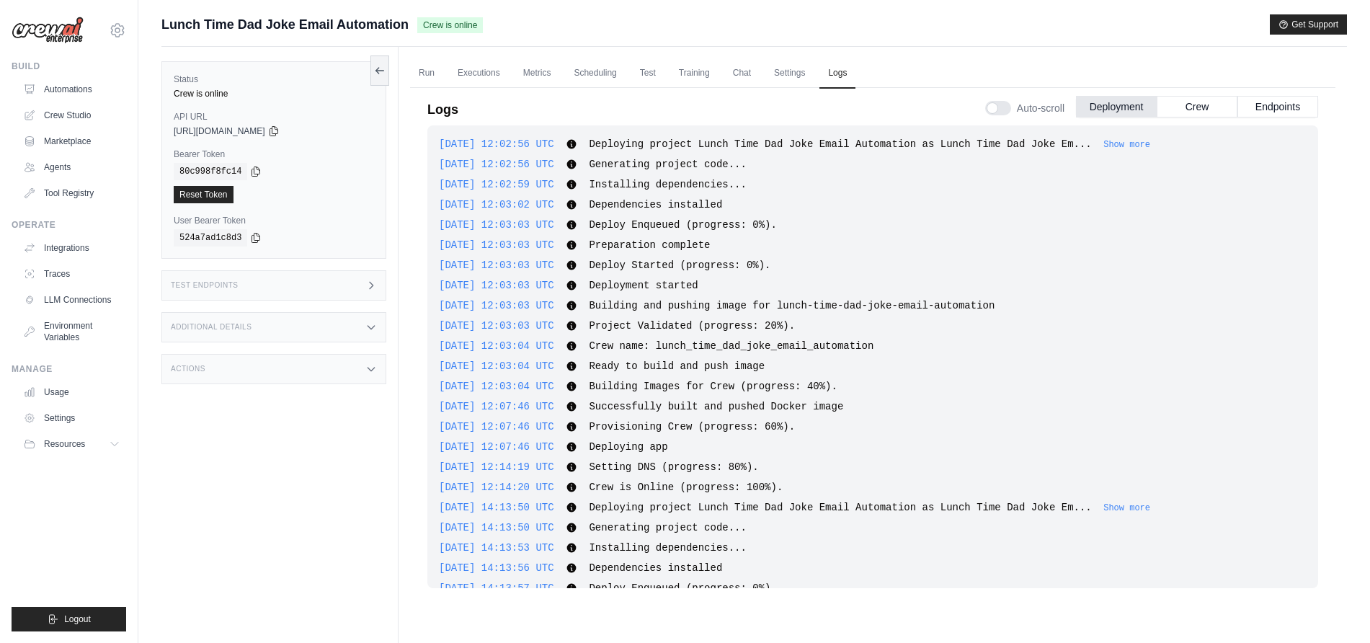
scroll to position [1981, 0]
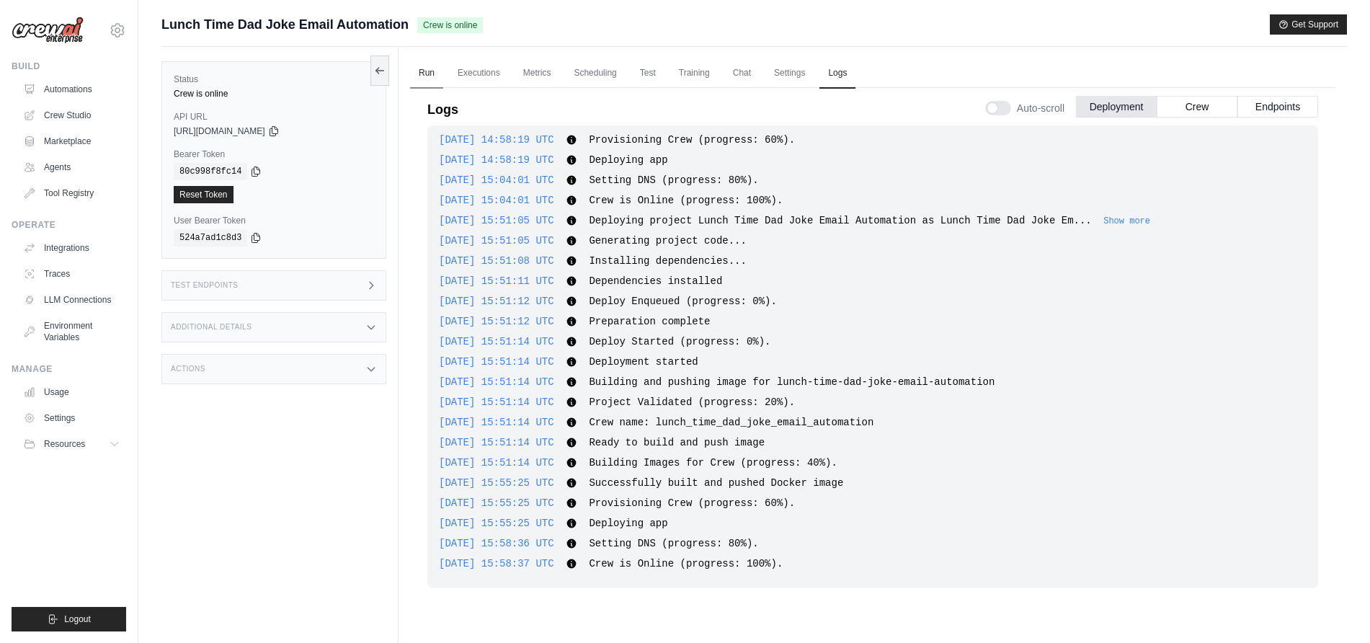
click at [425, 67] on link "Run" at bounding box center [426, 73] width 33 height 30
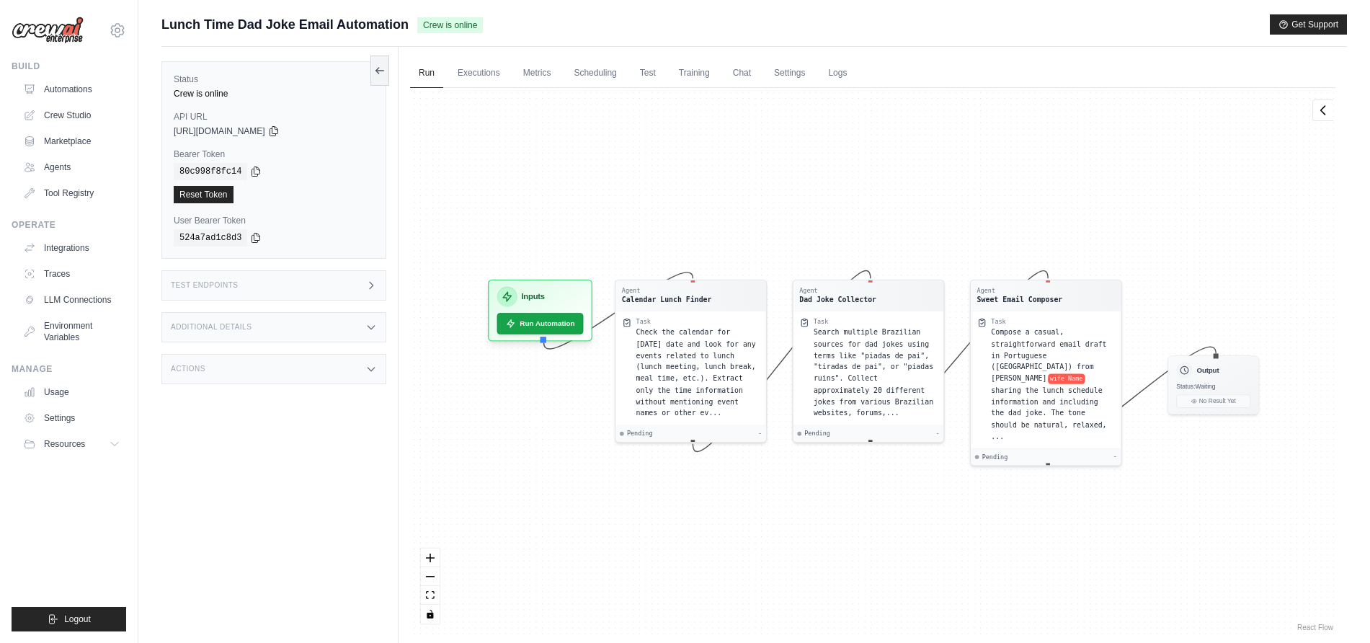
click at [264, 333] on div "Additional Details" at bounding box center [273, 327] width 225 height 30
click at [279, 469] on div "Actions" at bounding box center [273, 454] width 225 height 30
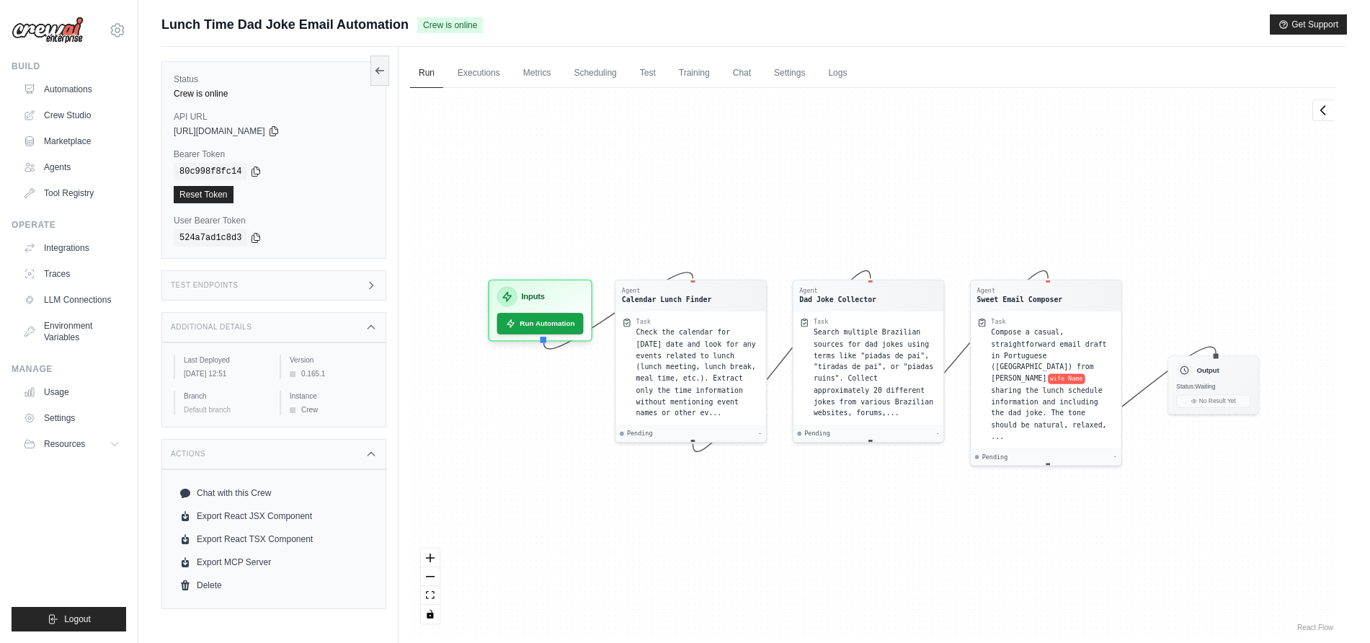
click at [280, 468] on div "Actions" at bounding box center [273, 454] width 225 height 30
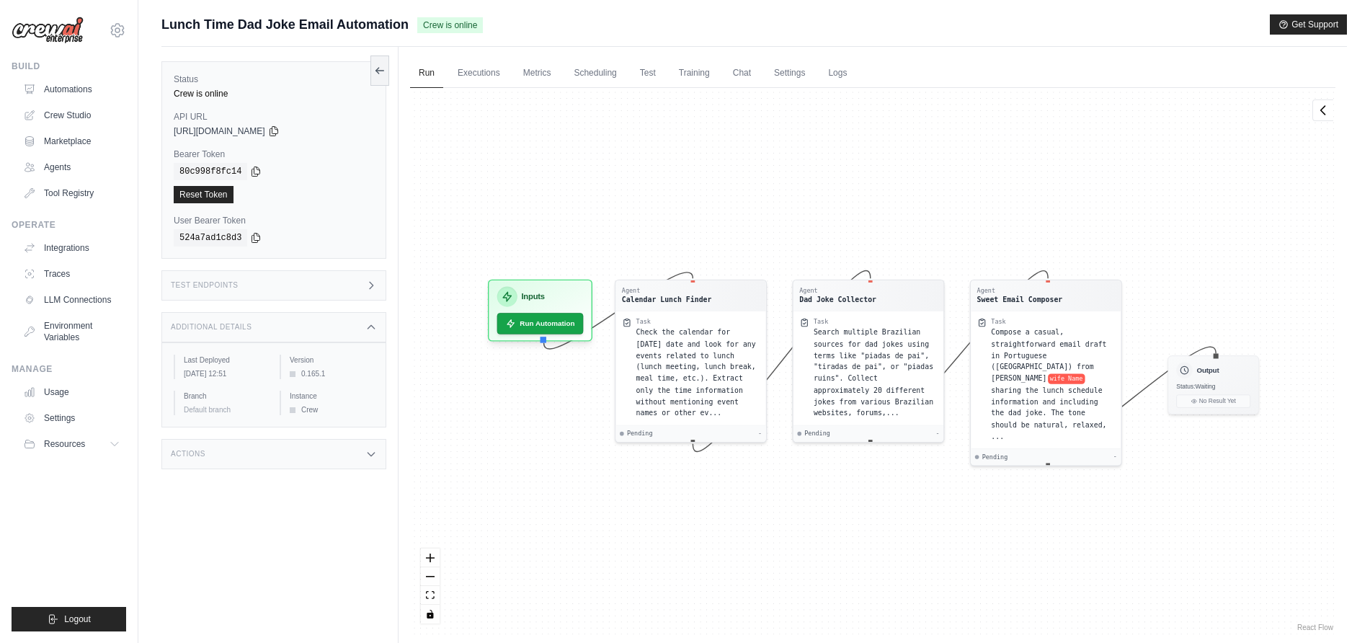
click at [233, 335] on div "Additional Details" at bounding box center [273, 327] width 225 height 30
click at [228, 277] on div "Test Endpoints" at bounding box center [273, 285] width 225 height 30
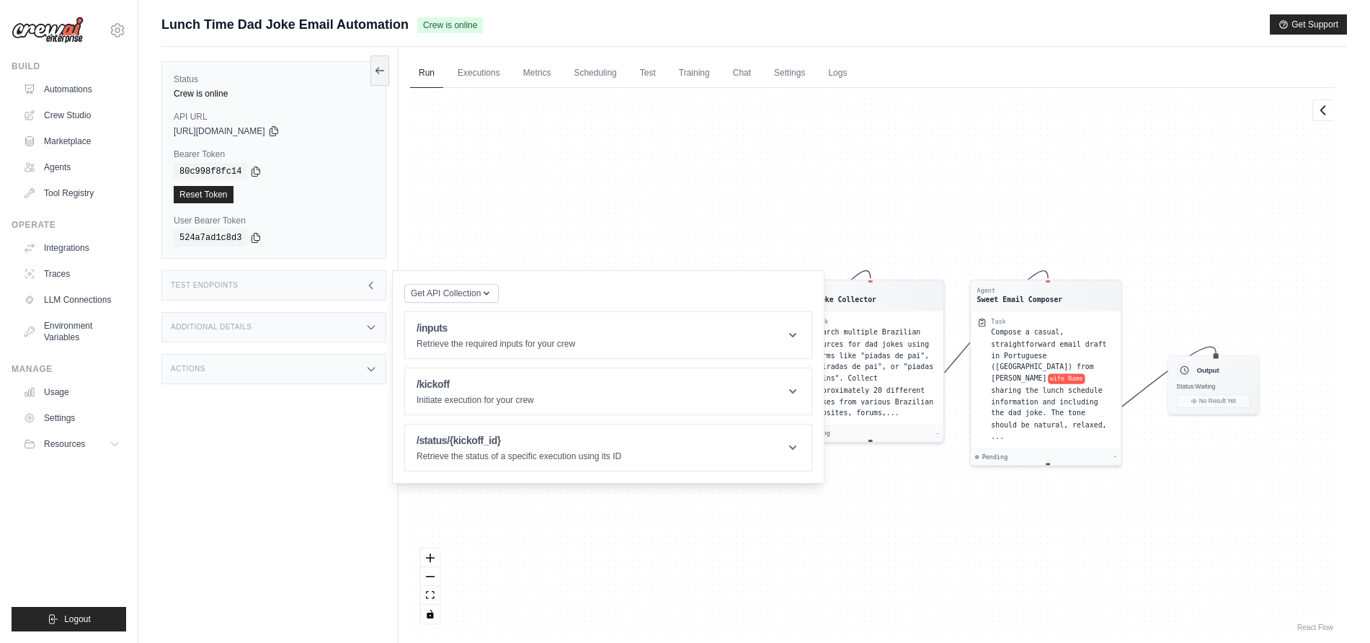
click at [228, 277] on div "Test Endpoints" at bounding box center [273, 285] width 225 height 30
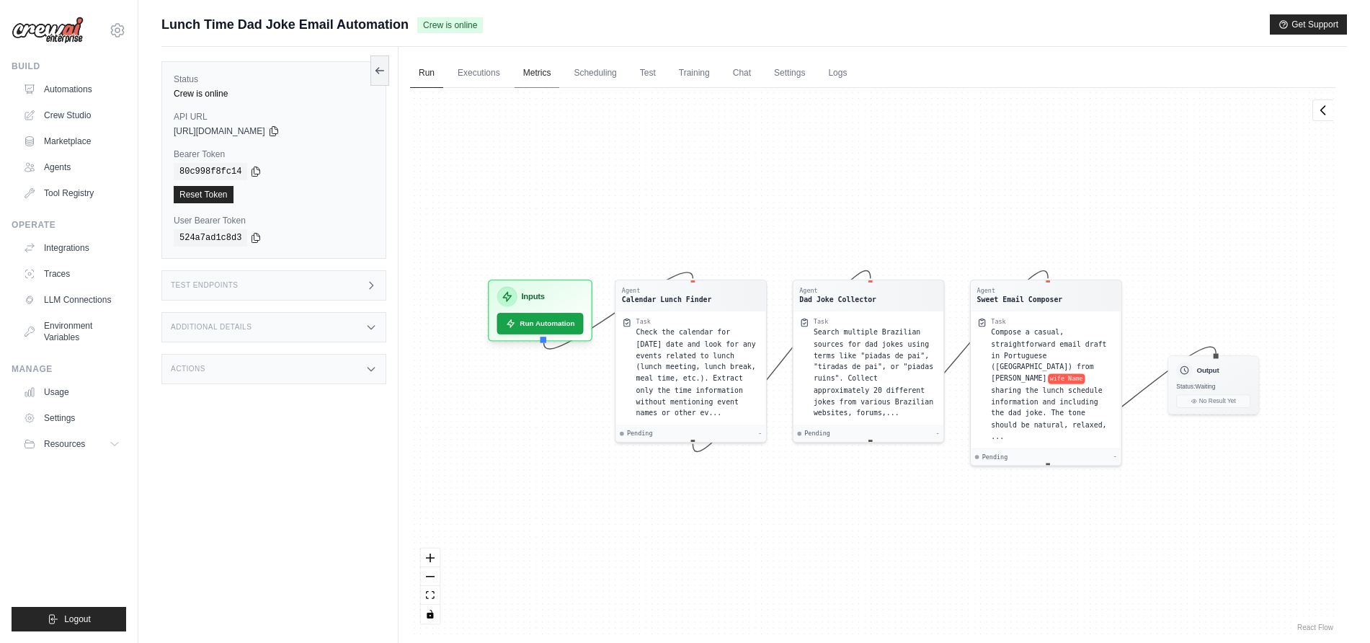
click at [537, 72] on link "Metrics" at bounding box center [536, 73] width 45 height 30
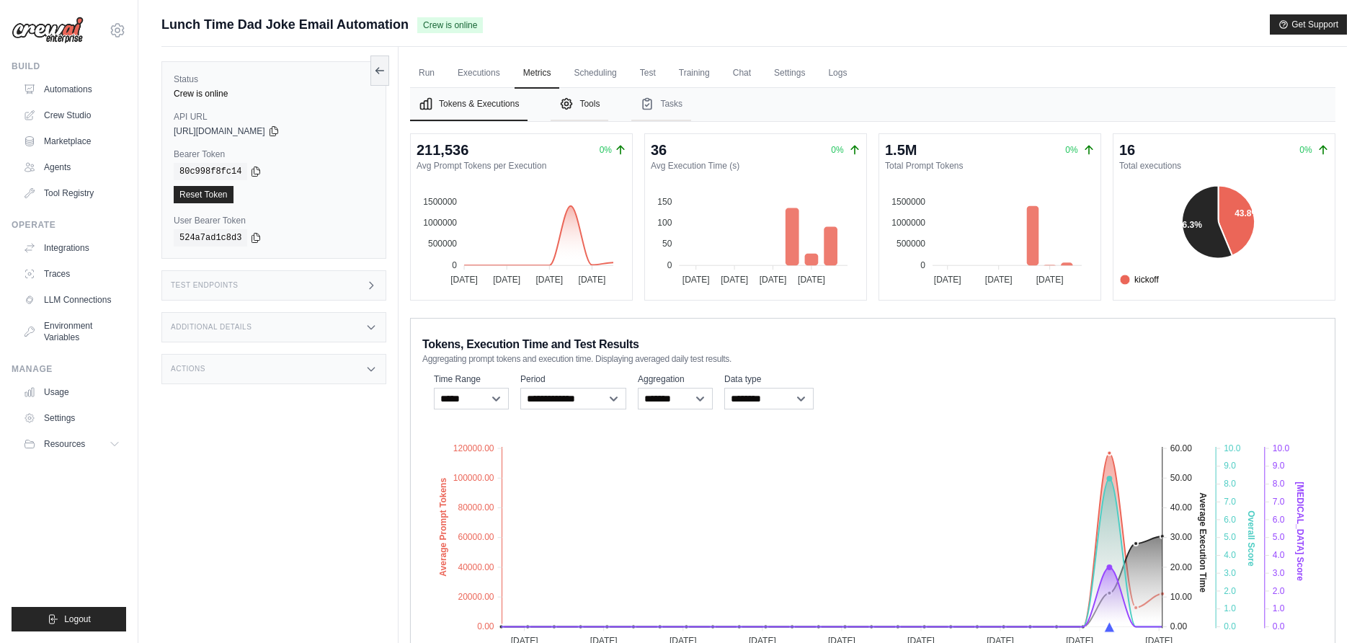
click at [589, 110] on button "Tools" at bounding box center [579, 104] width 58 height 33
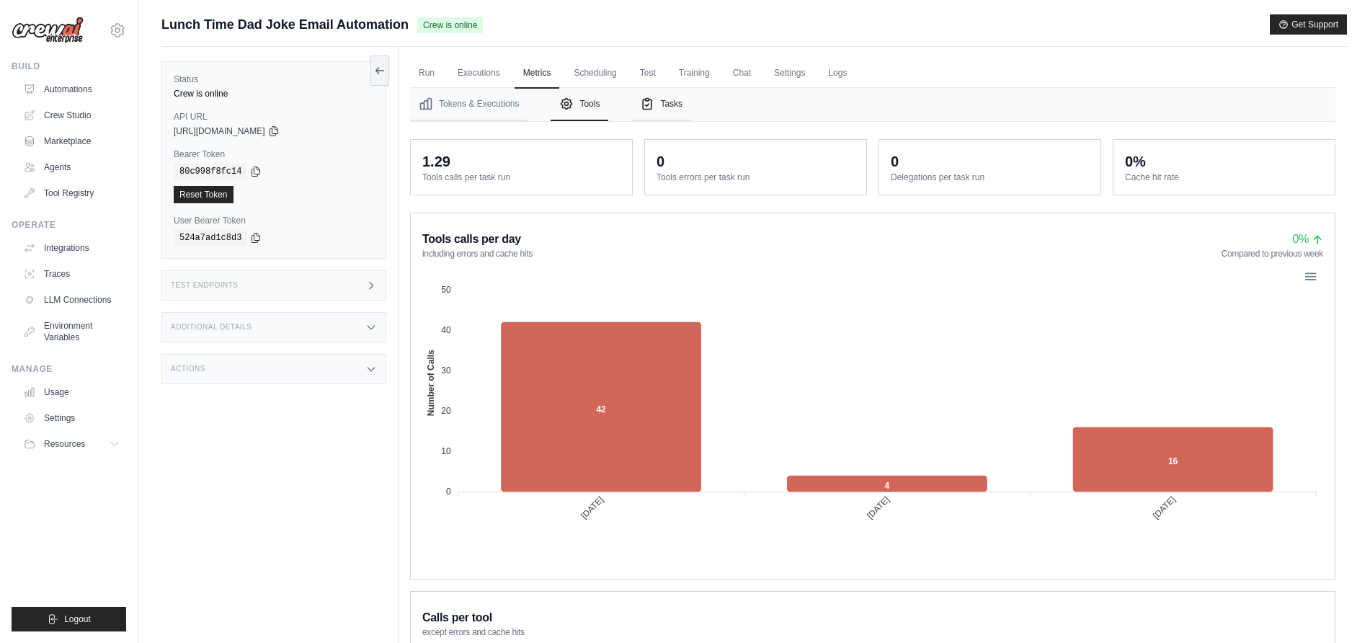
click at [669, 100] on button "Tasks" at bounding box center [661, 104] width 60 height 33
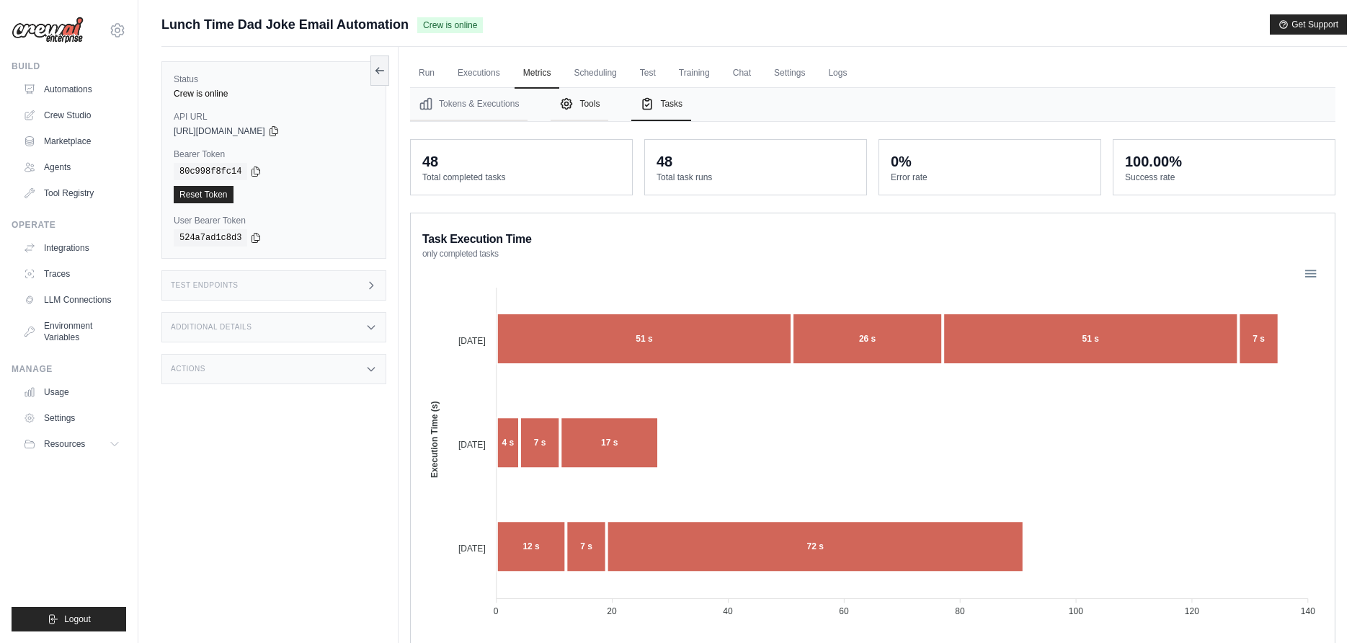
click at [583, 104] on button "Tools" at bounding box center [579, 104] width 58 height 33
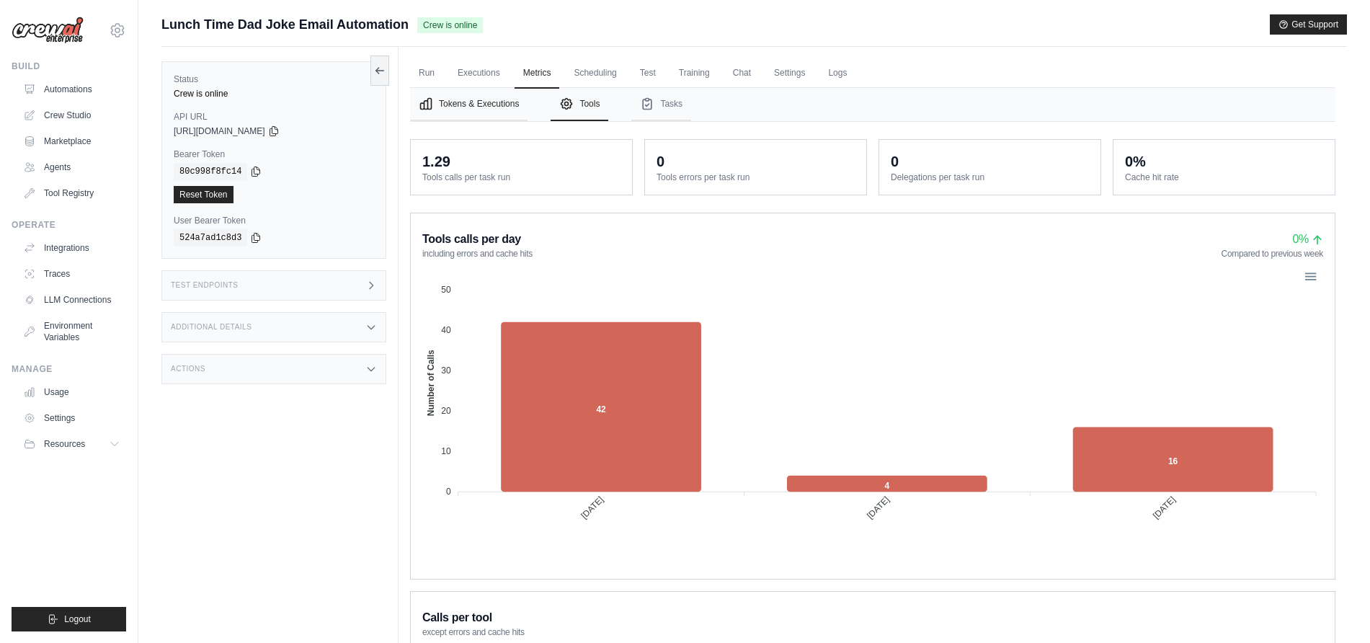
click at [503, 108] on button "Tokens & Executions" at bounding box center [468, 104] width 117 height 33
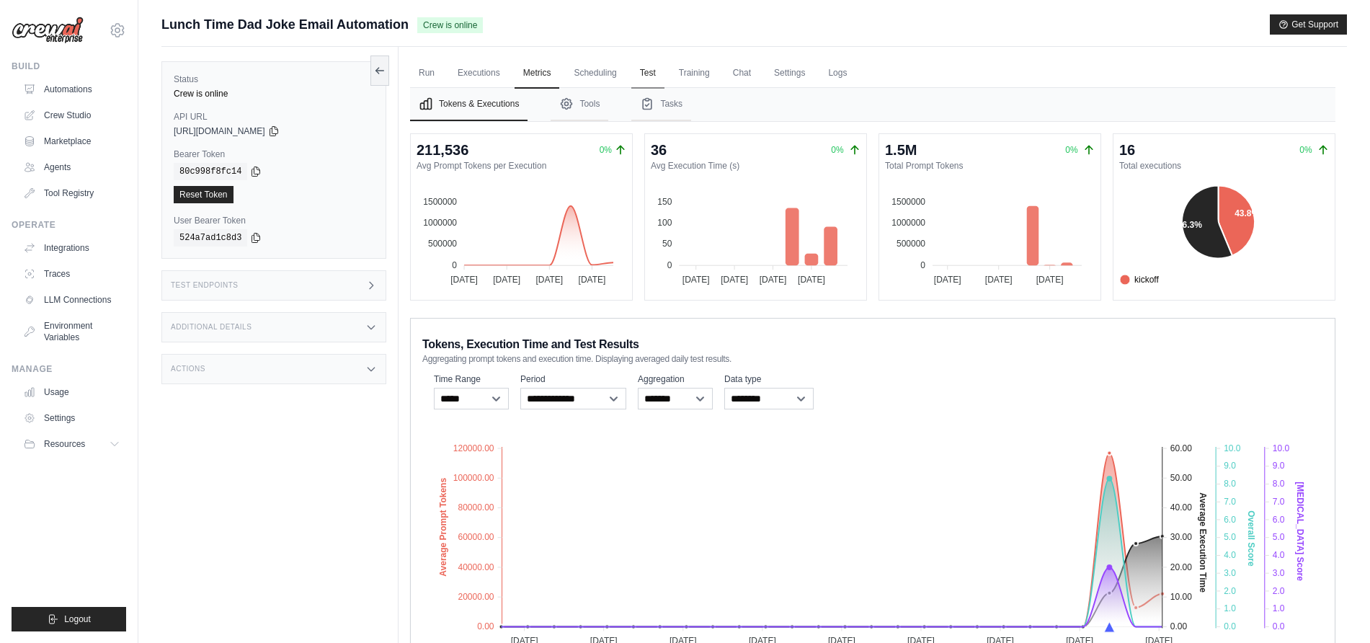
click at [664, 68] on link "Test" at bounding box center [647, 73] width 33 height 30
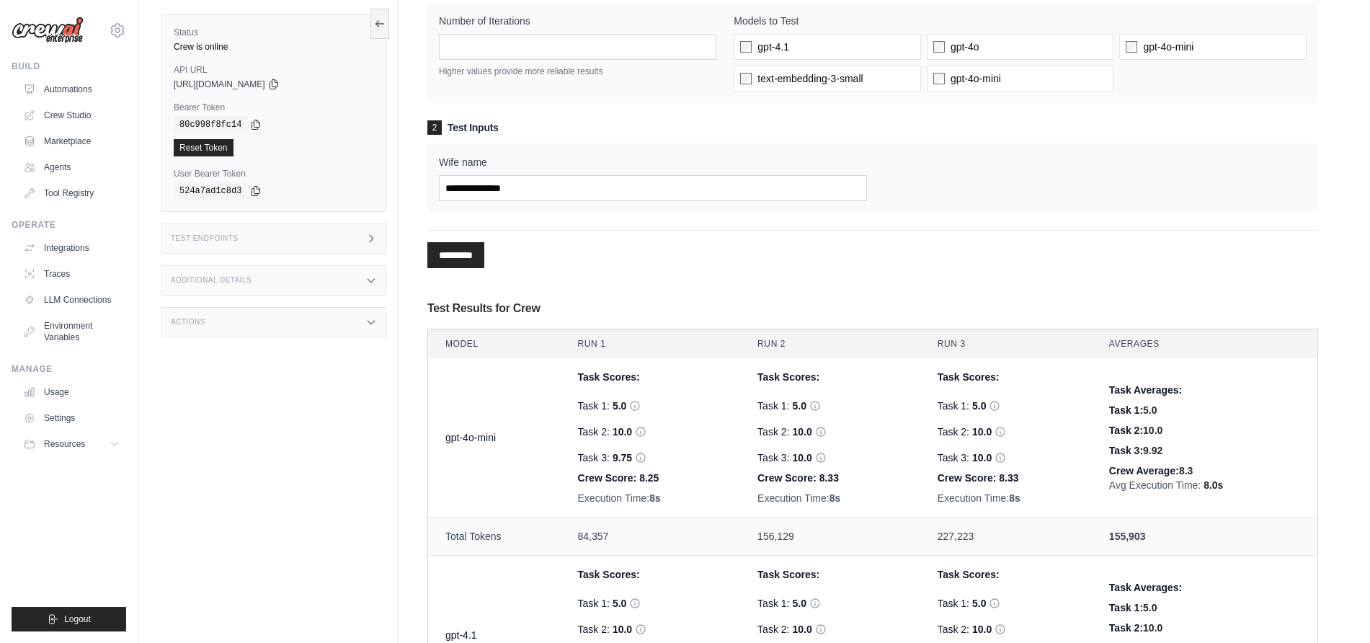
scroll to position [360, 0]
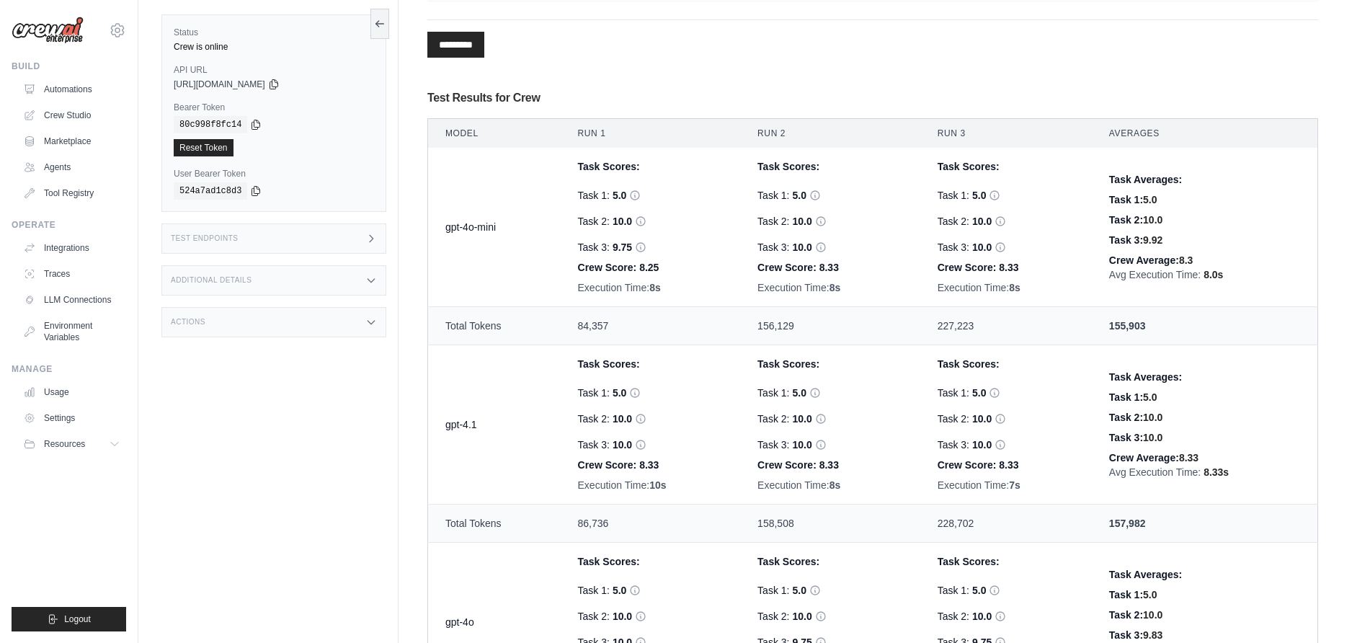
drag, startPoint x: 577, startPoint y: 324, endPoint x: 609, endPoint y: 324, distance: 31.7
click at [609, 324] on td "84,357" at bounding box center [651, 326] width 180 height 38
drag, startPoint x: 579, startPoint y: 528, endPoint x: 635, endPoint y: 511, distance: 58.1
click at [635, 511] on td "86,736" at bounding box center [651, 523] width 180 height 38
drag, startPoint x: 568, startPoint y: 328, endPoint x: 621, endPoint y: 330, distance: 53.4
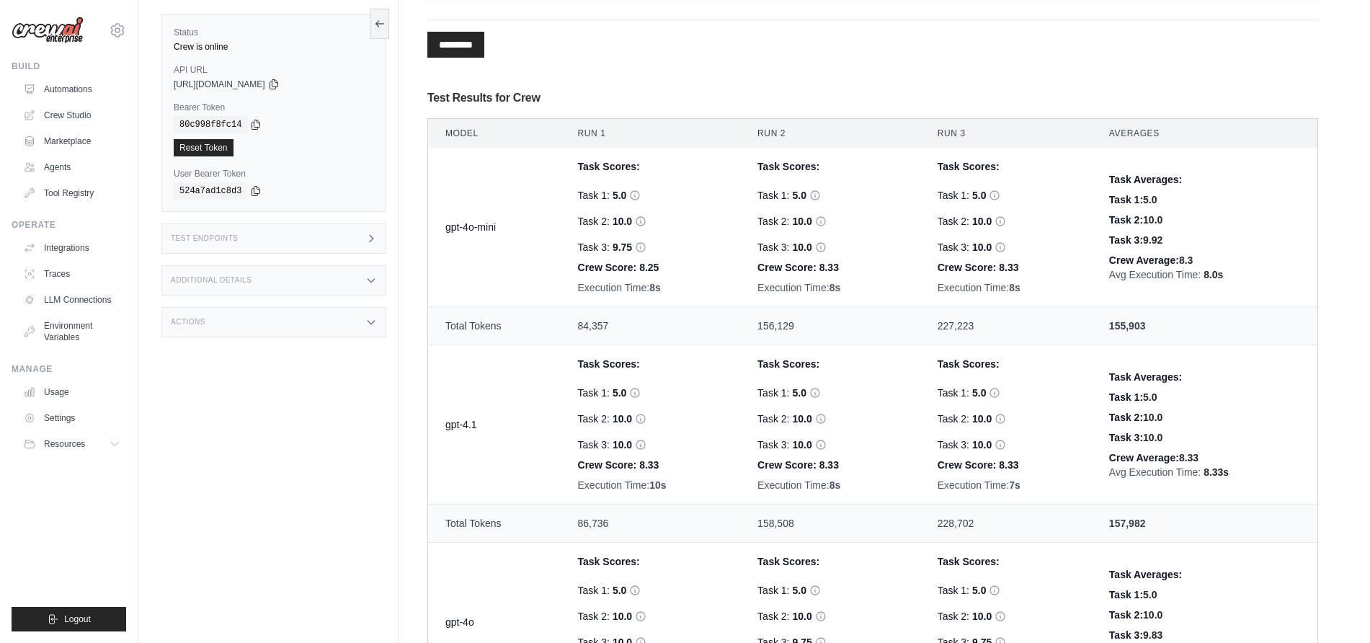
click at [621, 330] on td "84,357" at bounding box center [651, 326] width 180 height 38
drag, startPoint x: 573, startPoint y: 527, endPoint x: 638, endPoint y: 521, distance: 65.8
click at [638, 521] on td "86,736" at bounding box center [651, 523] width 180 height 38
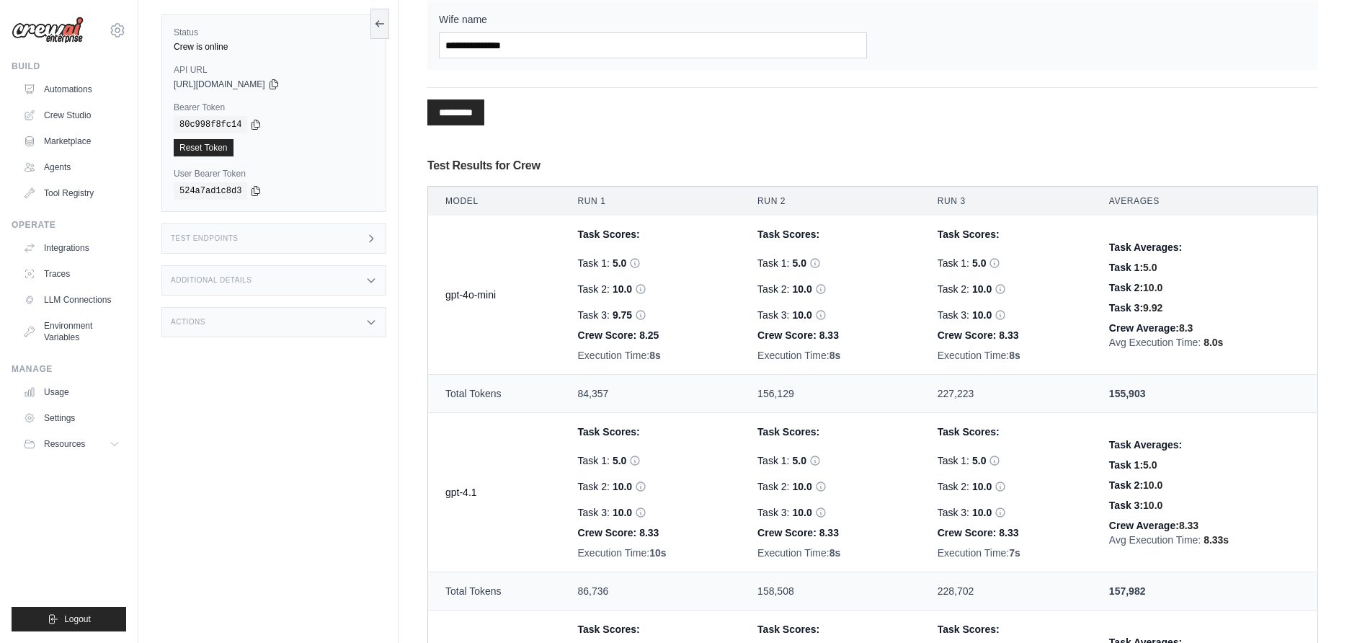
scroll to position [0, 0]
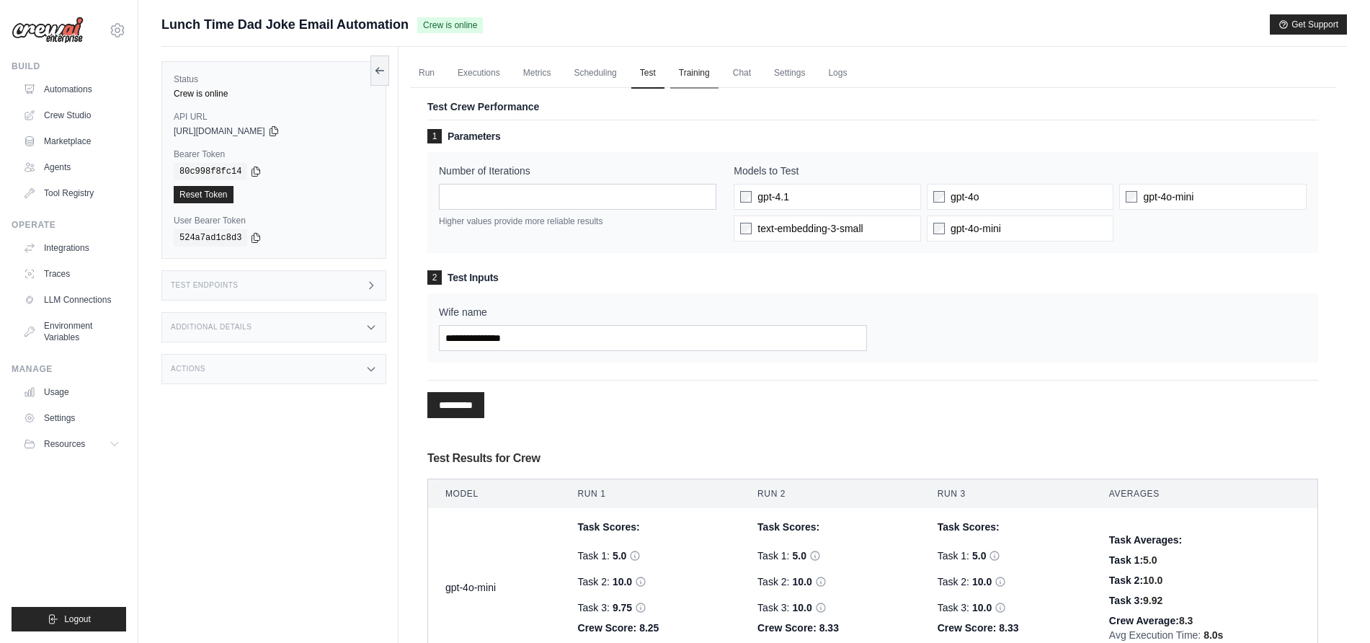
click at [694, 74] on link "Training" at bounding box center [694, 73] width 48 height 30
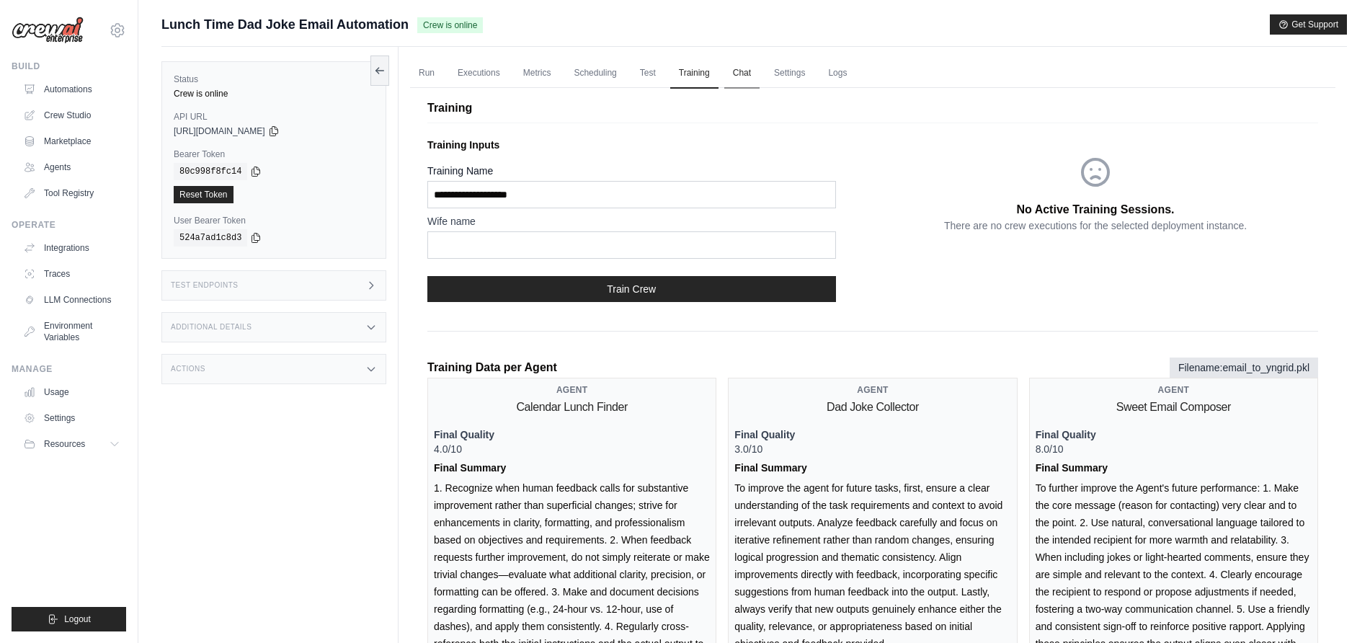
click at [756, 73] on link "Chat" at bounding box center [741, 73] width 35 height 30
click at [803, 71] on link "Settings" at bounding box center [789, 73] width 48 height 30
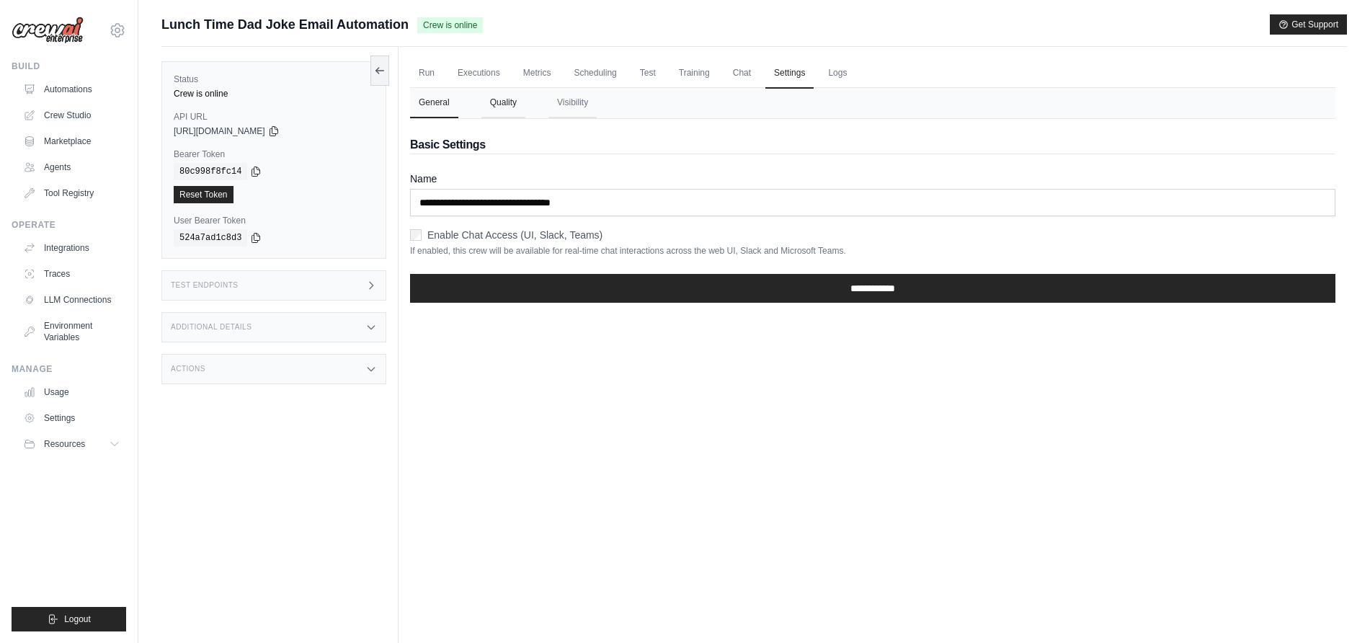
click at [499, 107] on button "Quality" at bounding box center [503, 103] width 44 height 30
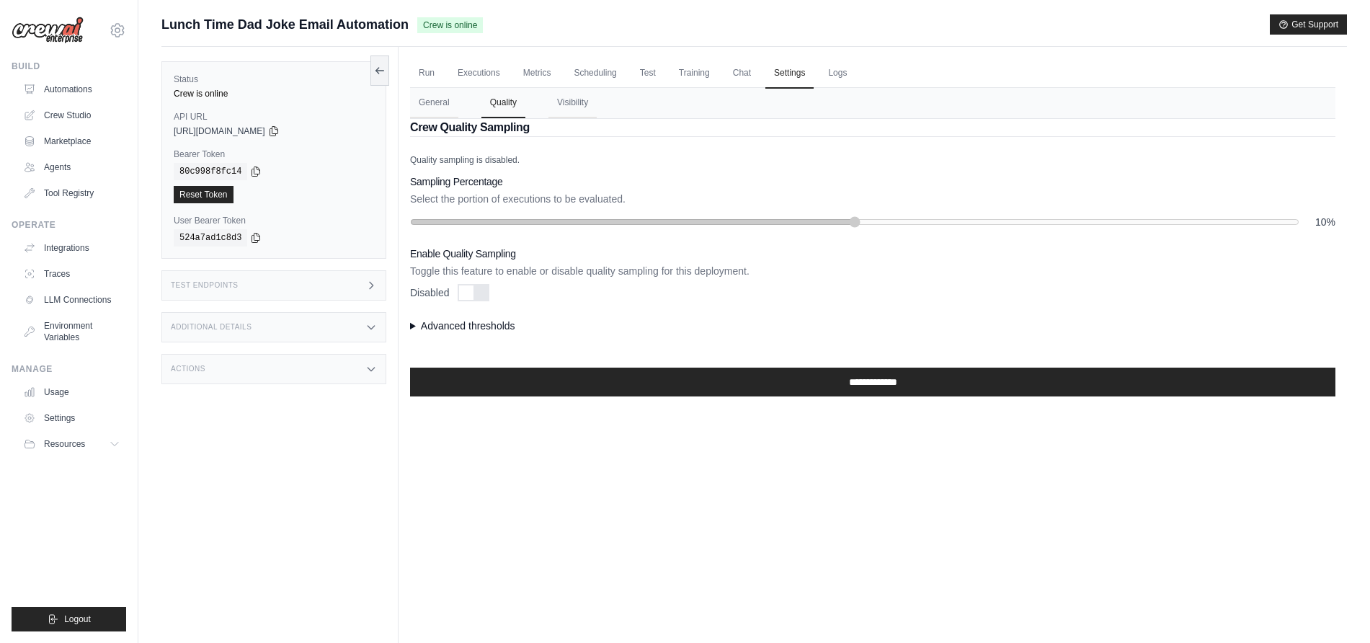
click at [413, 329] on summary "Advanced thresholds" at bounding box center [872, 325] width 925 height 14
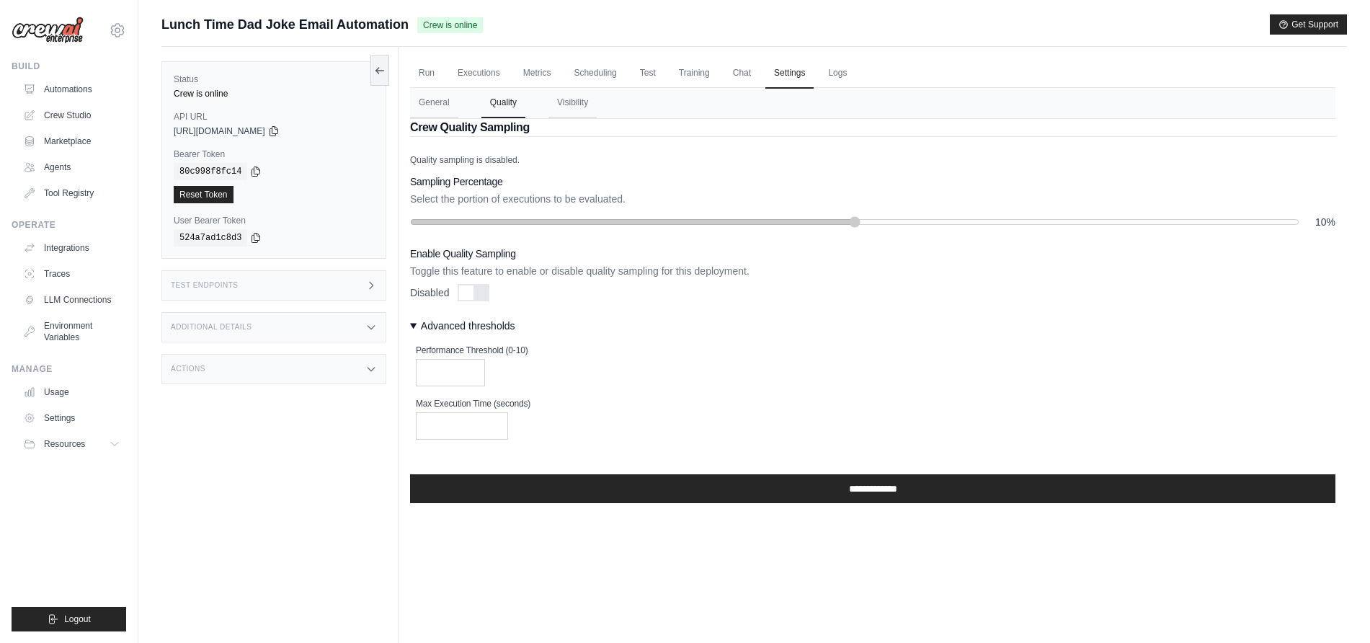
click at [855, 70] on link "Logs" at bounding box center [837, 73] width 36 height 30
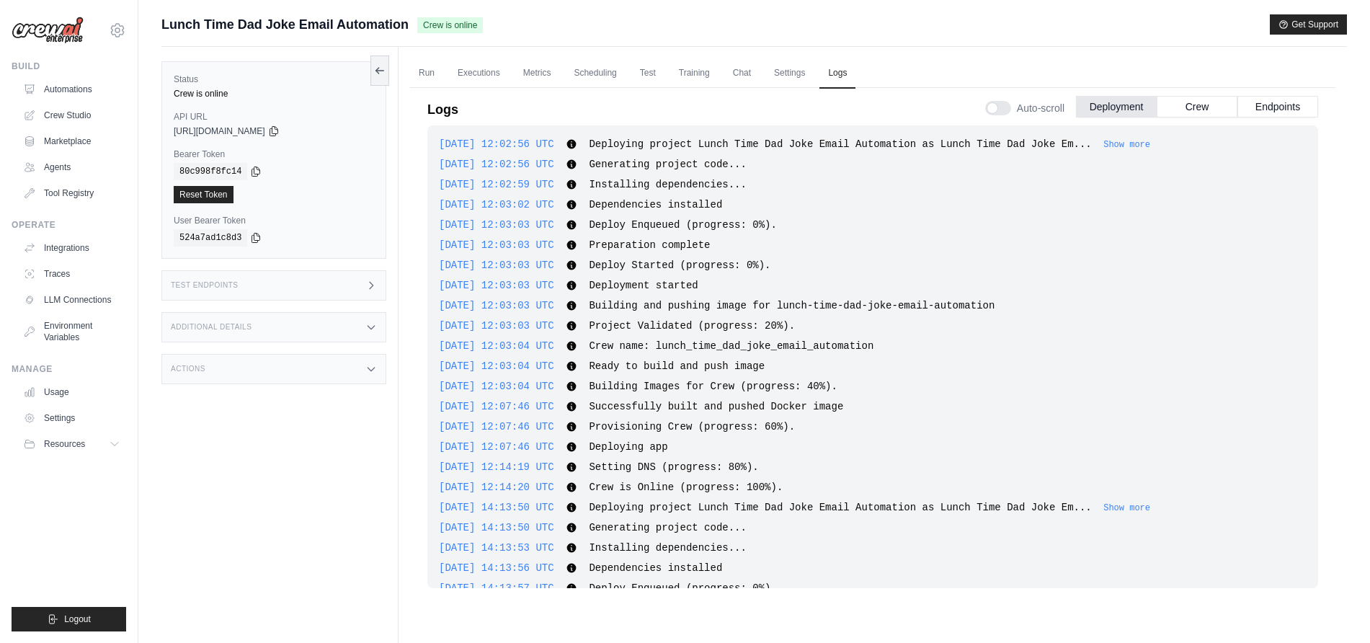
scroll to position [1981, 0]
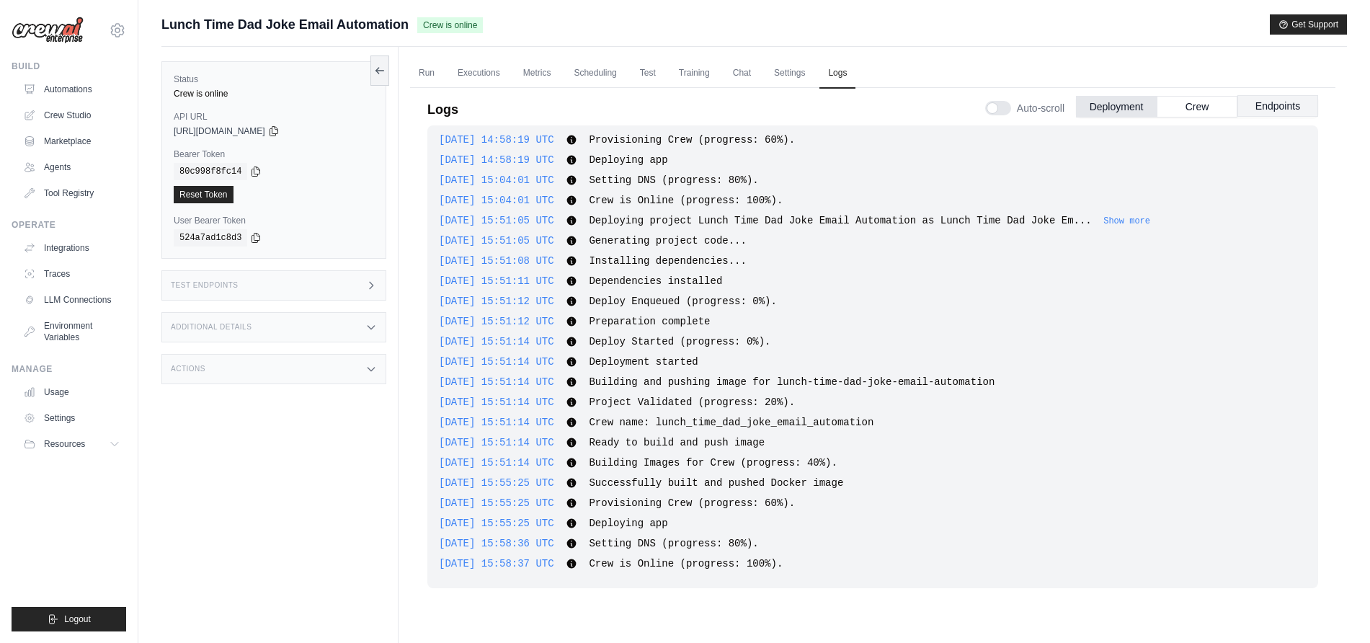
click at [1269, 100] on button "Endpoints" at bounding box center [1277, 106] width 81 height 22
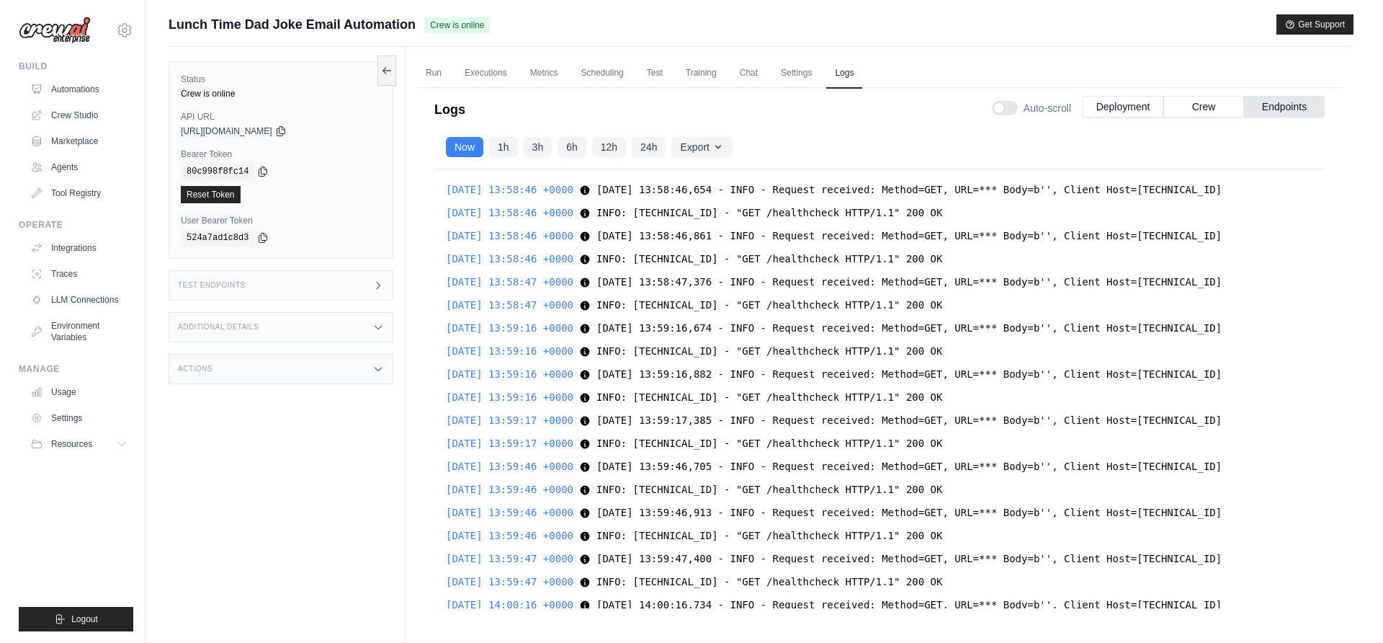
scroll to position [22642, 0]
click at [60, 87] on link "Automations" at bounding box center [73, 89] width 109 height 23
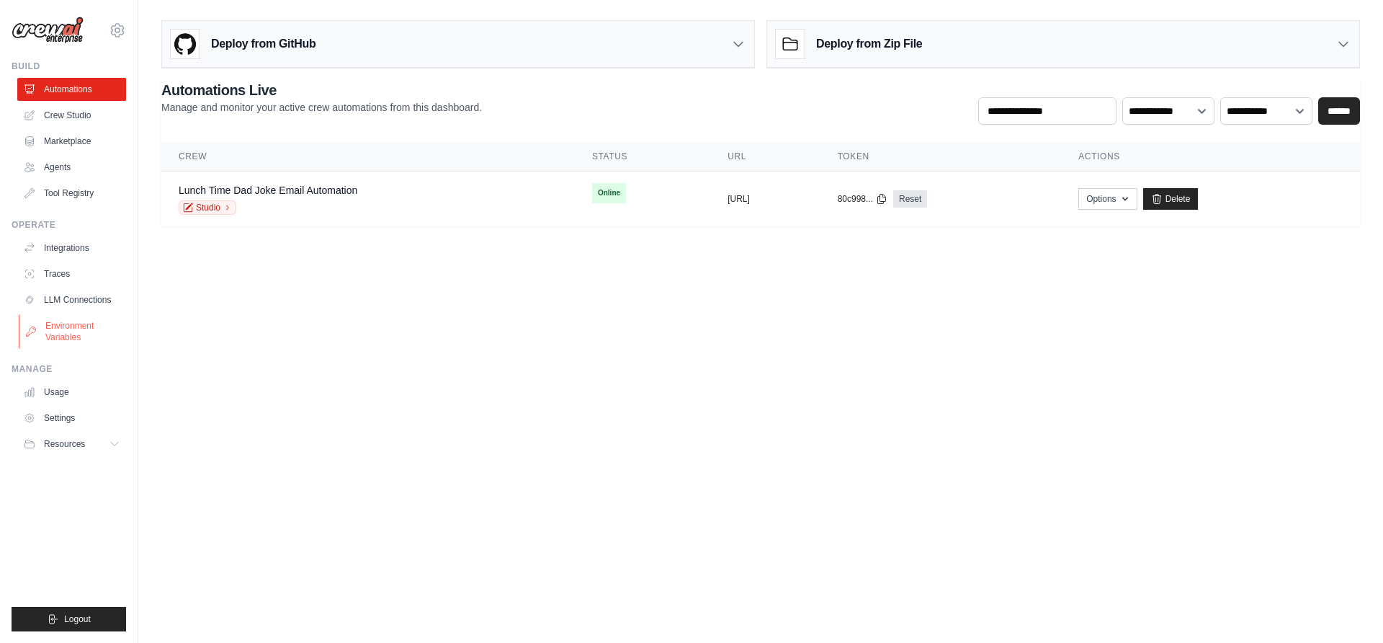
click at [73, 327] on link "Environment Variables" at bounding box center [73, 331] width 109 height 35
click at [65, 32] on img at bounding box center [48, 30] width 72 height 27
click at [52, 116] on link "Crew Studio" at bounding box center [73, 115] width 109 height 23
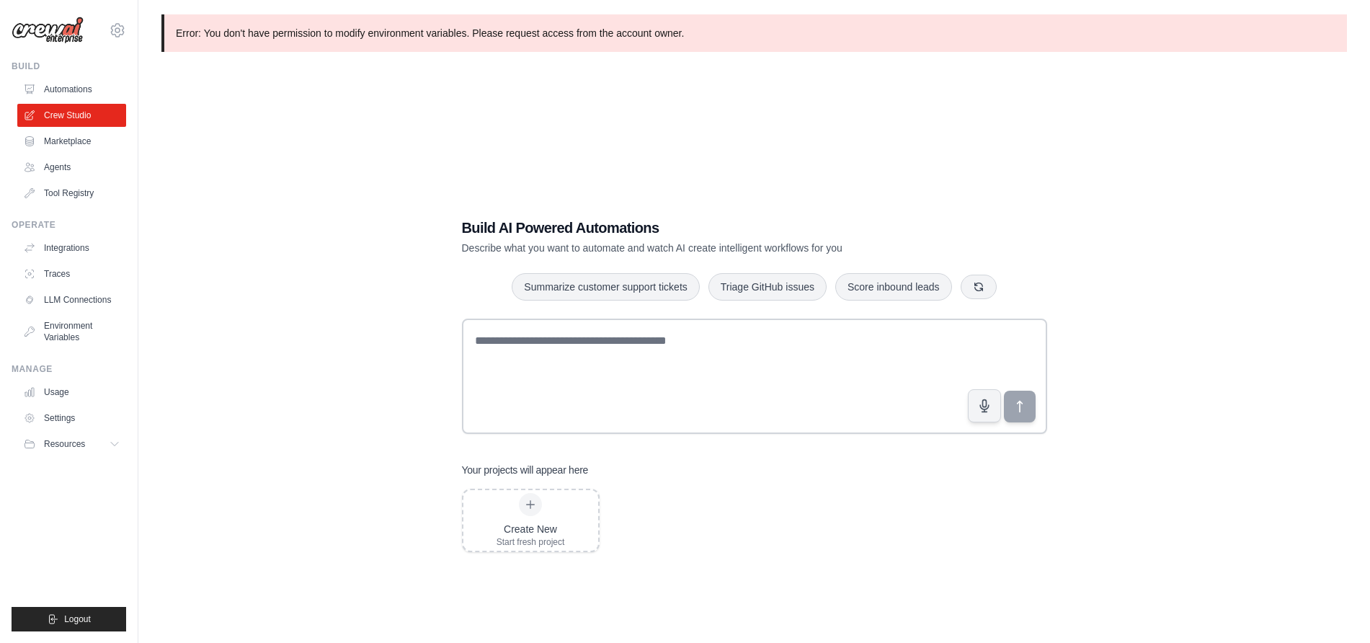
click at [88, 90] on link "Automations" at bounding box center [71, 89] width 109 height 23
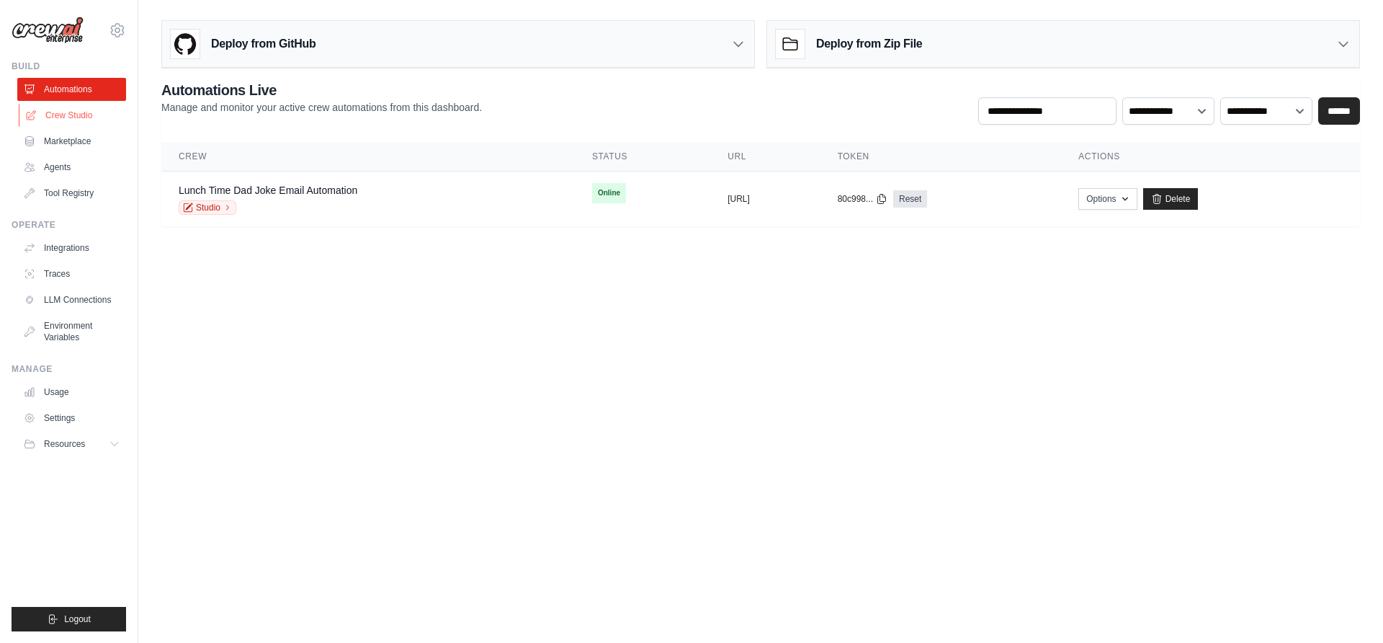
click at [79, 119] on link "Crew Studio" at bounding box center [73, 115] width 109 height 23
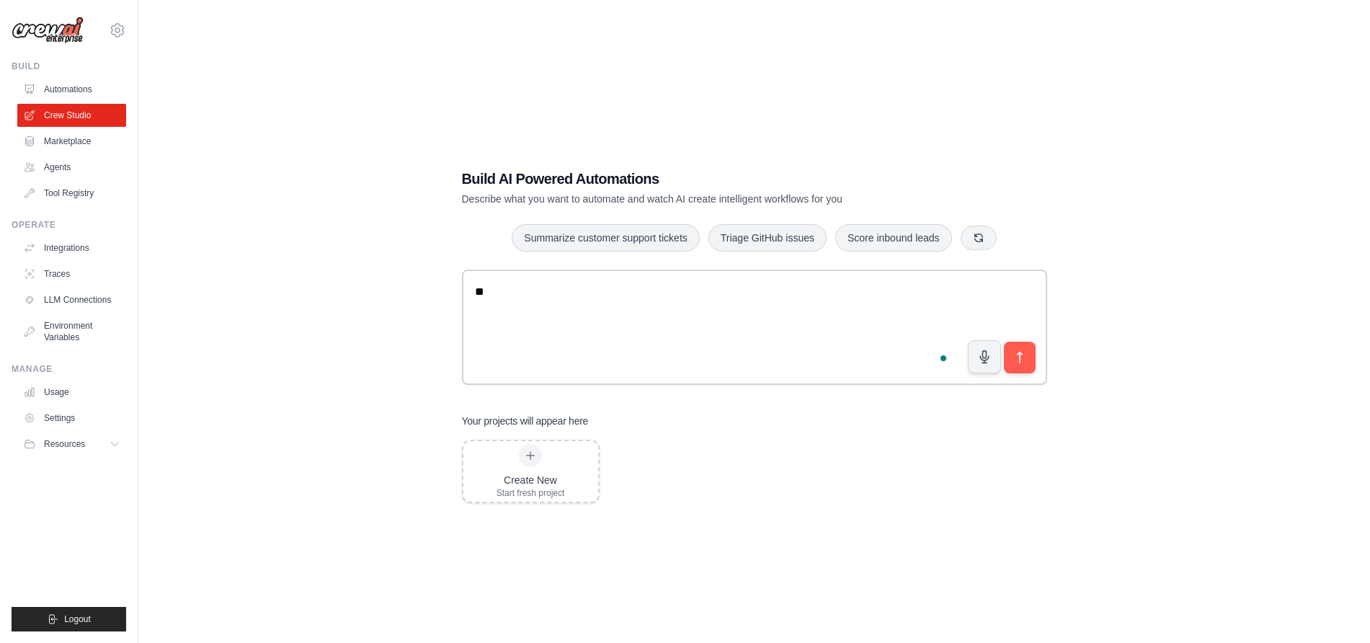
type textarea "*"
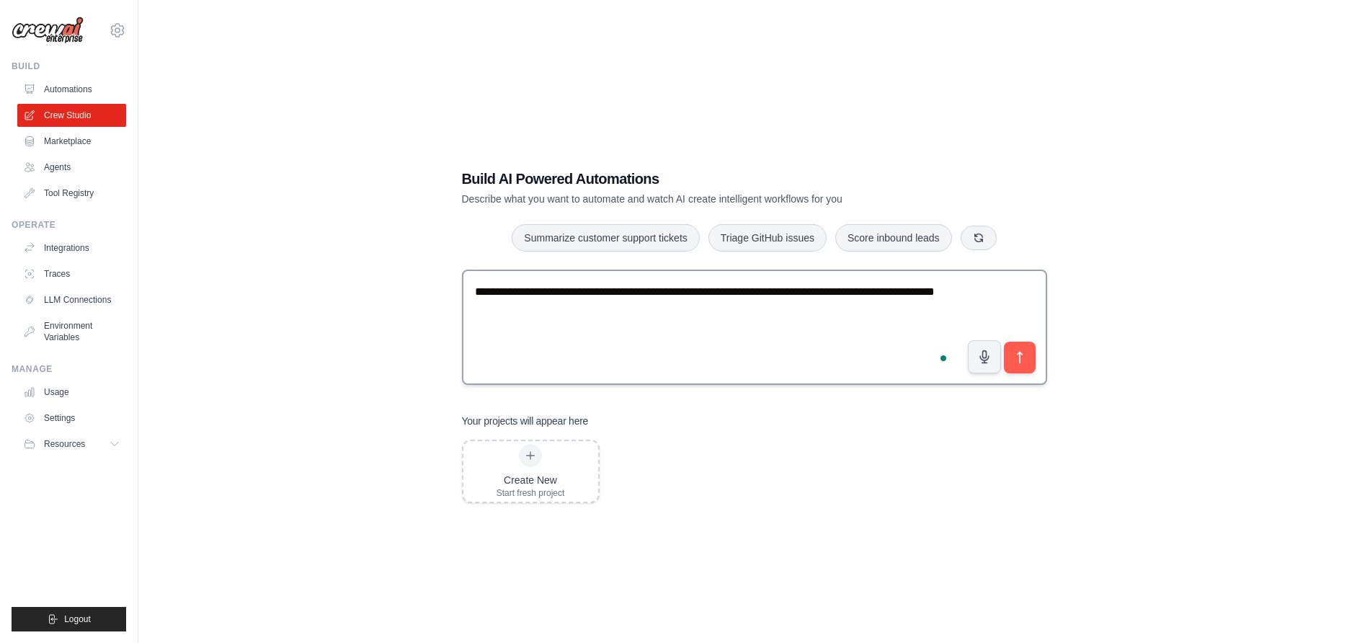
type textarea "**********"
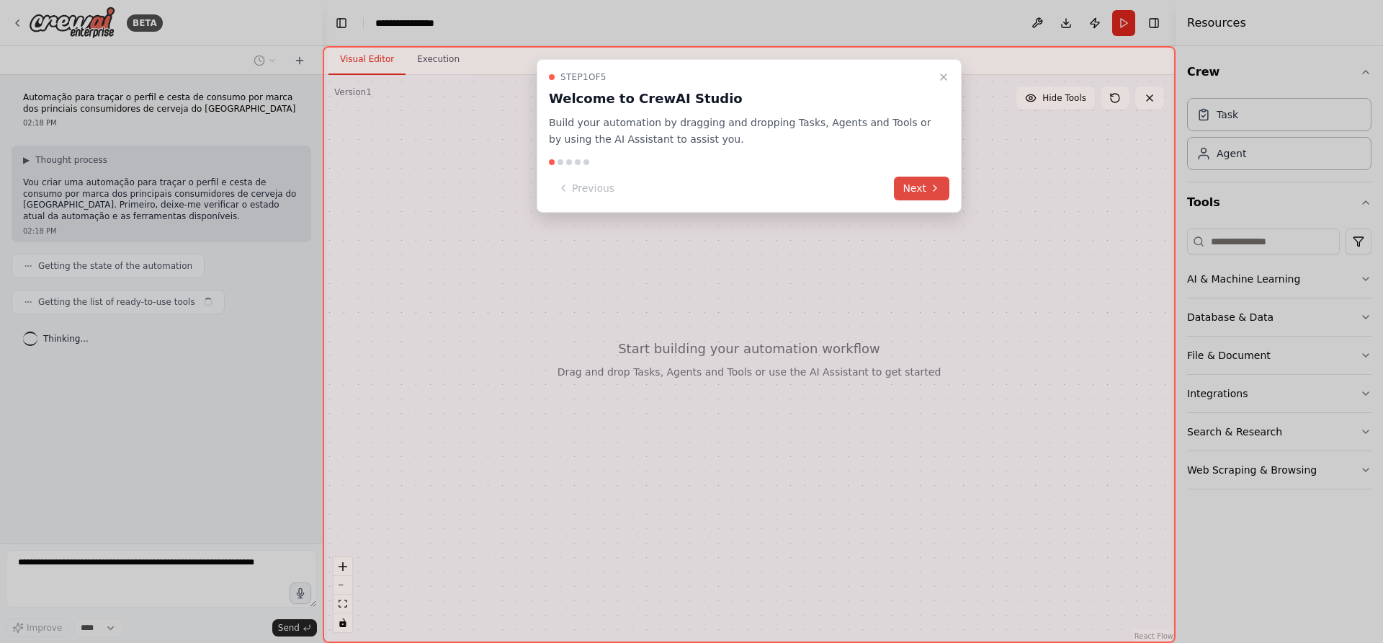
click at [908, 195] on button "Next" at bounding box center [921, 189] width 55 height 24
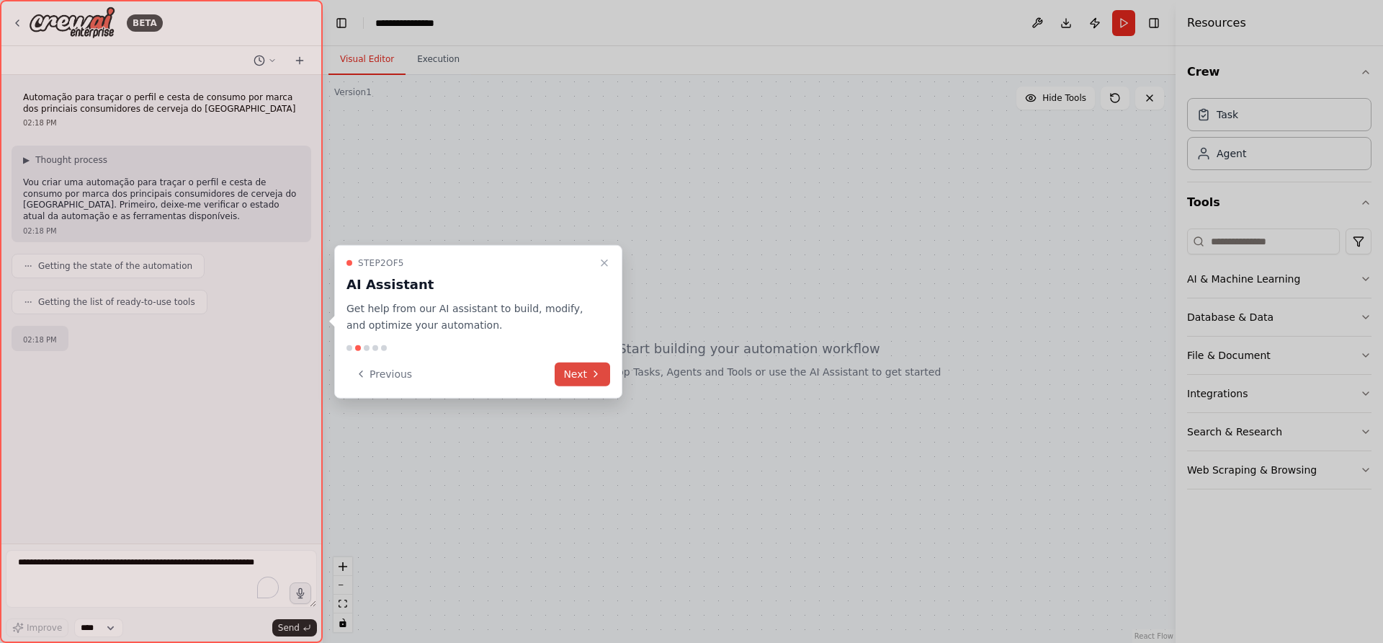
click at [569, 374] on button "Next" at bounding box center [582, 374] width 55 height 24
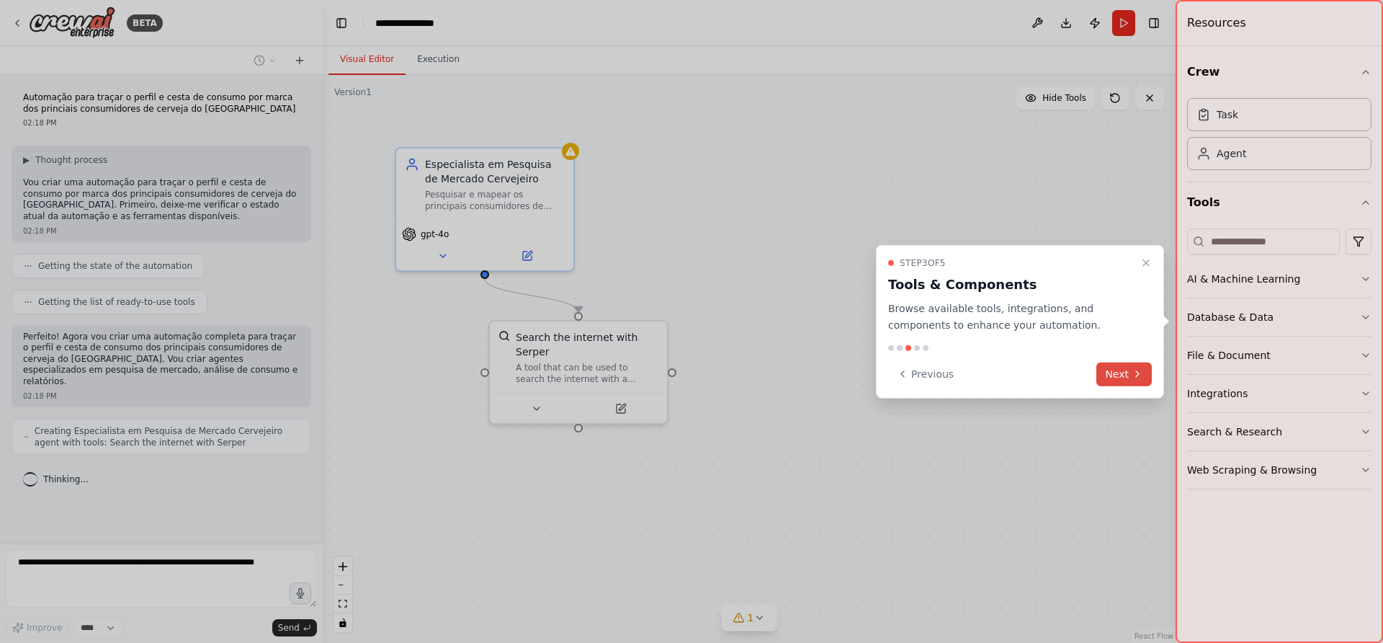
click at [1117, 373] on button "Next" at bounding box center [1124, 374] width 55 height 24
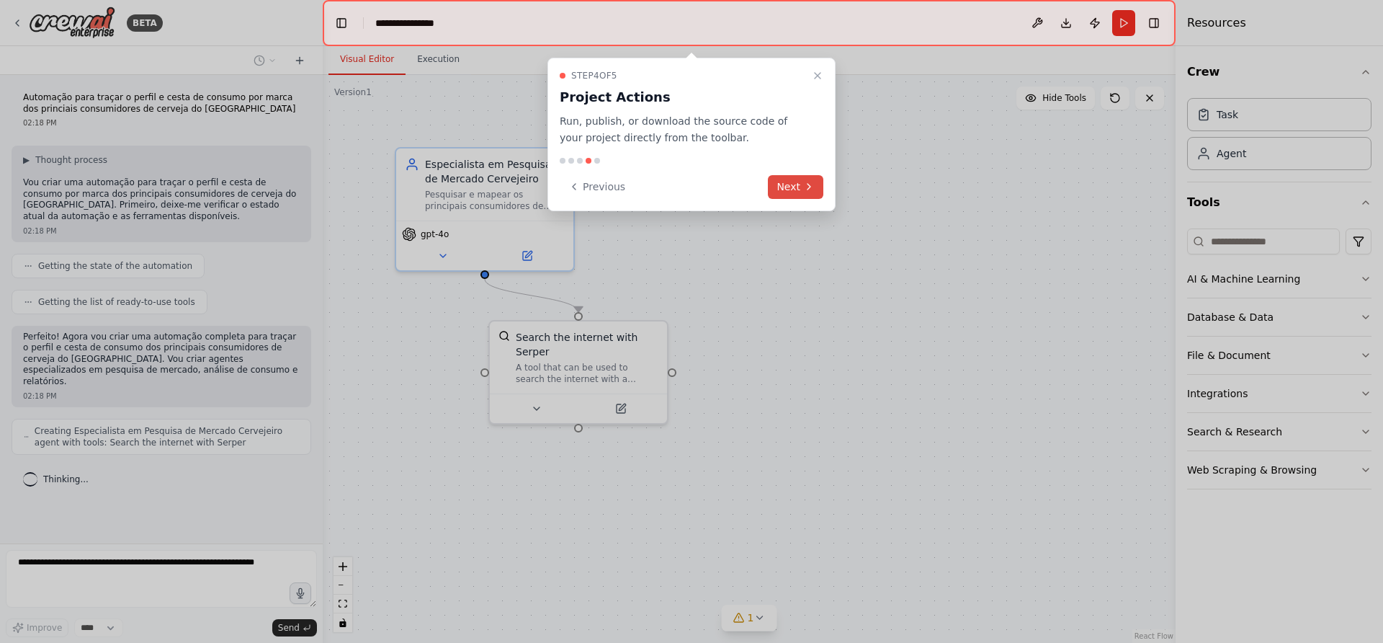
click at [800, 188] on button "Next" at bounding box center [795, 187] width 55 height 24
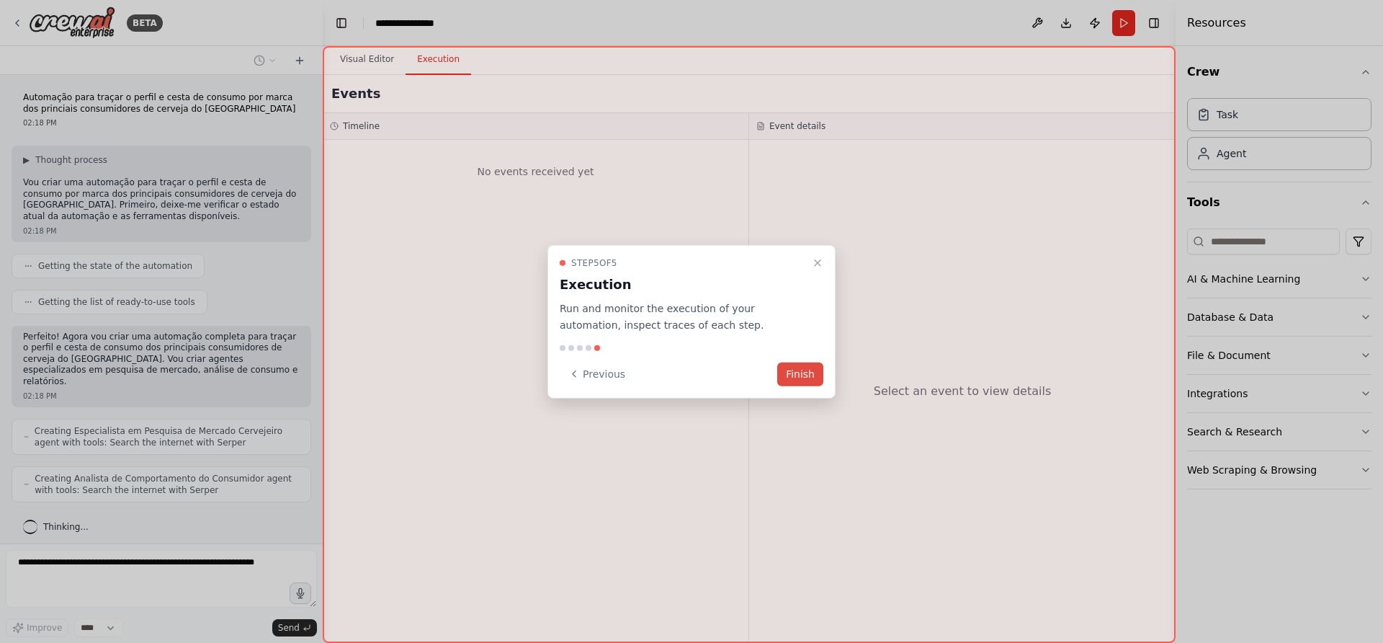
click at [798, 380] on button "Finish" at bounding box center [800, 374] width 46 height 24
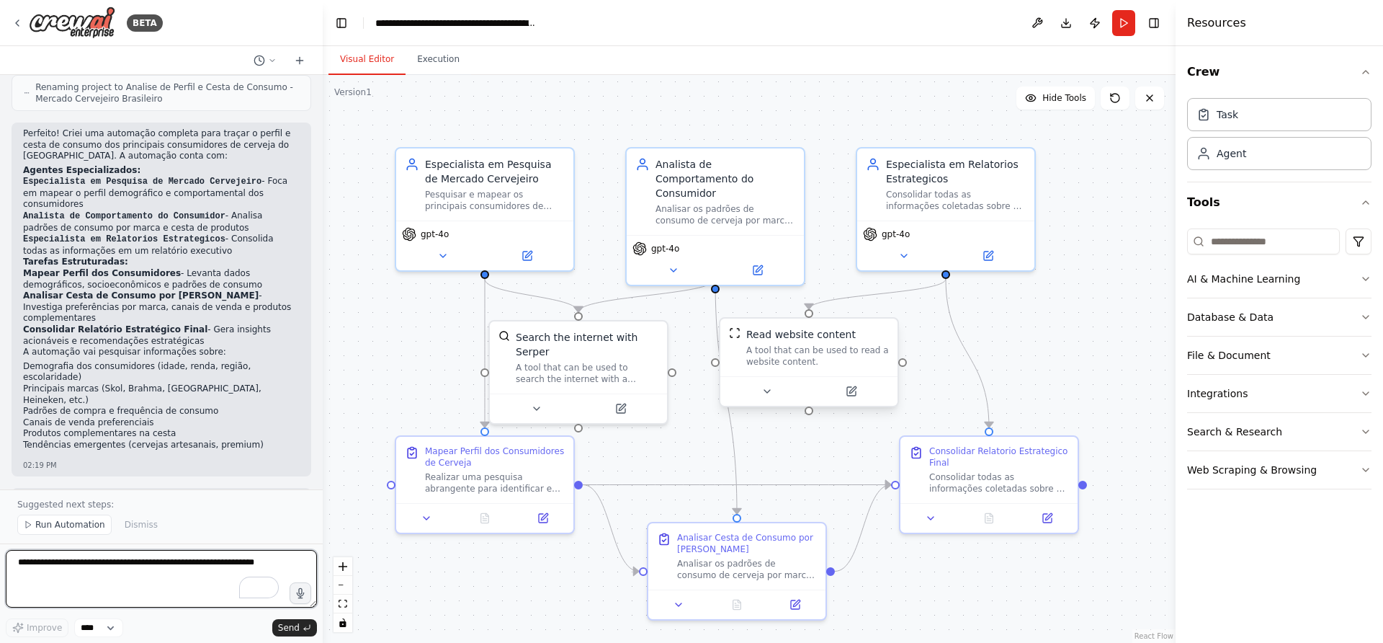
scroll to position [808, 0]
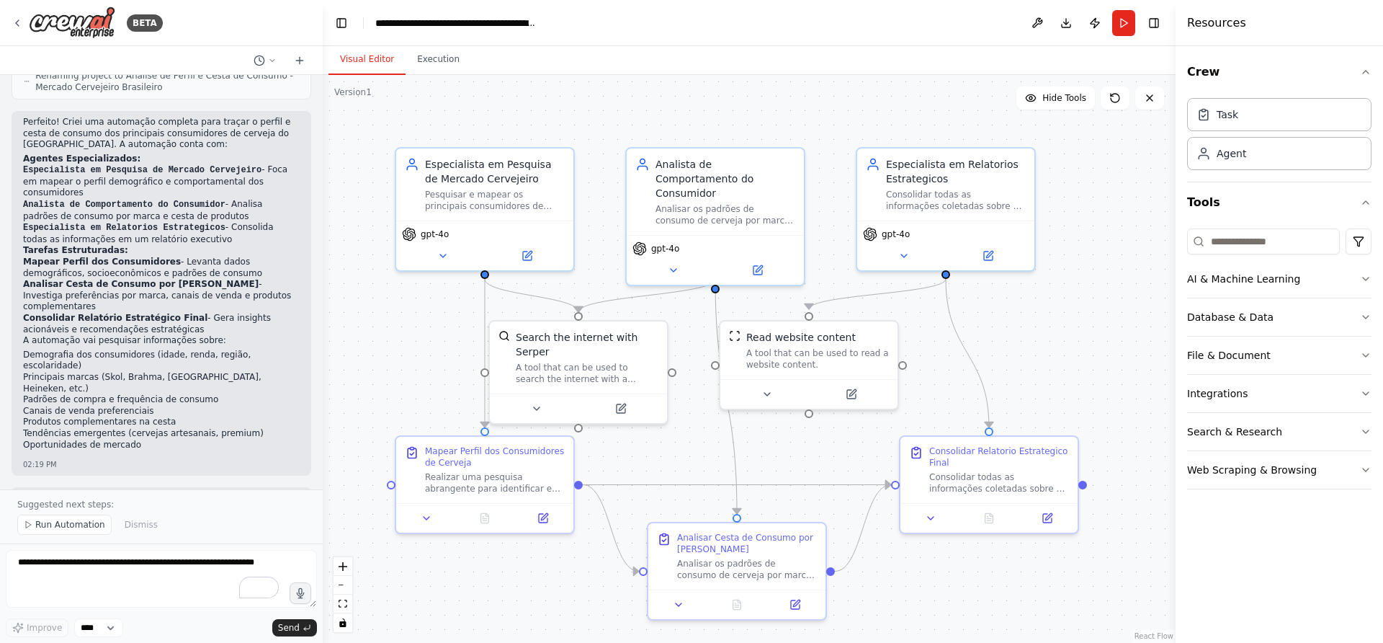
drag, startPoint x: 19, startPoint y: 21, endPoint x: 14, endPoint y: 4, distance: 17.3
click at [14, 4] on div "BETA" at bounding box center [161, 23] width 323 height 46
click at [14, 19] on icon at bounding box center [18, 23] width 12 height 12
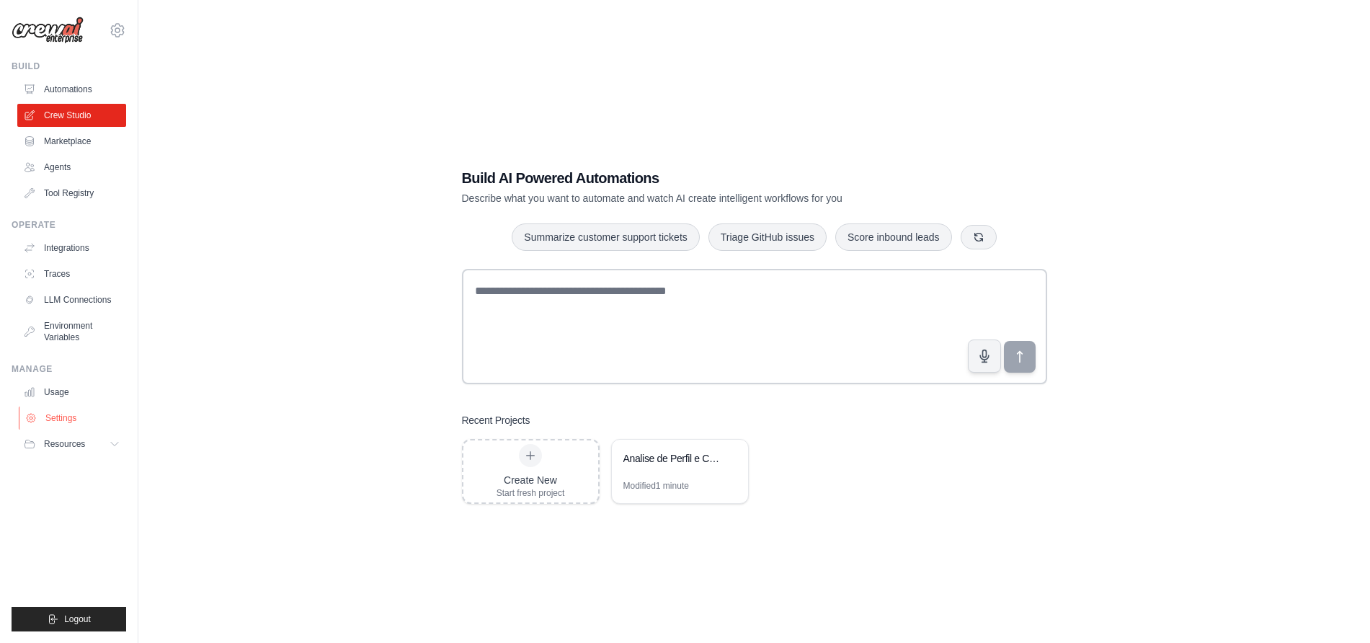
click at [73, 415] on link "Settings" at bounding box center [73, 417] width 109 height 23
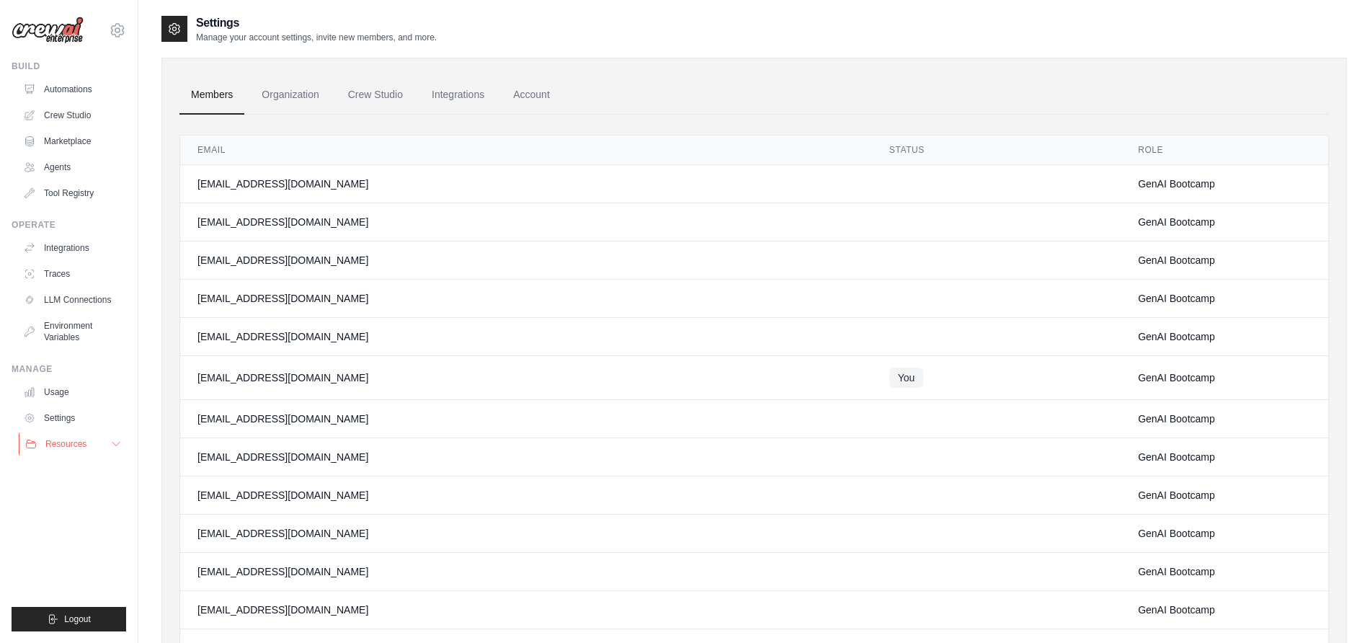
click at [73, 445] on span "Resources" at bounding box center [65, 444] width 41 height 12
click at [84, 470] on span "Documentation" at bounding box center [80, 469] width 58 height 12
click at [76, 90] on link "Automations" at bounding box center [73, 89] width 109 height 23
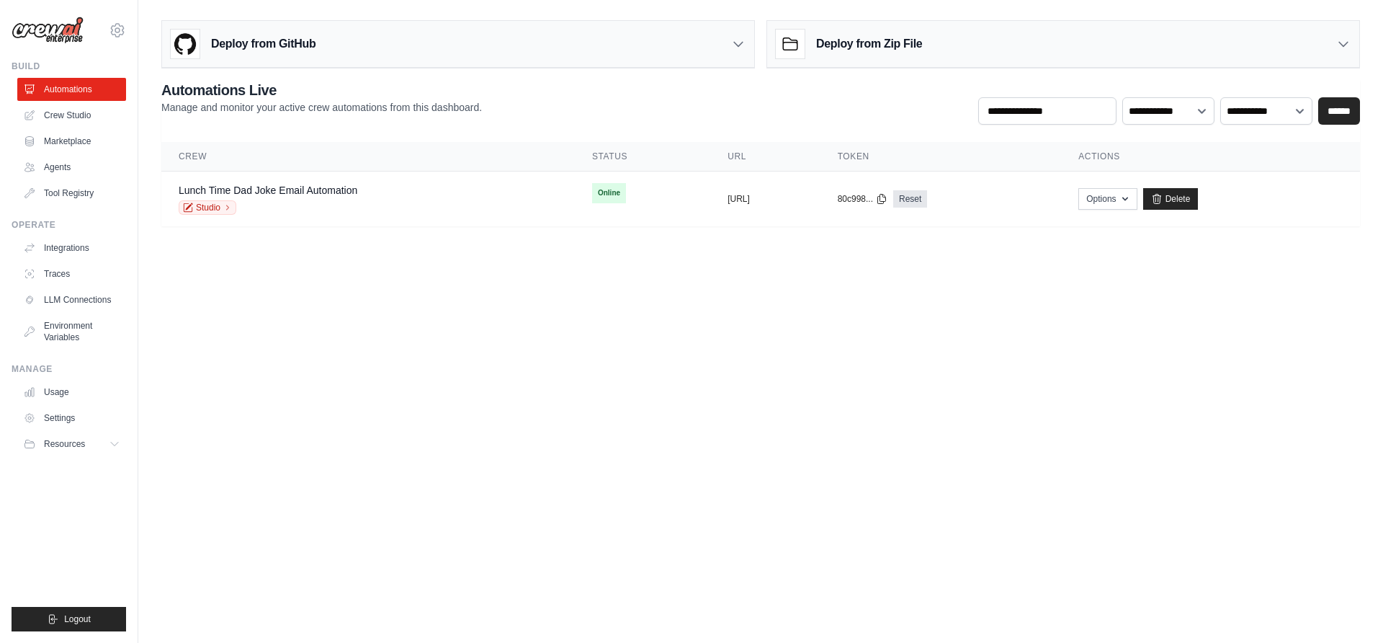
click at [86, 118] on link "Crew Studio" at bounding box center [71, 115] width 109 height 23
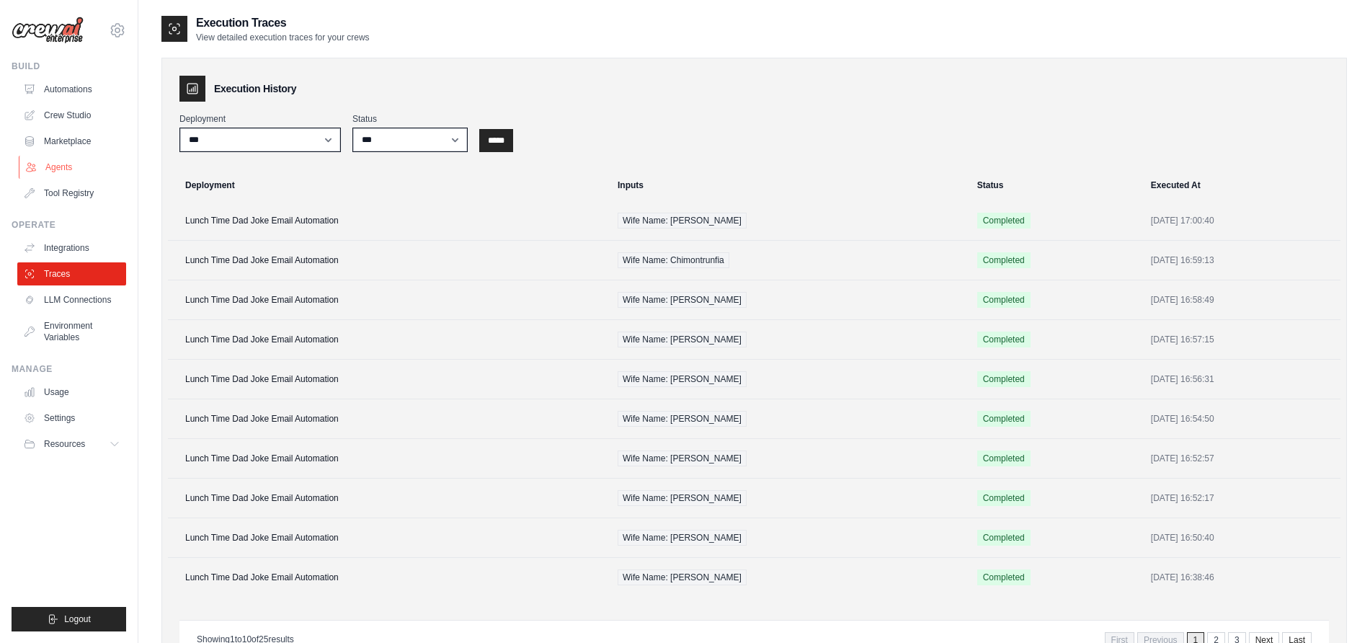
click at [71, 169] on link "Agents" at bounding box center [73, 167] width 109 height 23
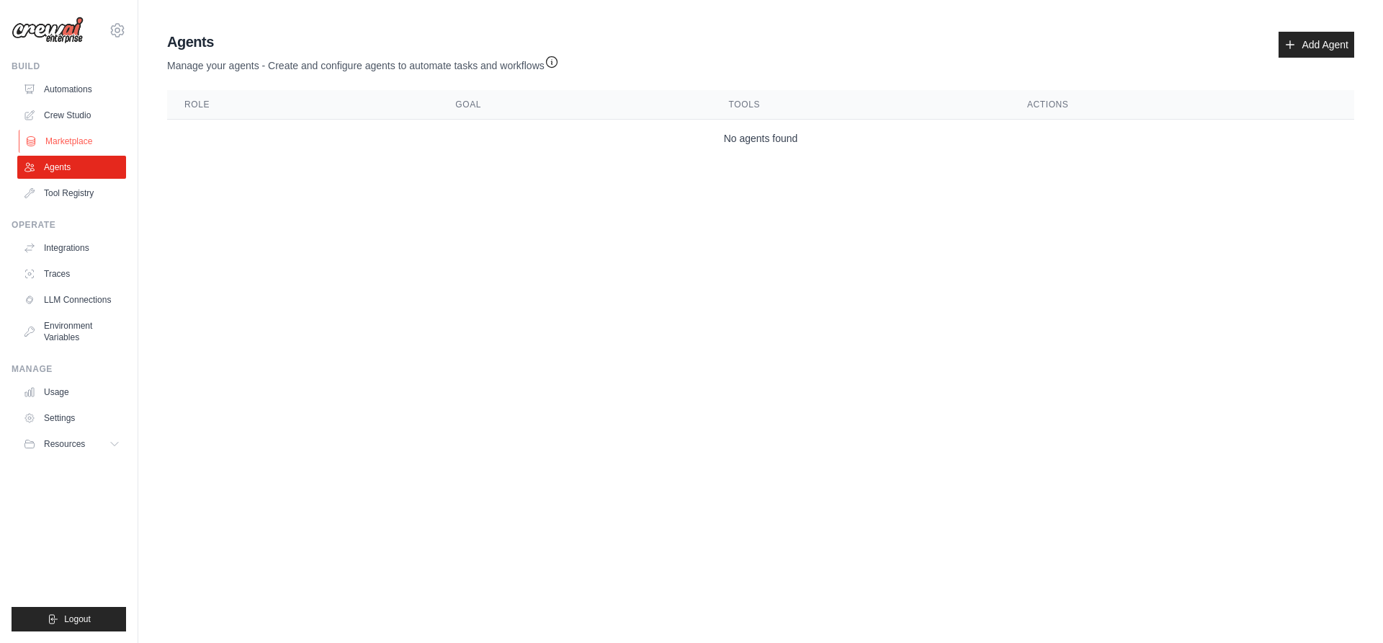
click at [84, 140] on link "Marketplace" at bounding box center [73, 141] width 109 height 23
